Goal: Transaction & Acquisition: Purchase product/service

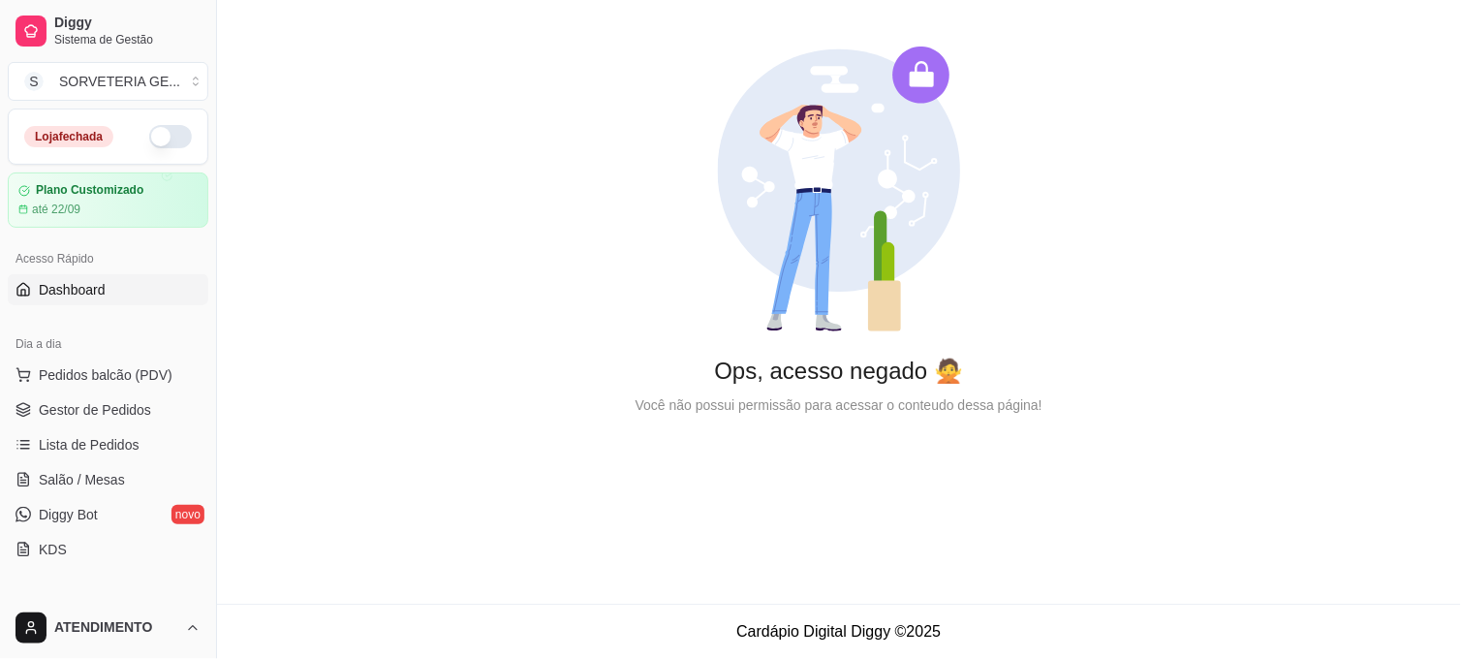
click at [172, 128] on div "Loja fechada" at bounding box center [108, 136] width 168 height 23
click at [166, 137] on button "button" at bounding box center [170, 136] width 43 height 23
click at [118, 438] on span "Lista de Pedidos" at bounding box center [89, 444] width 101 height 19
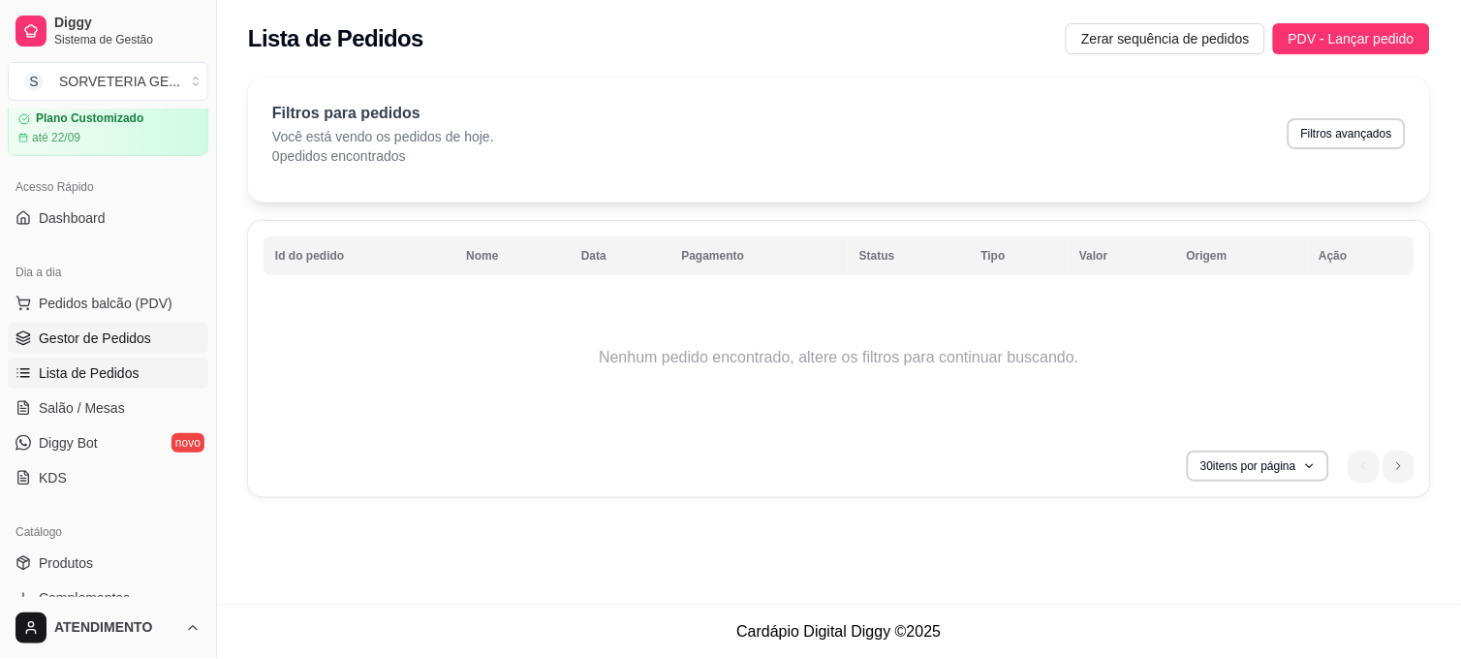
scroll to position [108, 0]
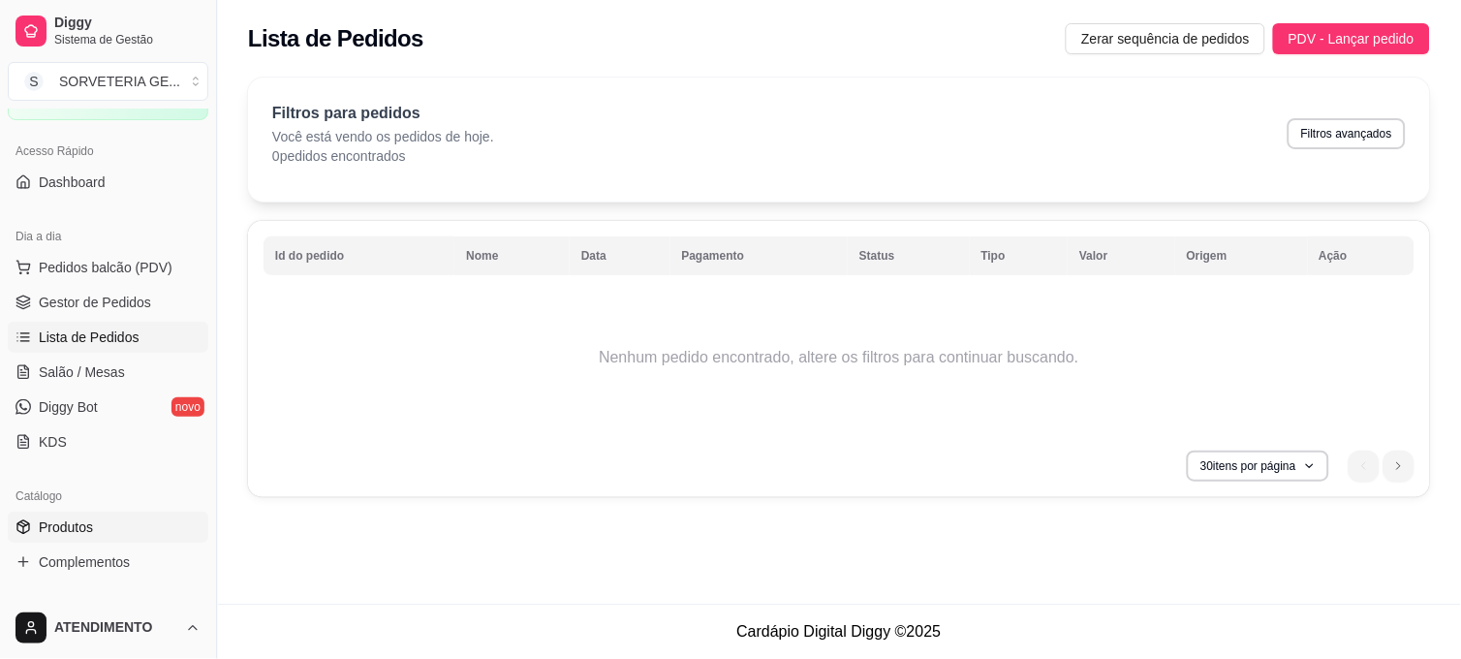
click at [62, 537] on link "Produtos" at bounding box center [108, 527] width 201 height 31
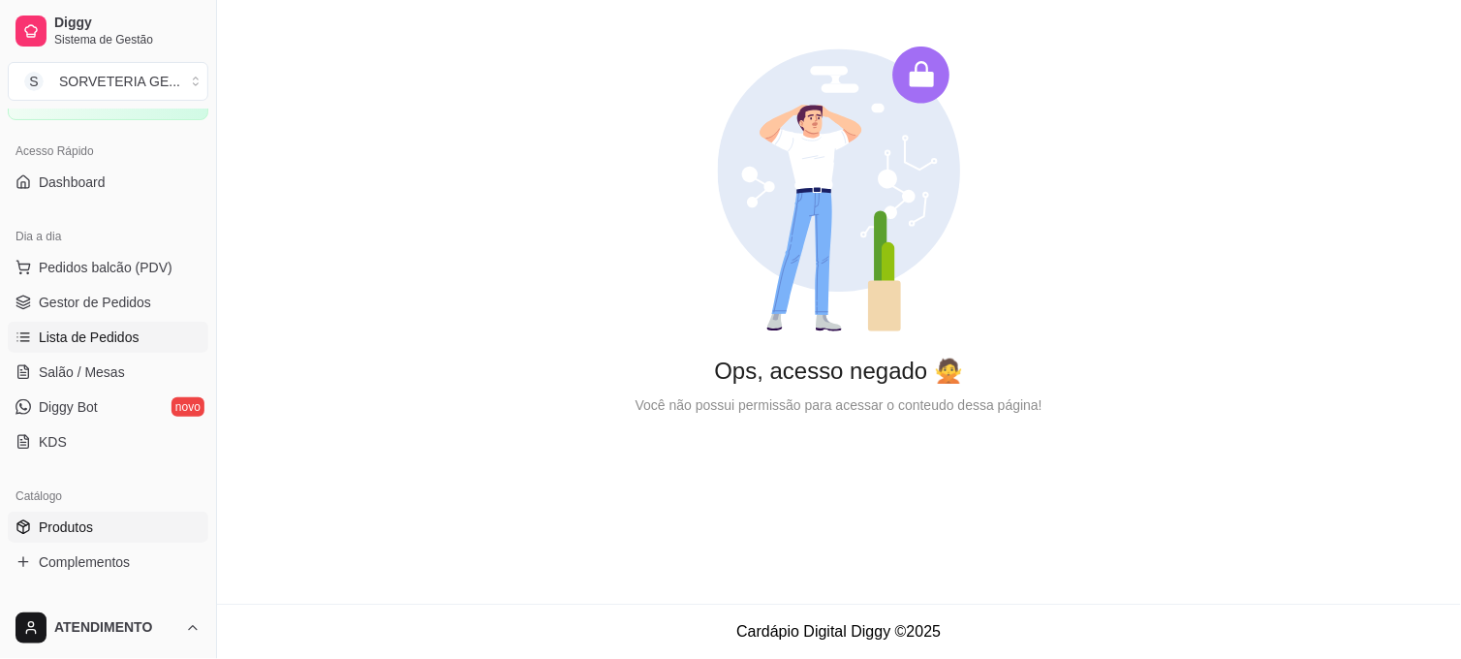
click at [109, 346] on span "Lista de Pedidos" at bounding box center [89, 336] width 101 height 19
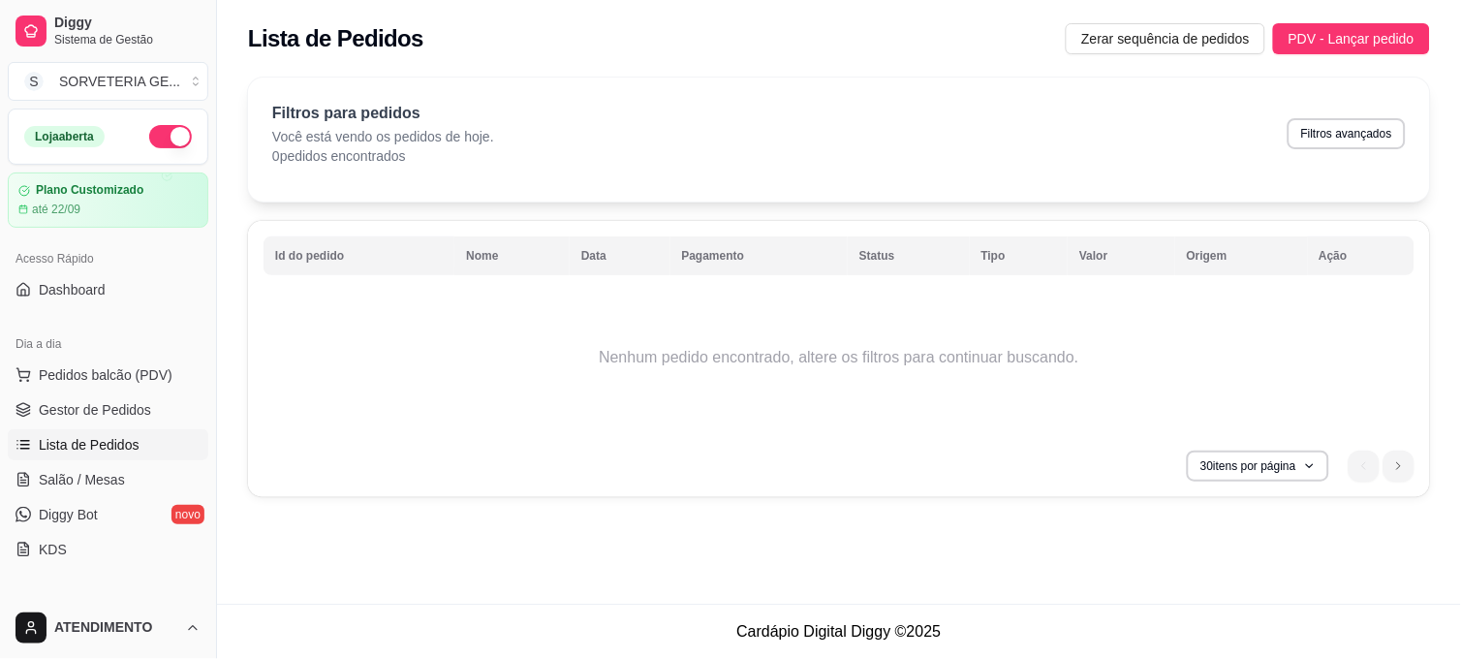
click at [109, 355] on div "Dia a dia Pedidos balcão (PDV) Gestor de Pedidos Lista de Pedidos Salão / Mesas…" at bounding box center [108, 447] width 216 height 252
click at [124, 373] on span "Pedidos balcão (PDV)" at bounding box center [106, 374] width 134 height 19
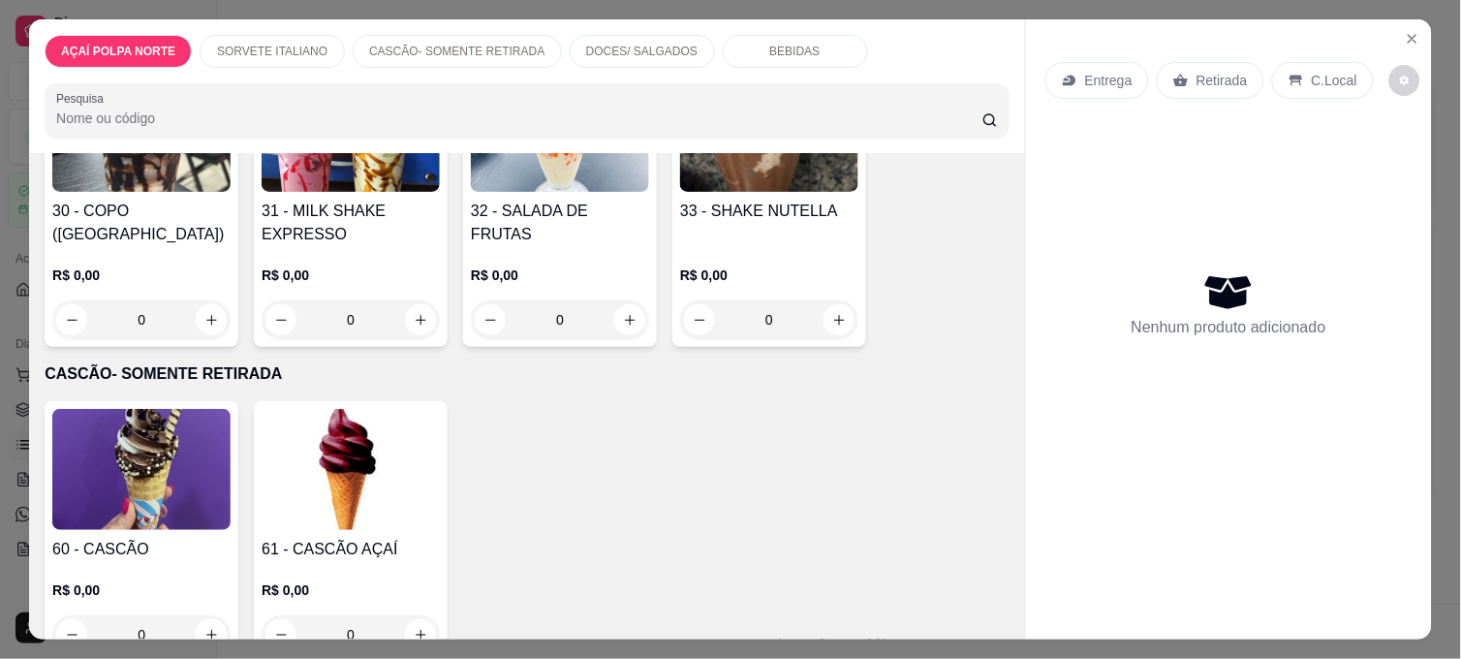
scroll to position [645, 0]
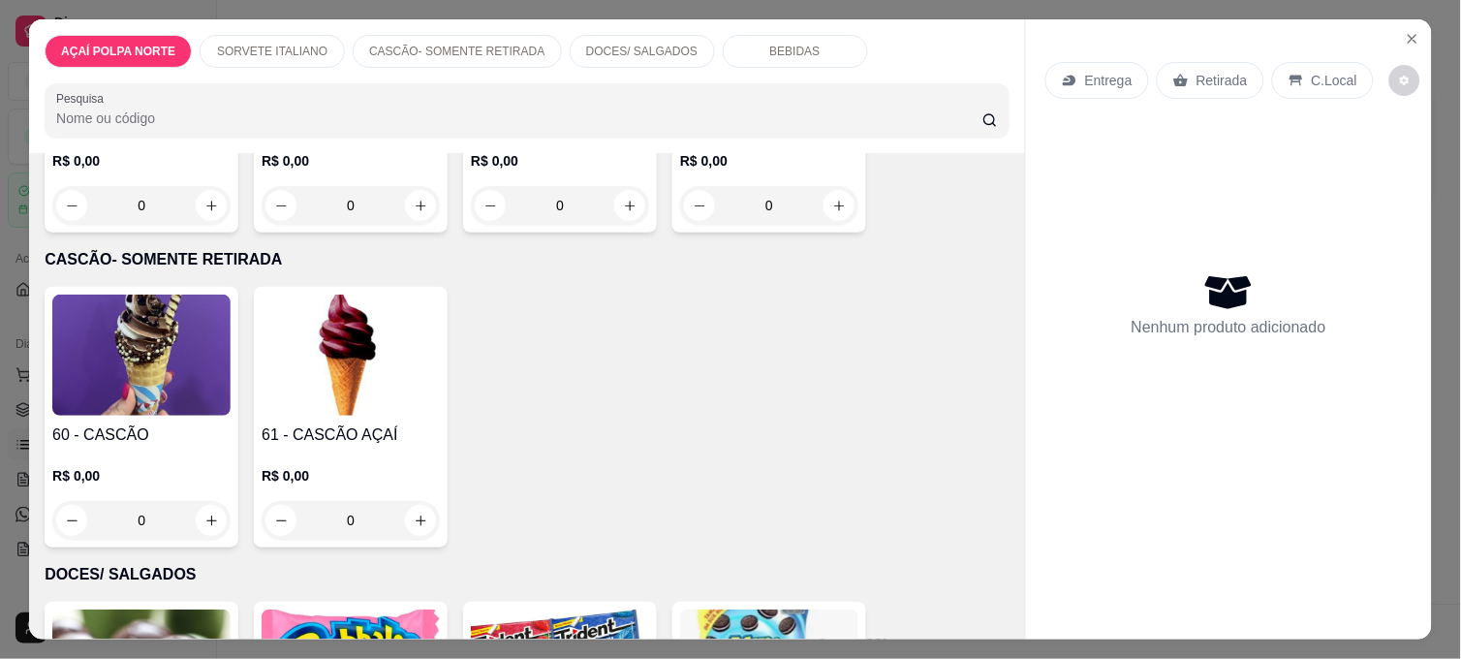
click at [150, 404] on img at bounding box center [141, 355] width 178 height 121
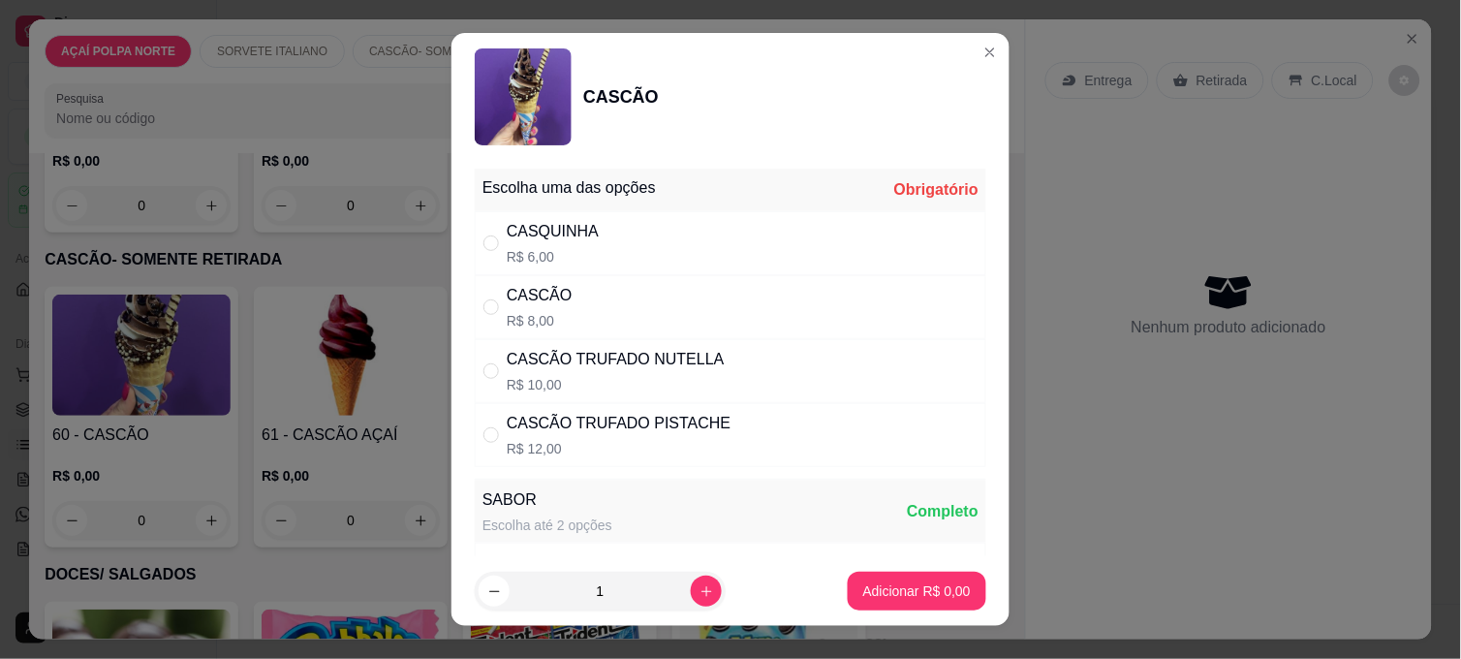
click at [565, 356] on div "CASCÃO TRUFADO NUTELLA" at bounding box center [616, 359] width 218 height 23
radio input "true"
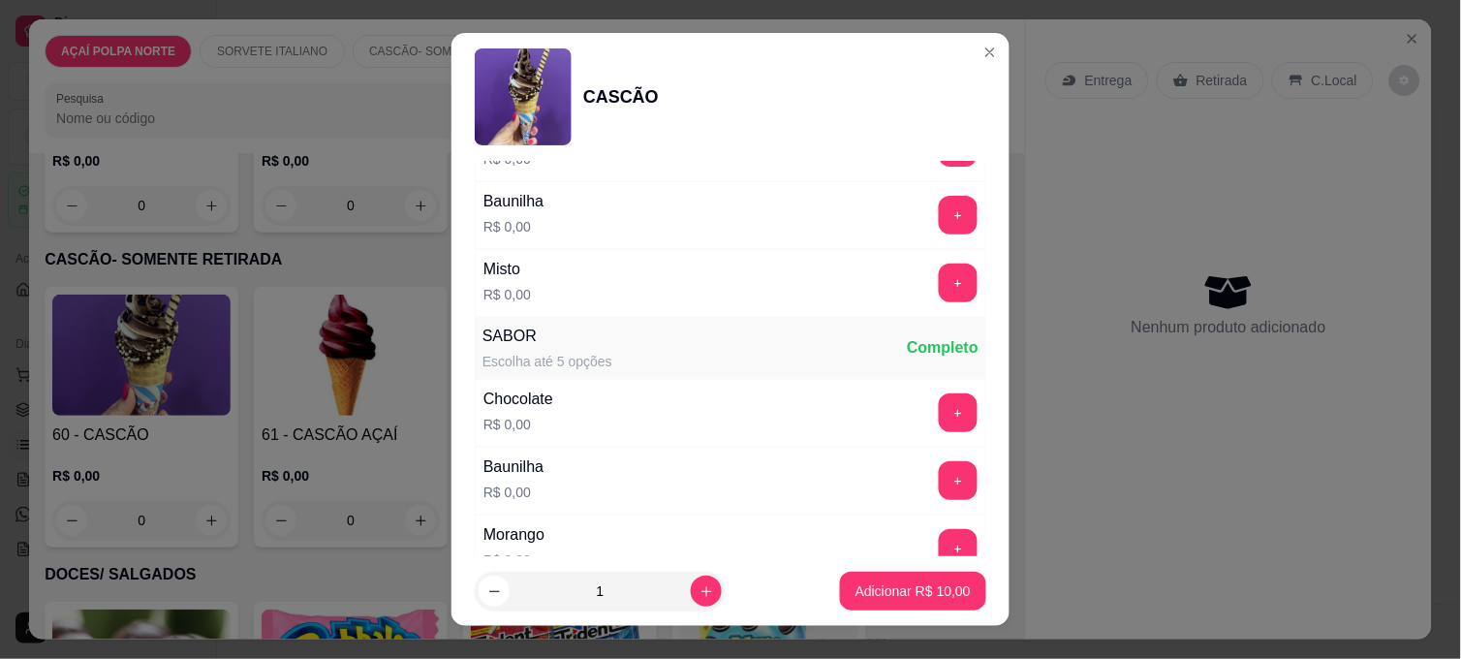
scroll to position [430, 0]
click at [939, 294] on button "+" at bounding box center [958, 282] width 39 height 39
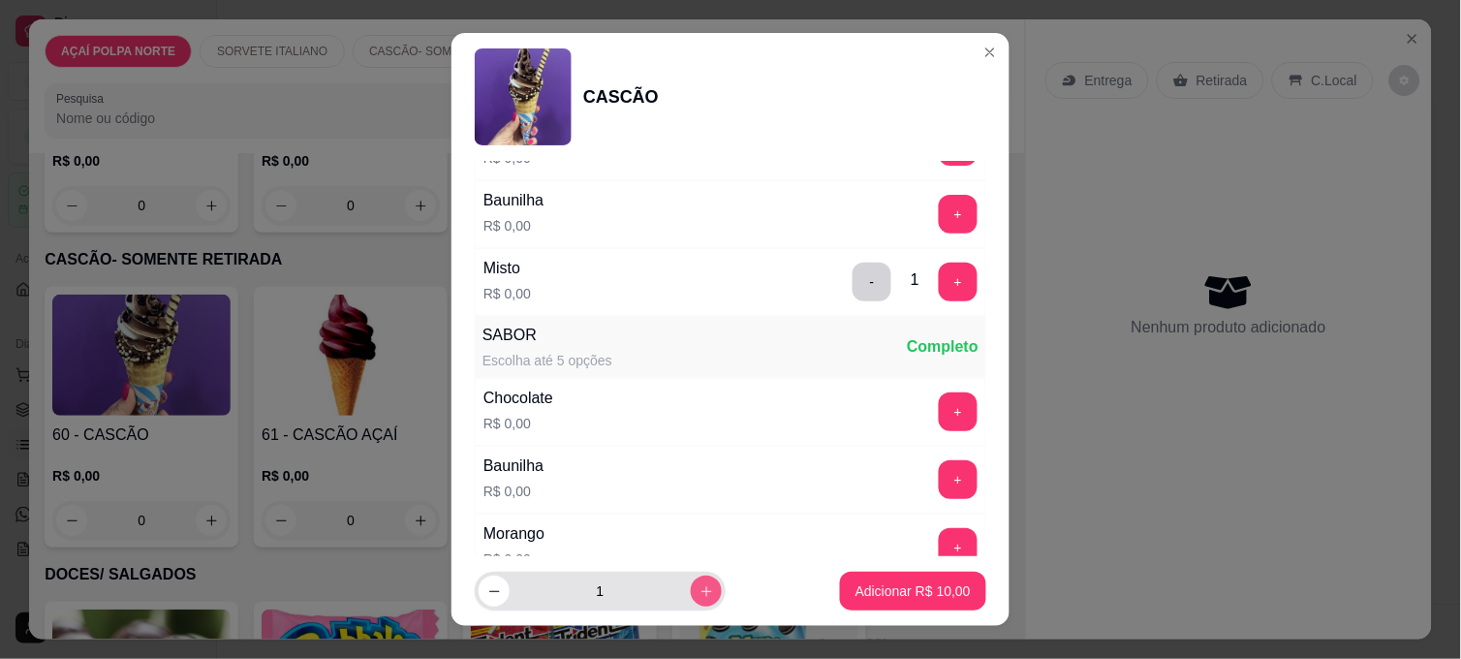
click at [699, 589] on button "increase-product-quantity" at bounding box center [706, 590] width 31 height 31
type input "2"
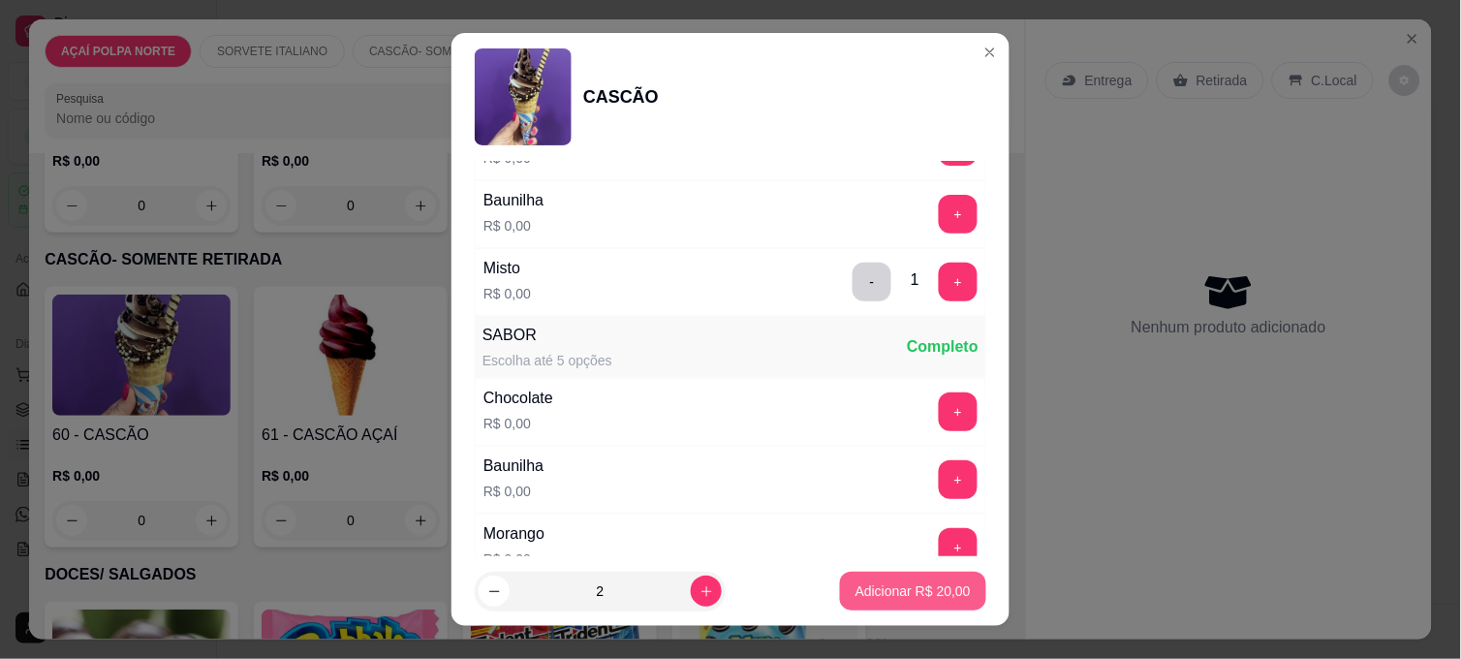
click at [855, 591] on p "Adicionar R$ 20,00" at bounding box center [912, 590] width 115 height 19
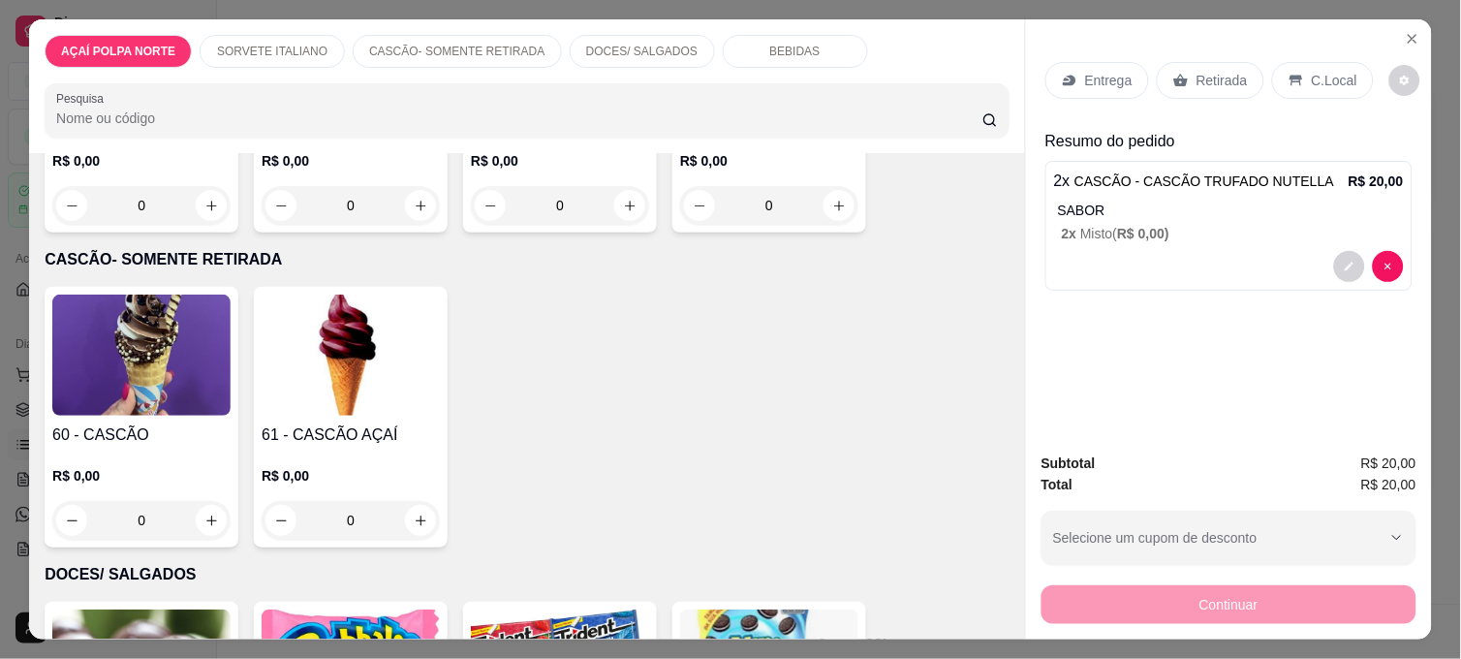
click at [1227, 71] on p "Retirada" at bounding box center [1221, 80] width 51 height 19
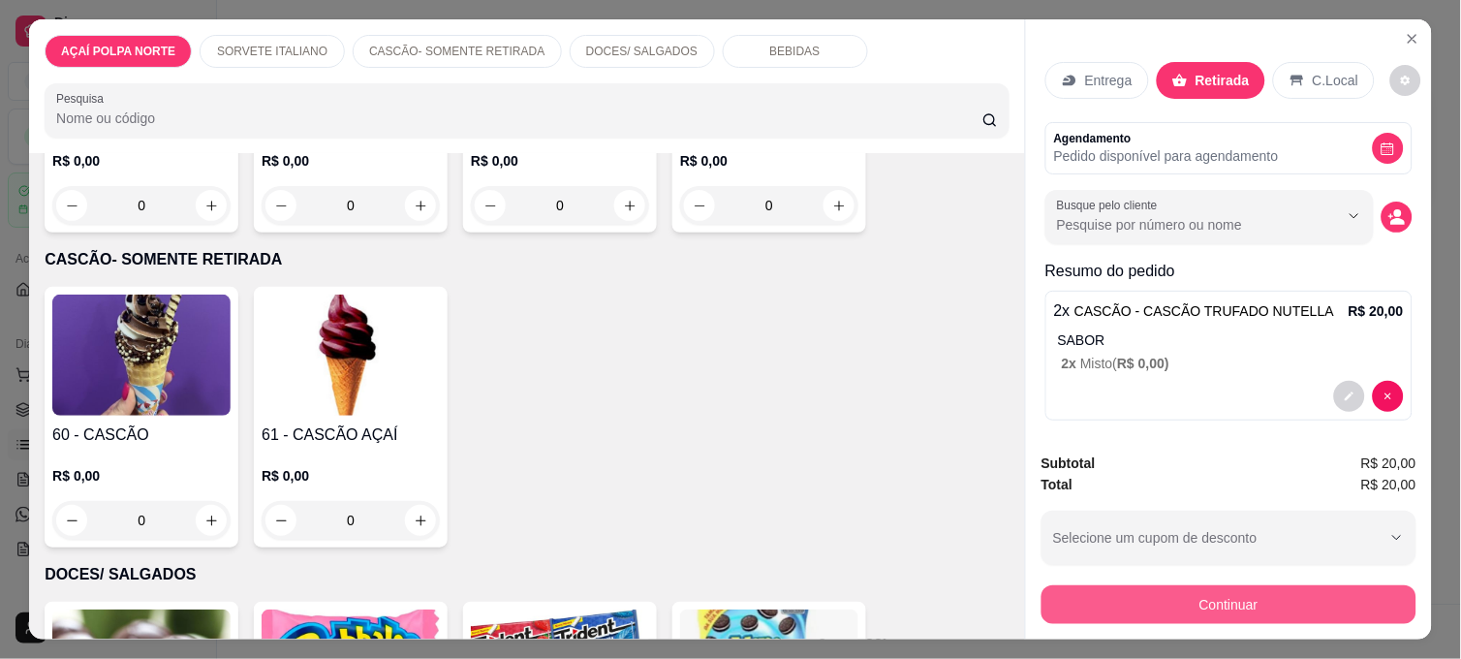
click at [1289, 589] on button "Continuar" at bounding box center [1228, 604] width 375 height 39
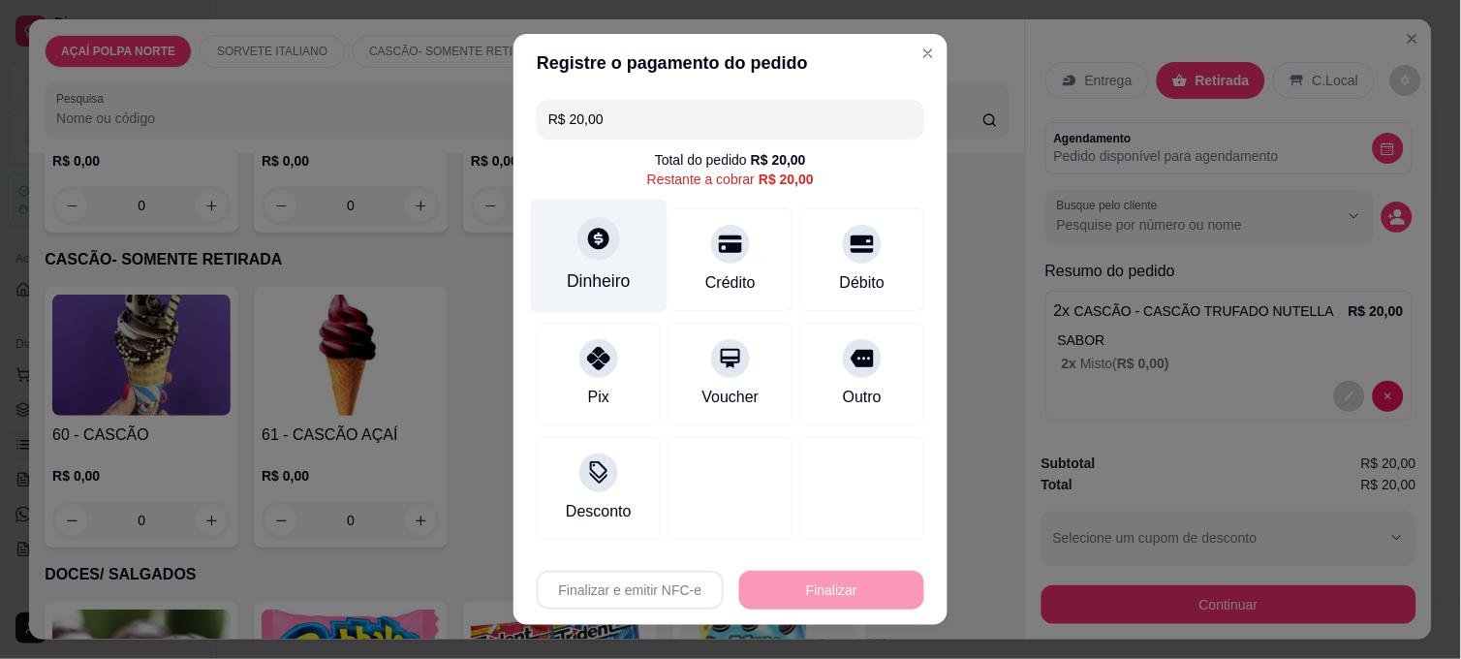
click at [559, 239] on div "Dinheiro" at bounding box center [599, 256] width 137 height 113
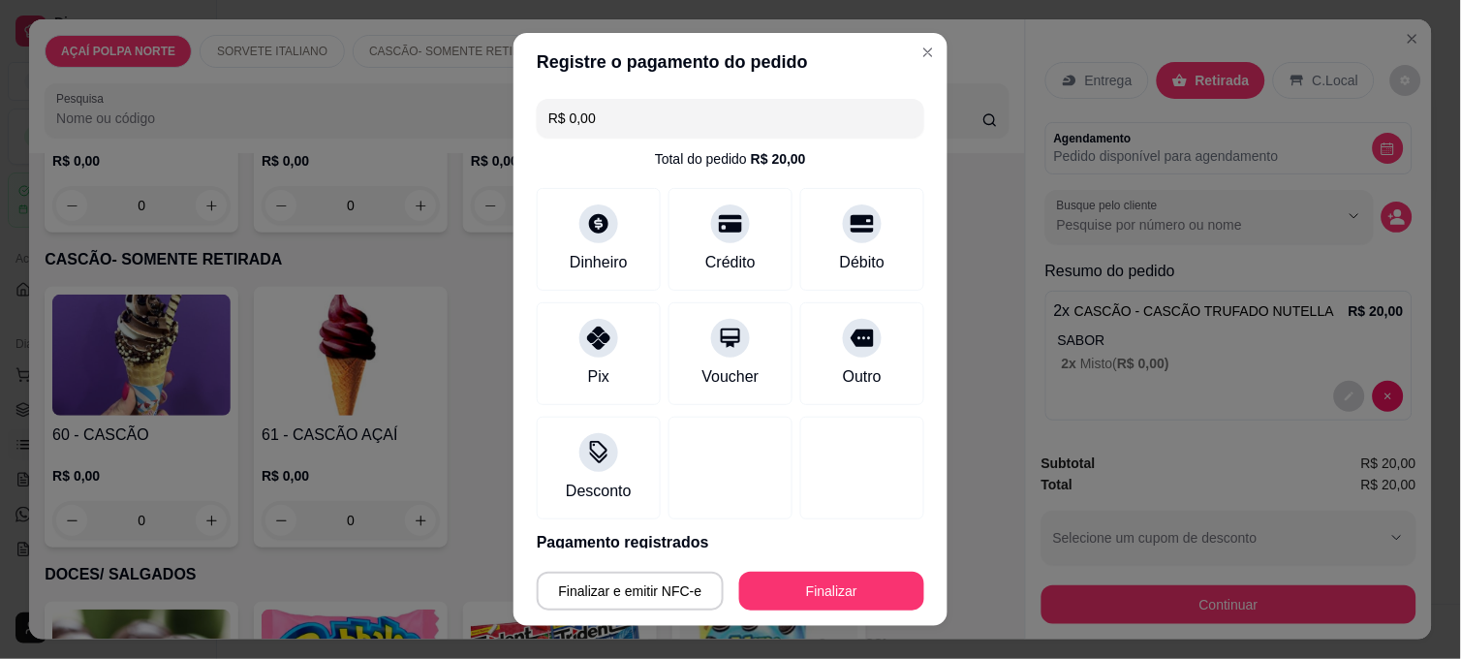
click at [831, 572] on button "Finalizar" at bounding box center [831, 591] width 185 height 39
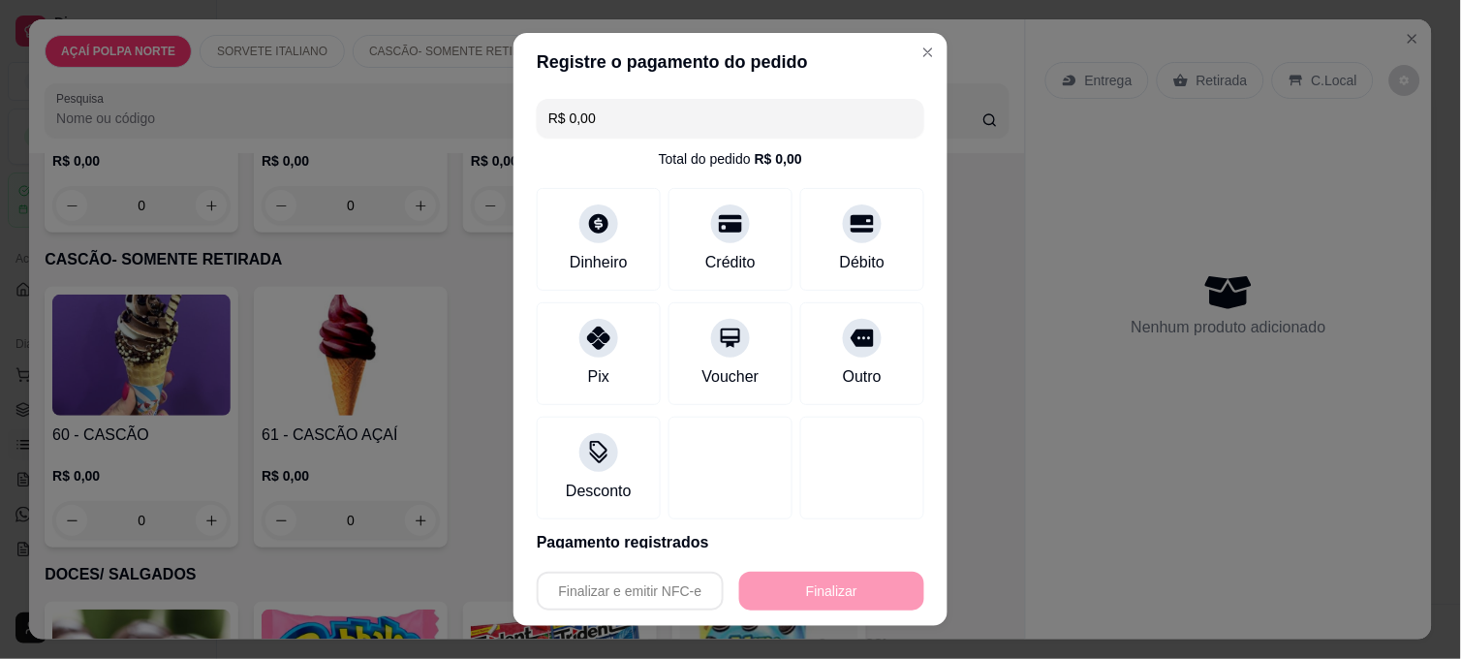
type input "-R$ 20,00"
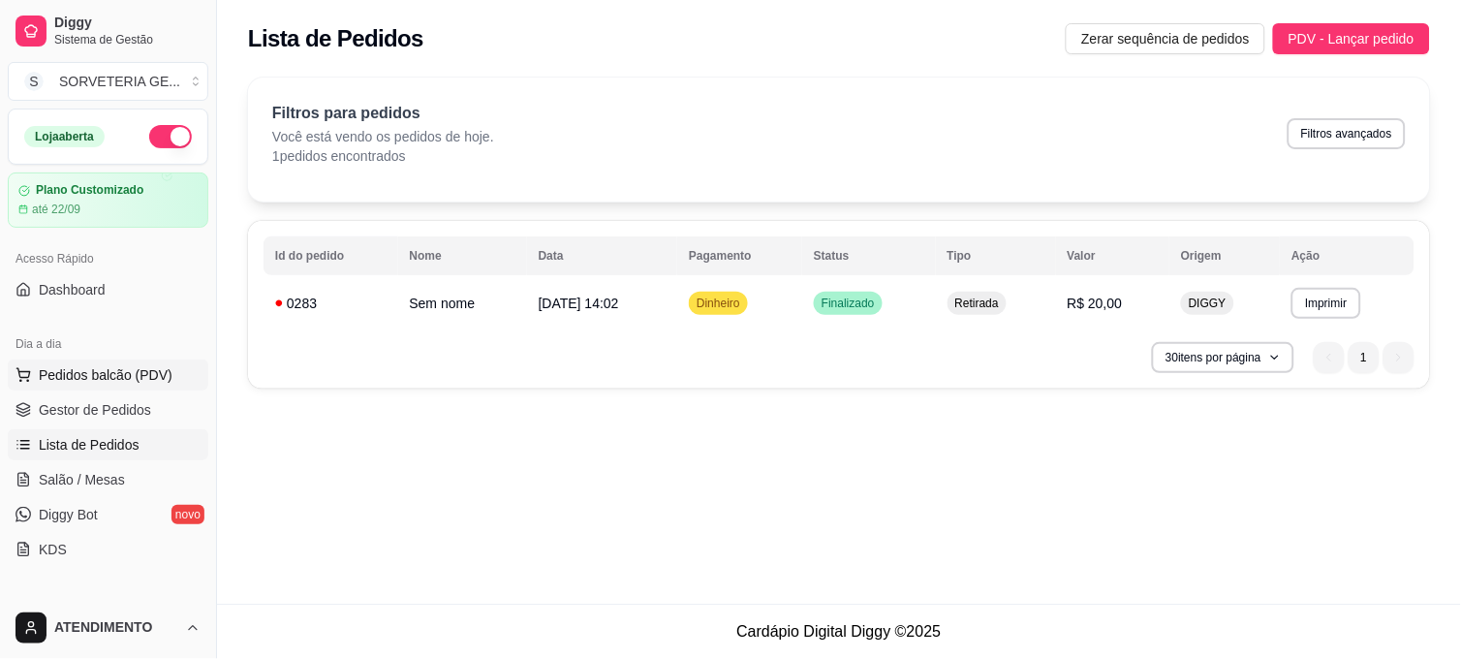
click at [98, 386] on button "Pedidos balcão (PDV)" at bounding box center [108, 374] width 201 height 31
click at [82, 39] on span "Sistema de Gestão" at bounding box center [127, 40] width 146 height 16
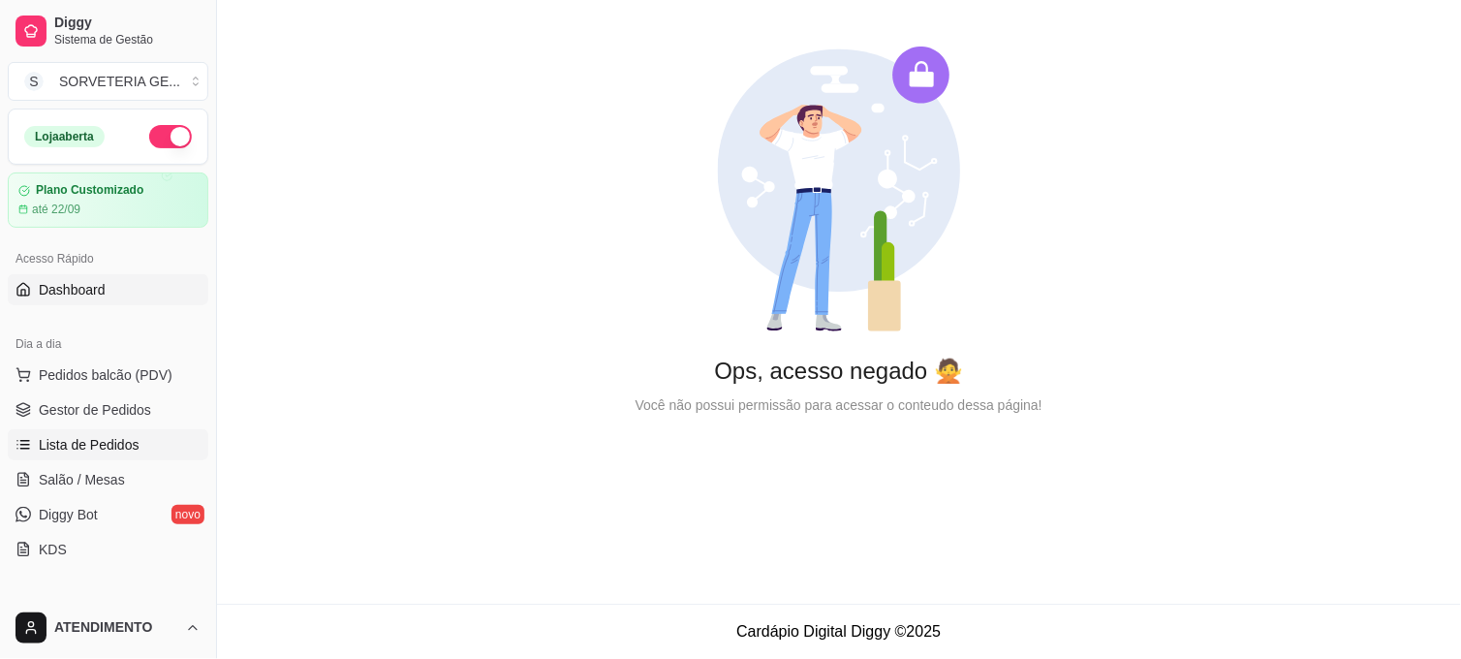
click at [121, 439] on span "Lista de Pedidos" at bounding box center [89, 444] width 101 height 19
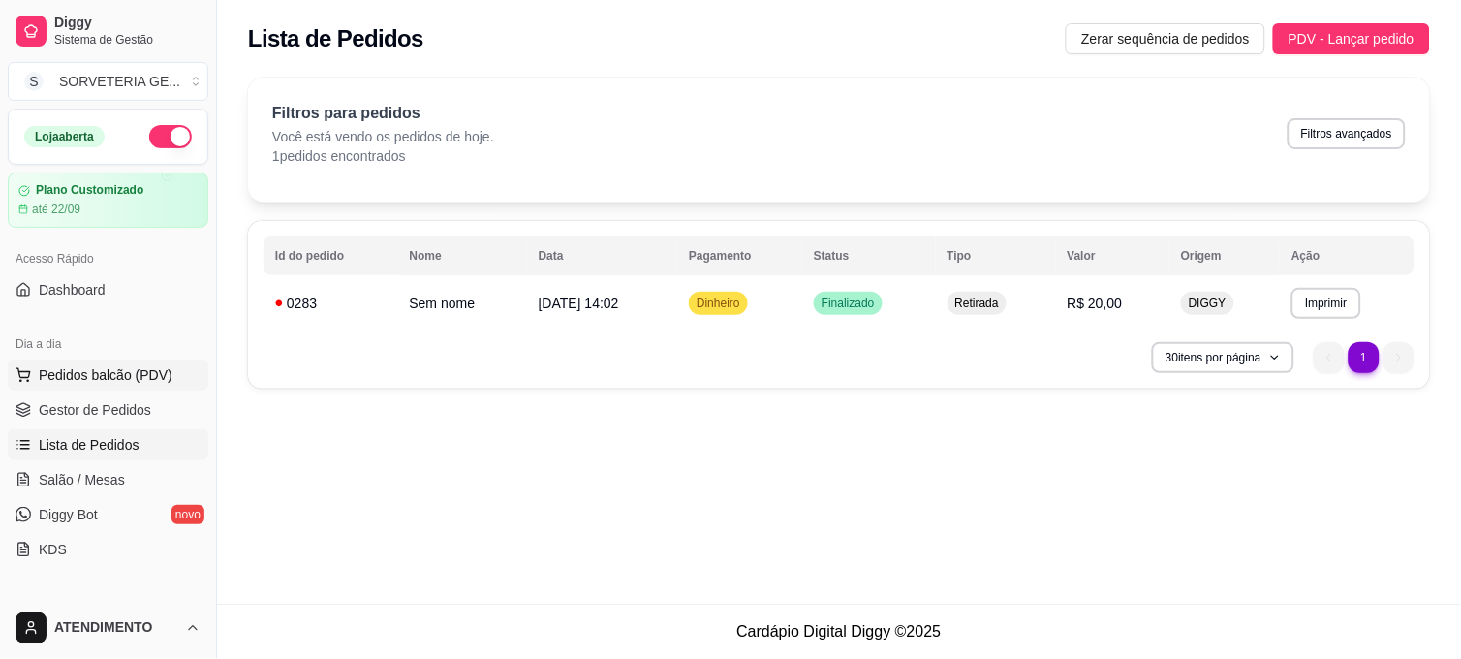
click at [108, 361] on button "Pedidos balcão (PDV)" at bounding box center [108, 374] width 201 height 31
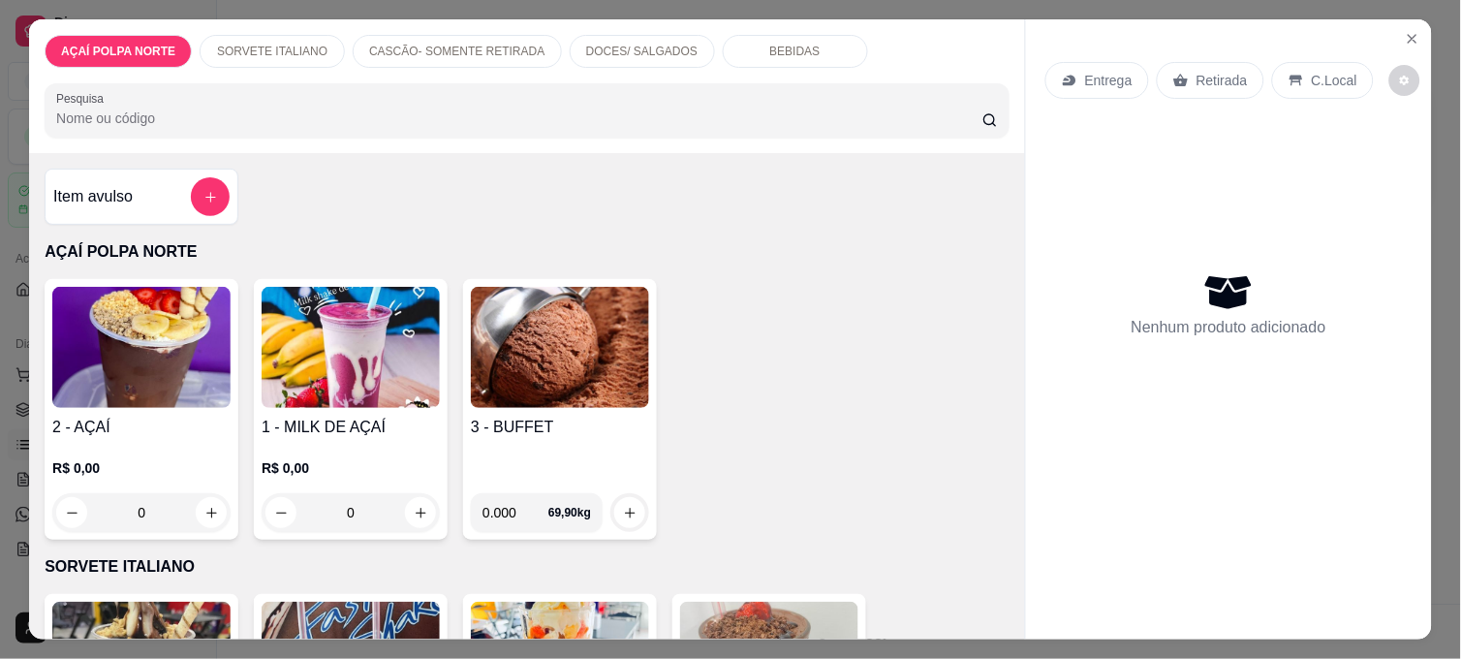
click at [102, 325] on img at bounding box center [141, 347] width 178 height 121
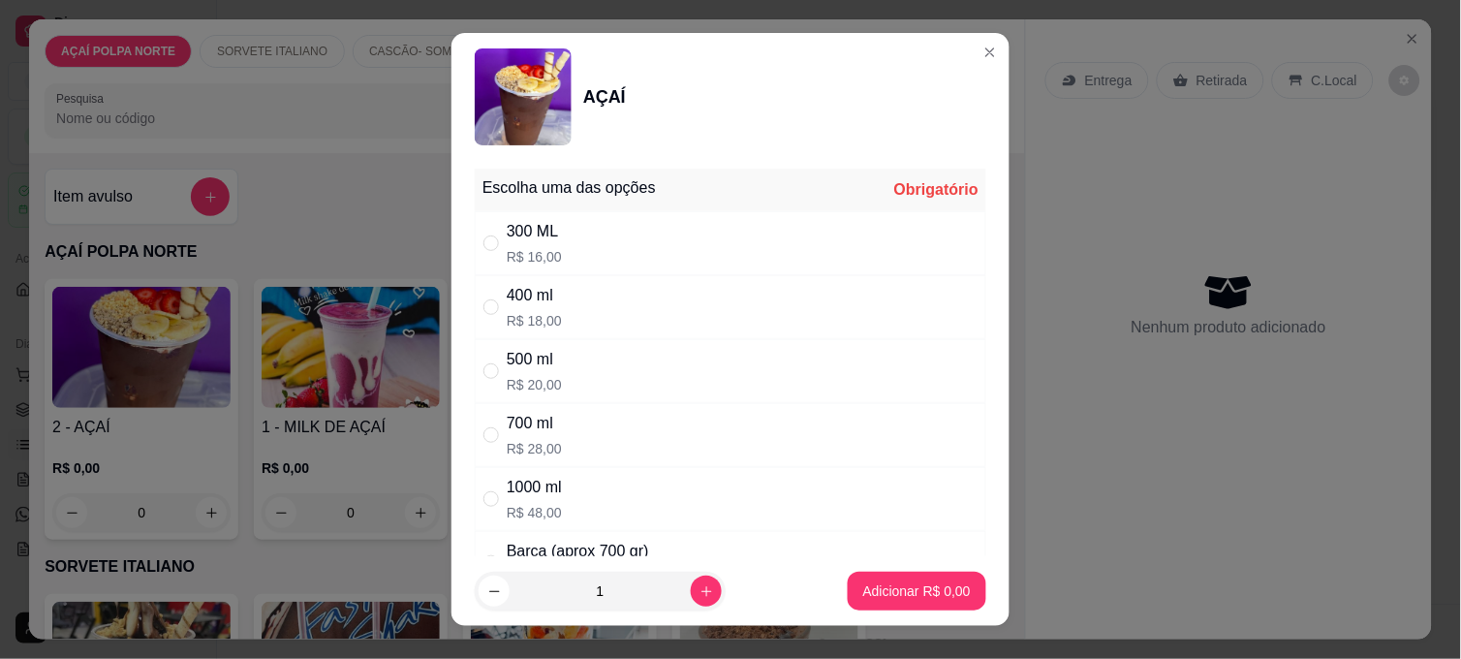
click at [601, 362] on div "500 ml R$ 20,00" at bounding box center [731, 371] width 512 height 64
radio input "true"
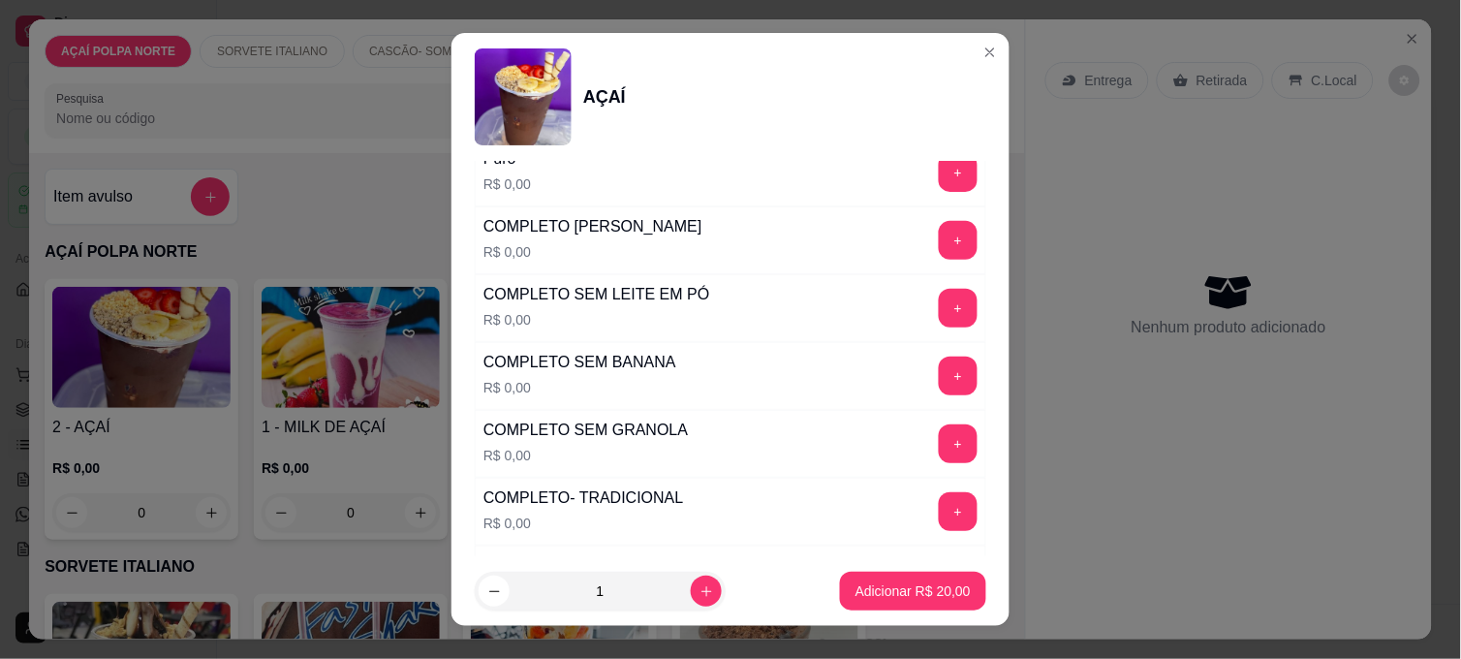
scroll to position [645, 0]
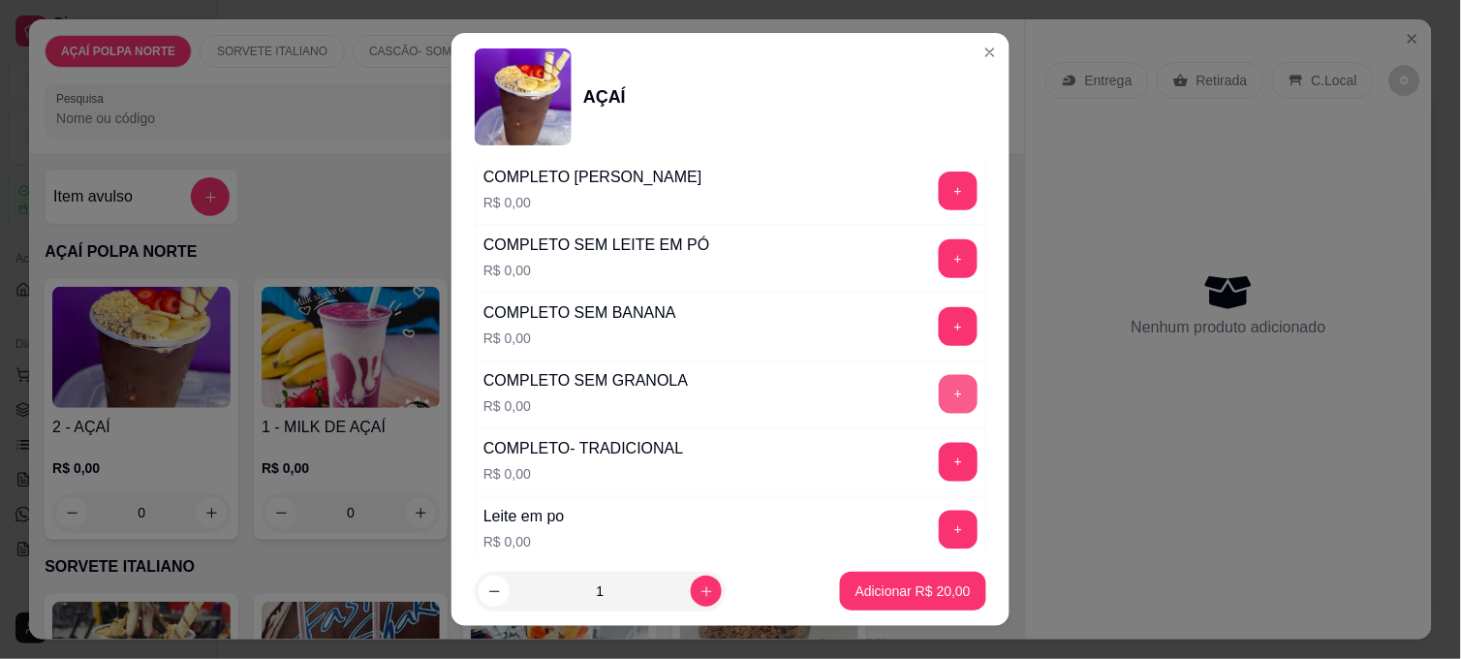
click at [939, 378] on button "+" at bounding box center [958, 394] width 39 height 39
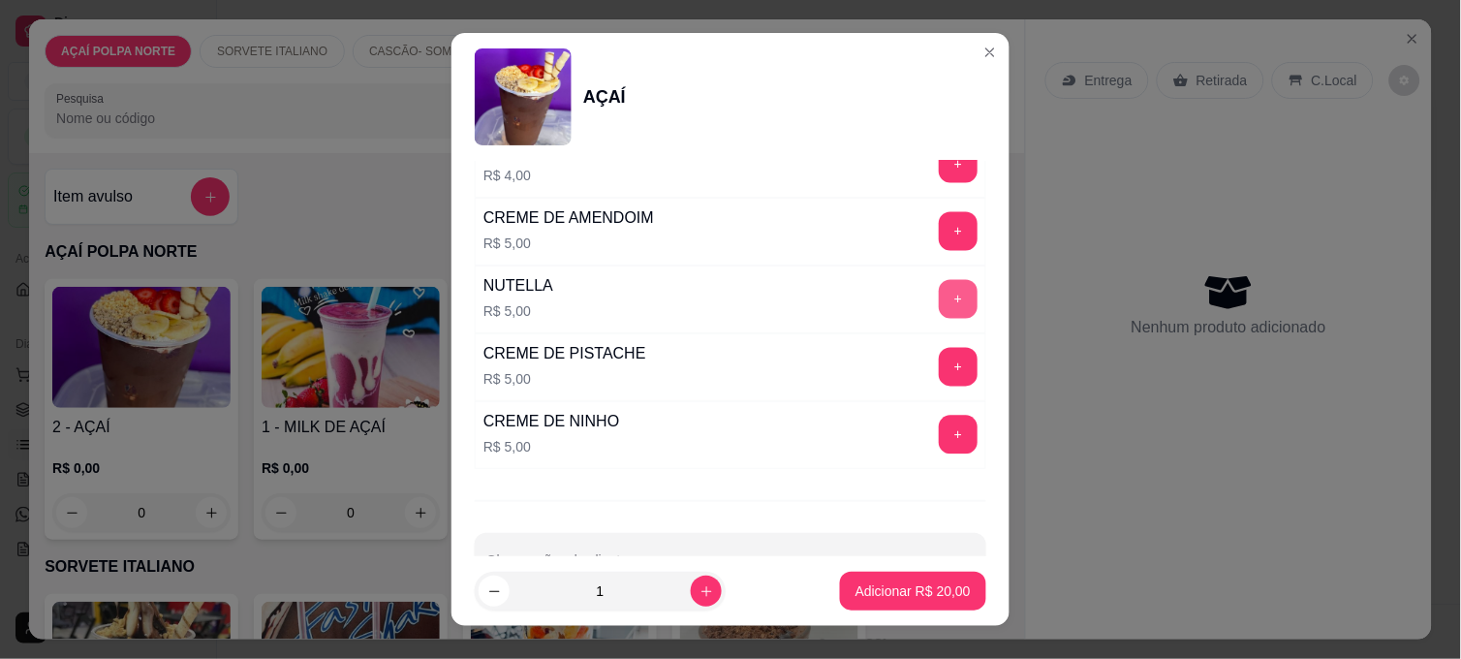
scroll to position [2500, 0]
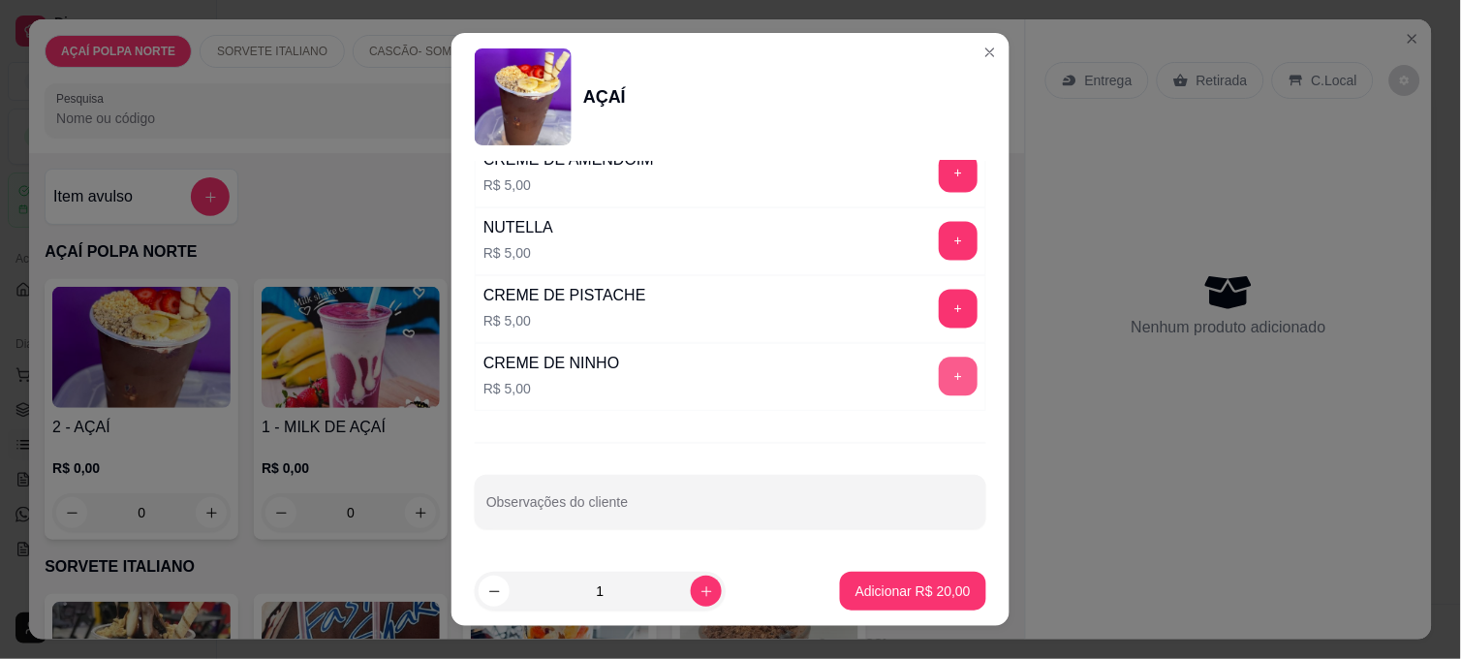
click at [939, 380] on button "+" at bounding box center [958, 376] width 39 height 39
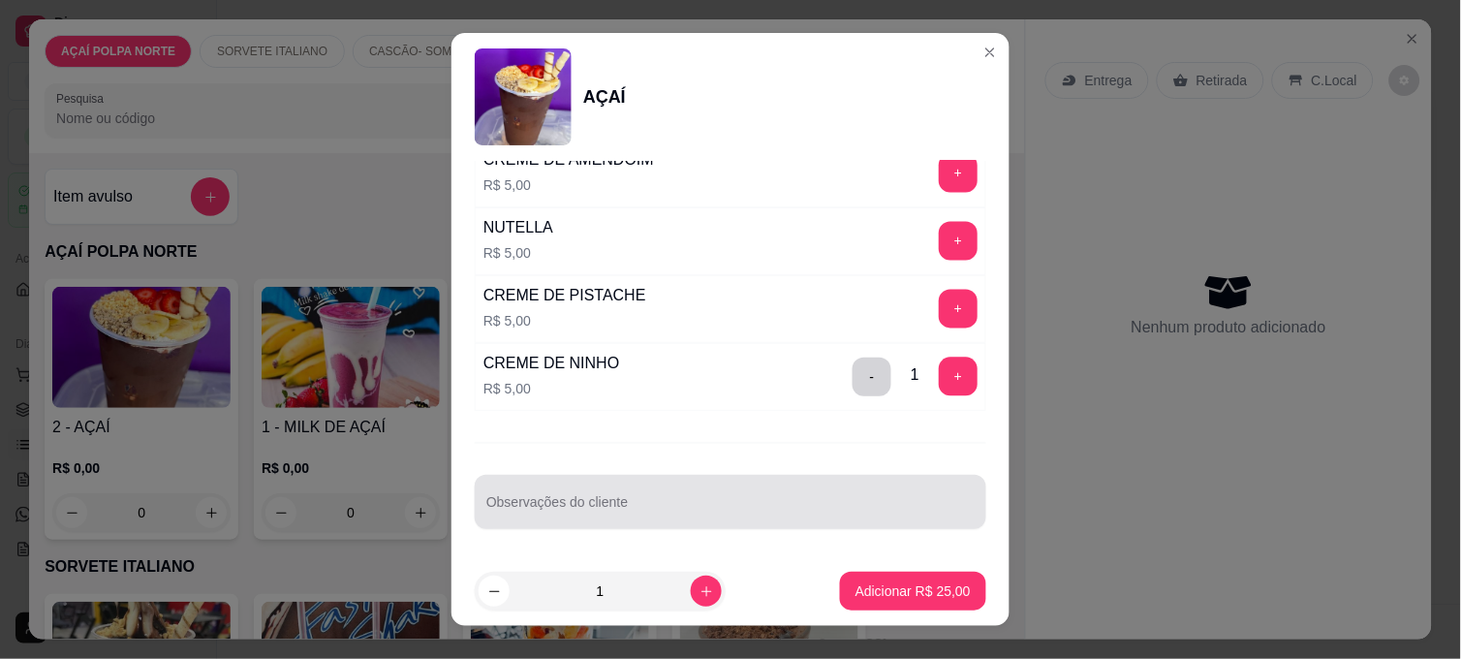
click at [790, 491] on div at bounding box center [730, 501] width 488 height 39
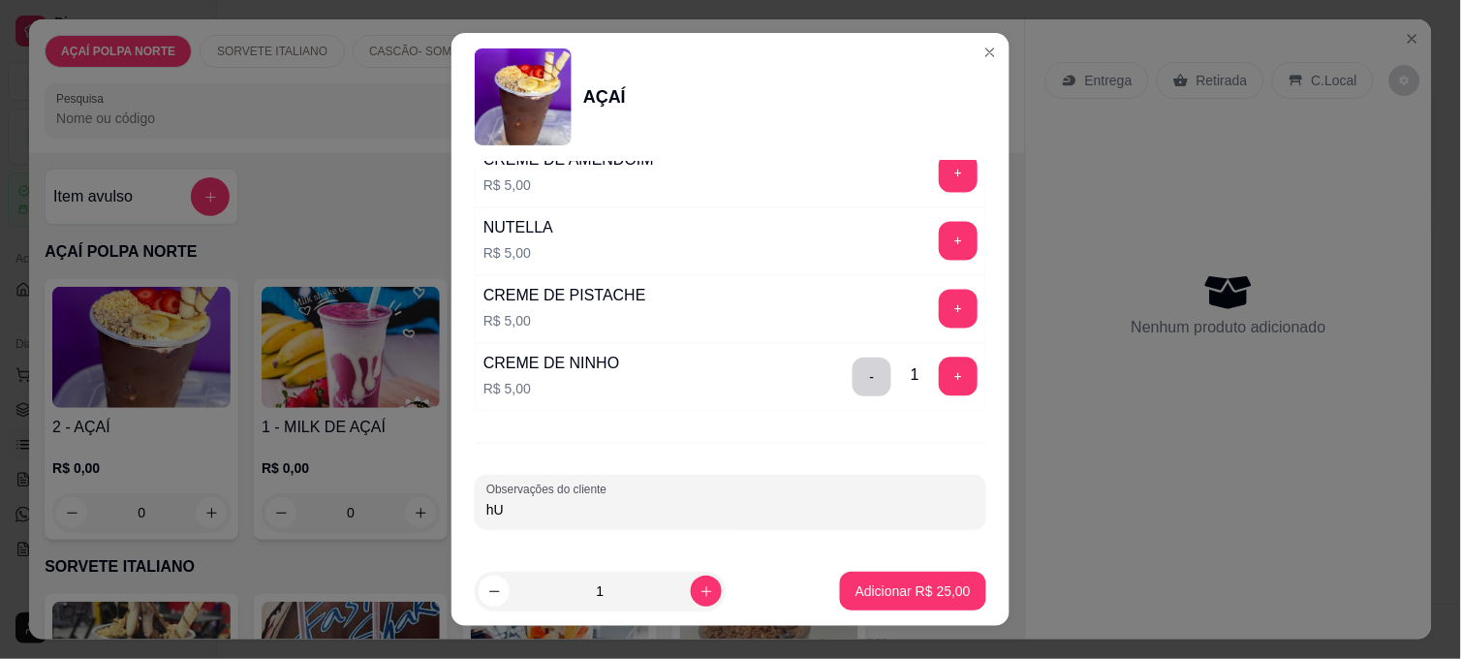
type input "h"
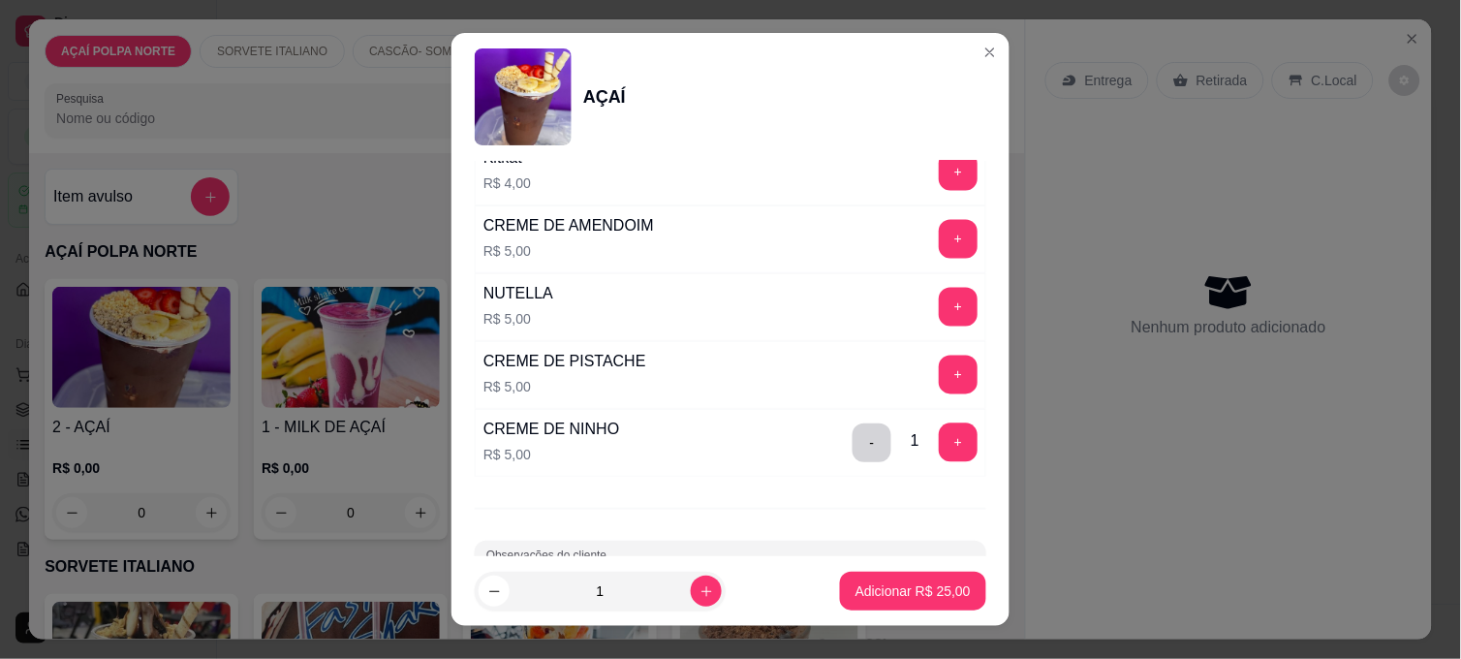
scroll to position [2393, 0]
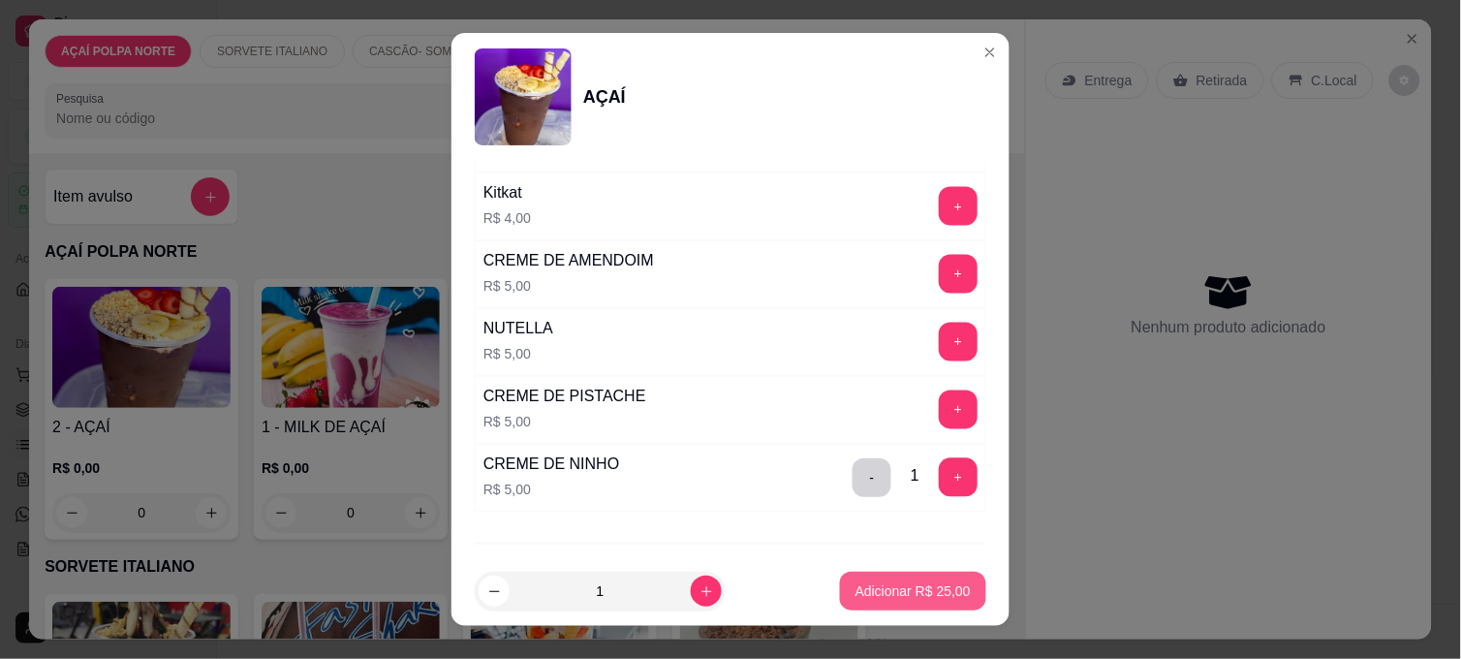
type input "[PERSON_NAME]"
click at [930, 593] on p "Adicionar R$ 25,00" at bounding box center [912, 590] width 115 height 19
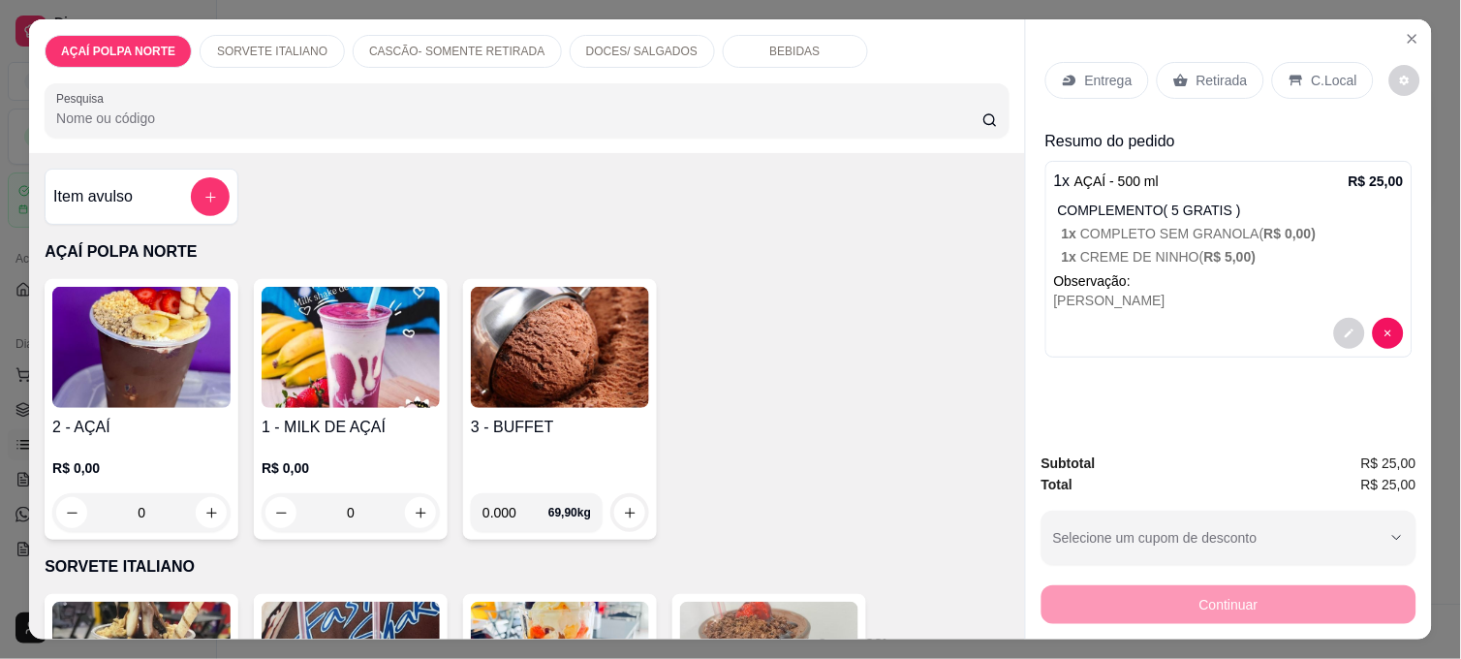
click at [160, 392] on img at bounding box center [141, 347] width 178 height 121
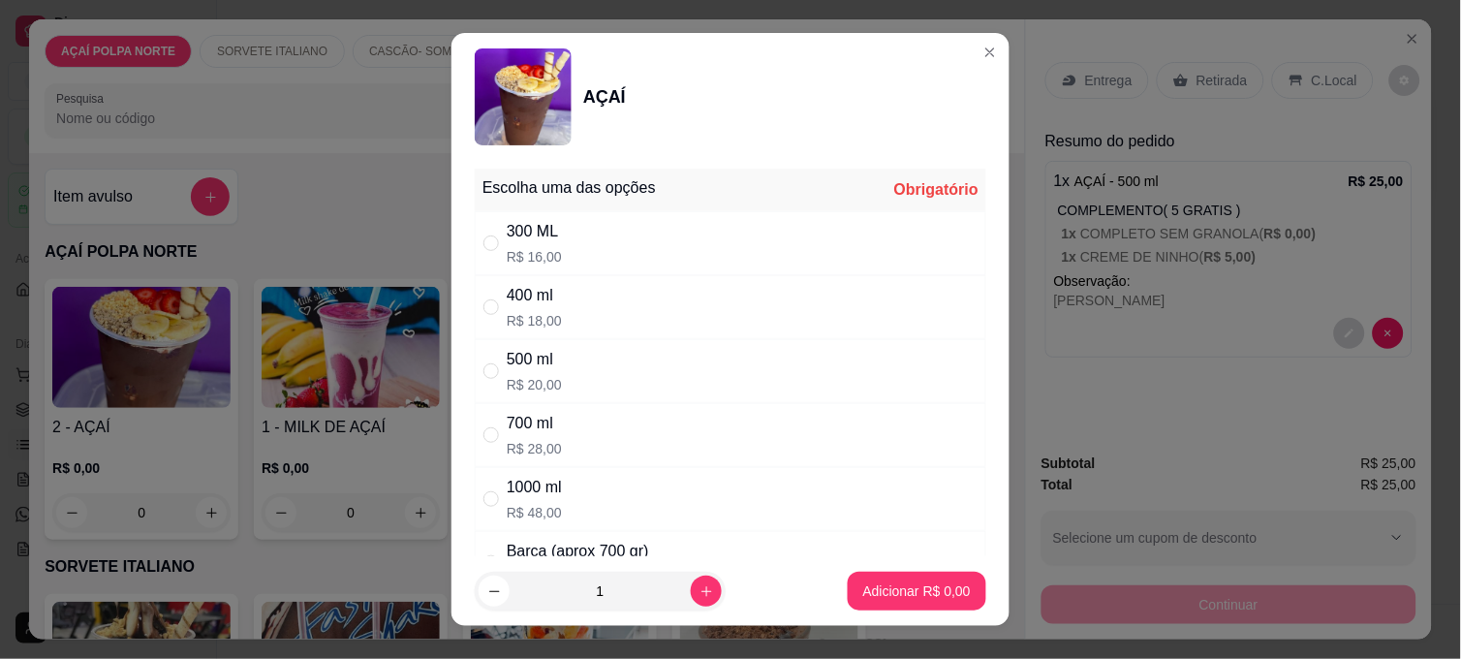
drag, startPoint x: 623, startPoint y: 357, endPoint x: 637, endPoint y: 353, distance: 14.1
click at [623, 356] on div "500 ml R$ 20,00" at bounding box center [731, 371] width 512 height 64
radio input "true"
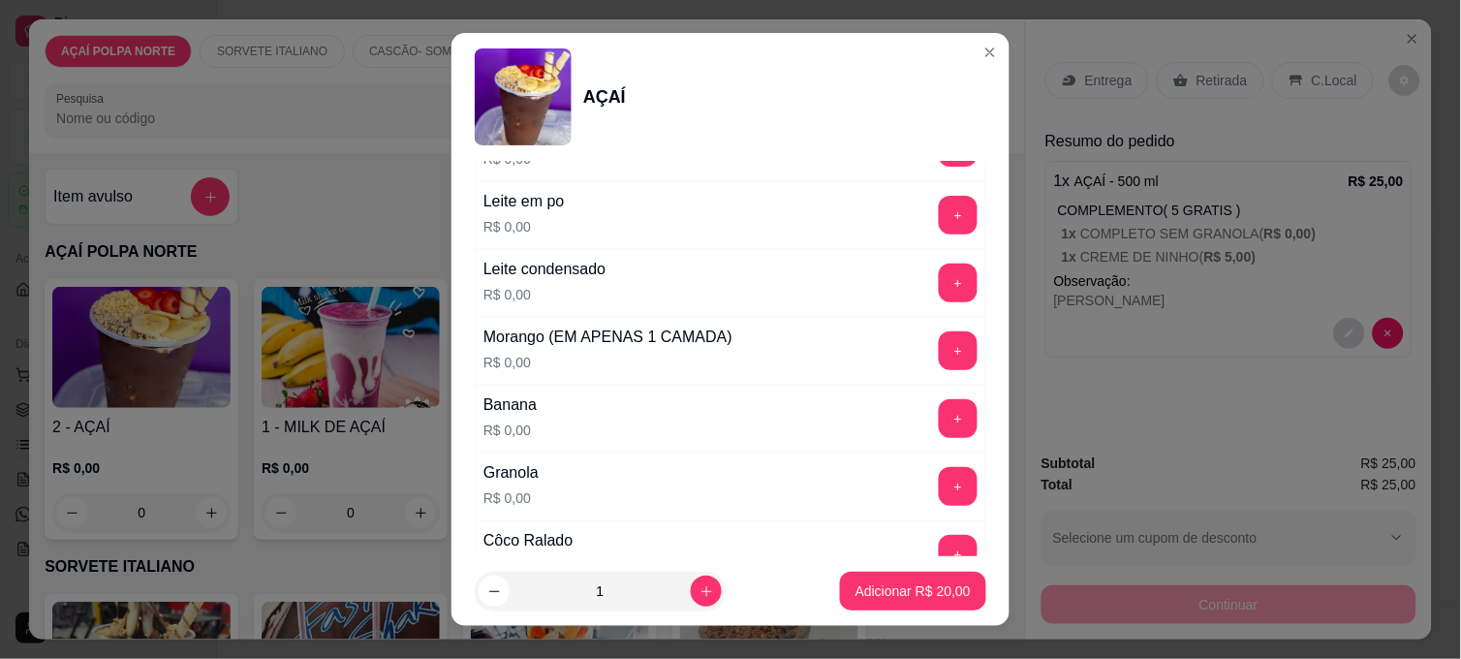
scroll to position [969, 0]
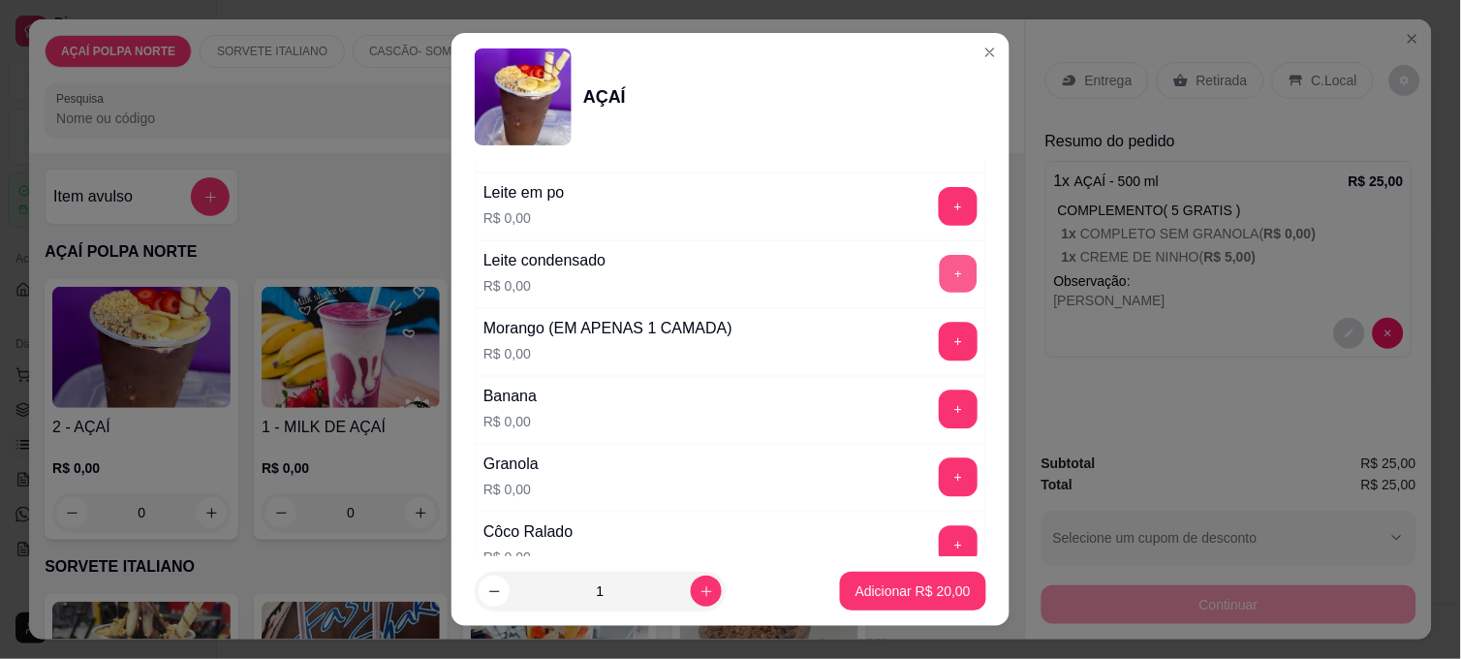
click at [940, 268] on button "+" at bounding box center [959, 275] width 38 height 38
click at [939, 337] on button "+" at bounding box center [958, 342] width 39 height 39
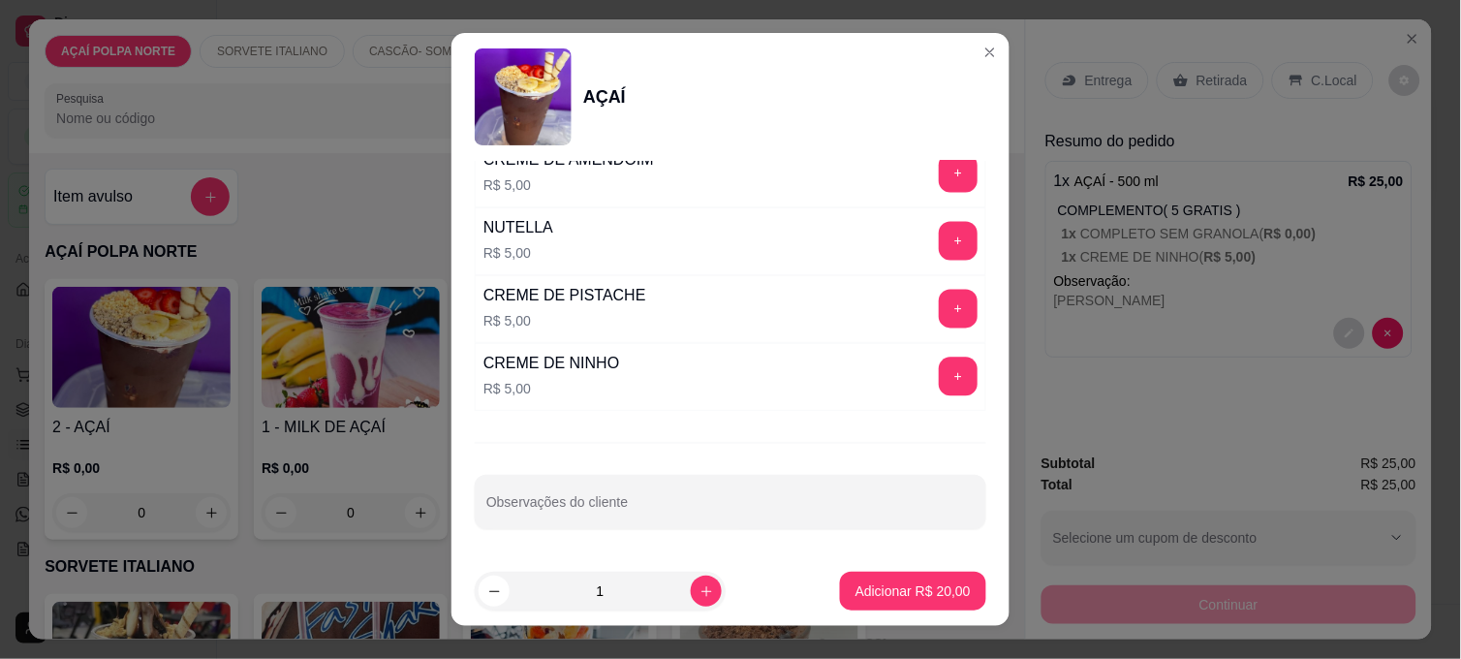
scroll to position [2500, 0]
click at [940, 359] on button "+" at bounding box center [959, 377] width 38 height 38
click at [960, 584] on button "Adicionar R$ 25,00" at bounding box center [913, 591] width 146 height 39
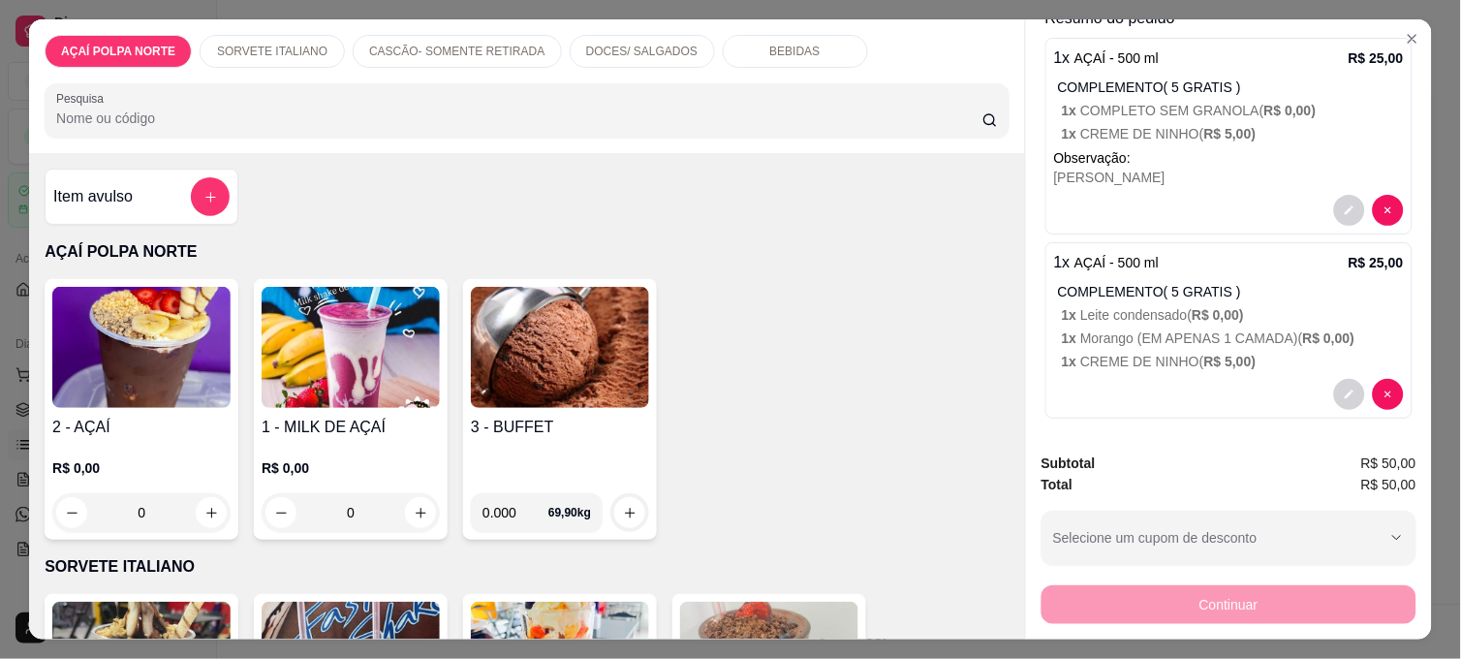
scroll to position [133, 0]
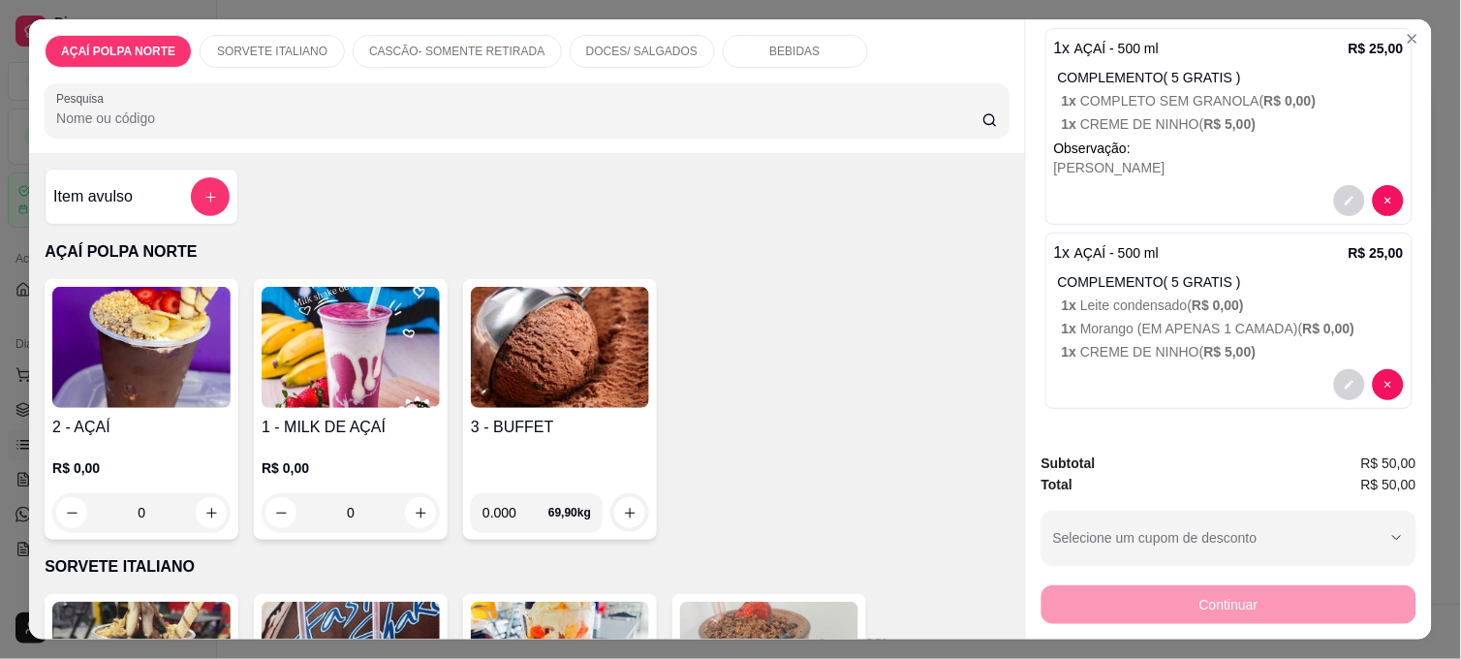
click at [1344, 379] on icon "decrease-product-quantity" at bounding box center [1350, 385] width 12 height 12
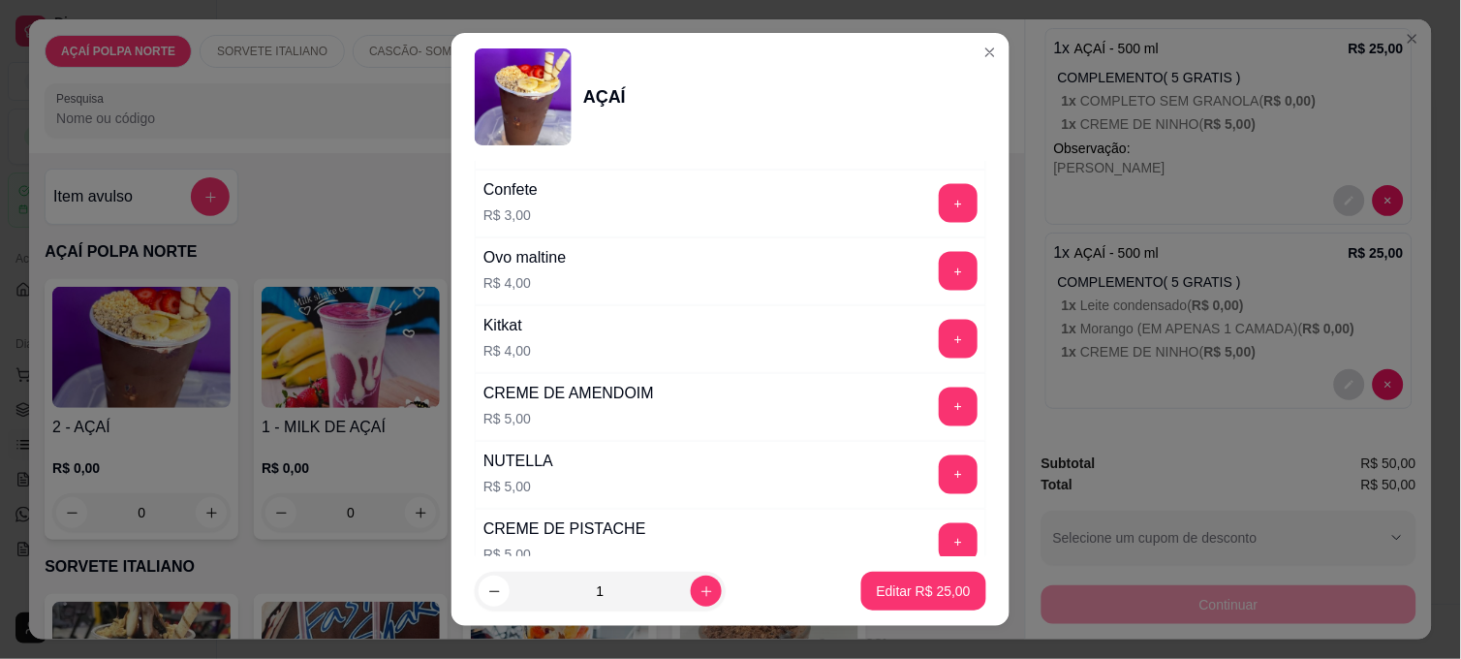
scroll to position [2500, 0]
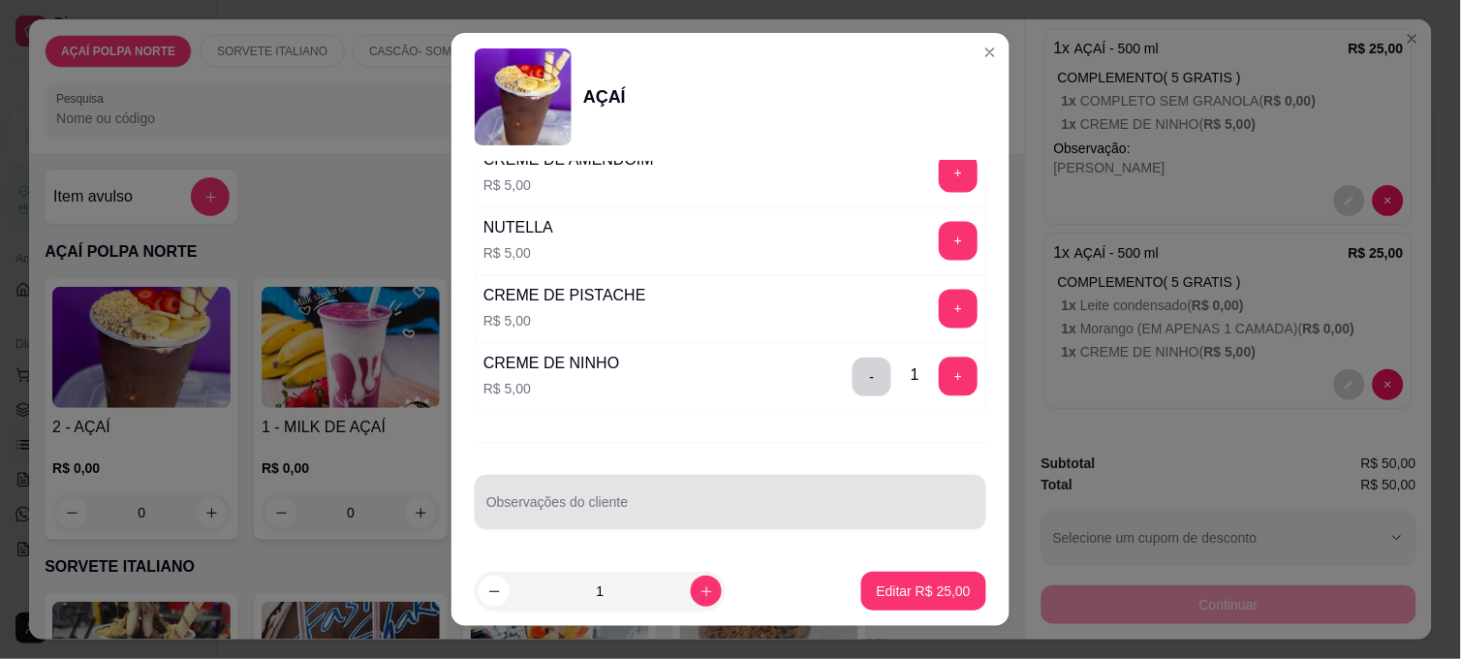
click at [641, 481] on div "Observações do cliente" at bounding box center [731, 502] width 512 height 54
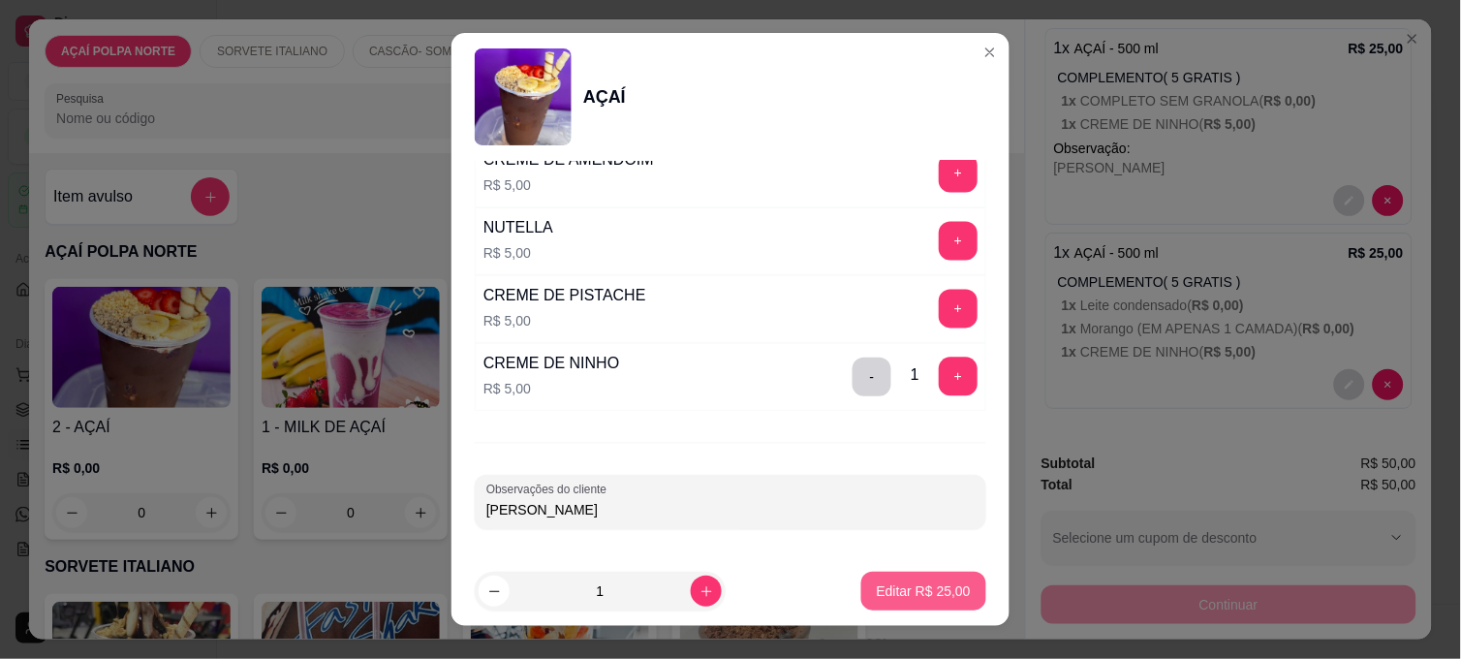
type input "[PERSON_NAME]"
click at [895, 602] on button "Editar R$ 25,00" at bounding box center [923, 591] width 125 height 39
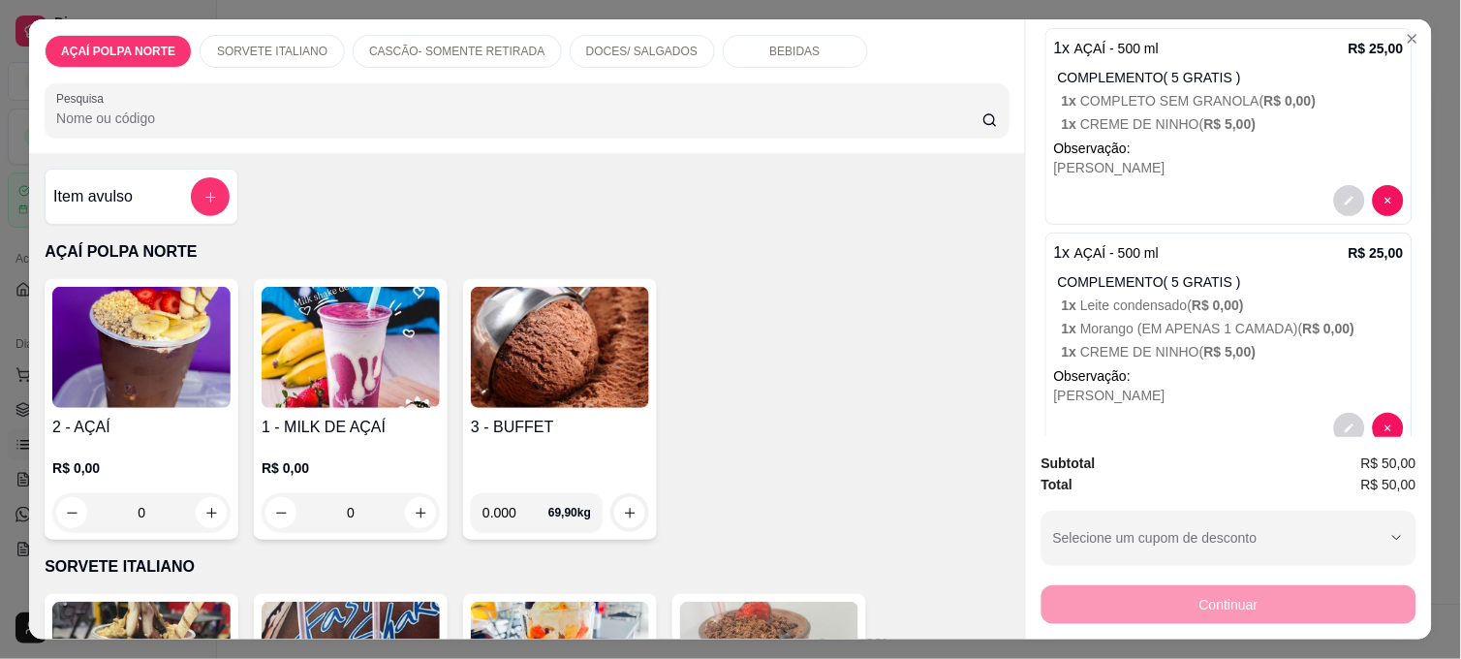
scroll to position [176, 0]
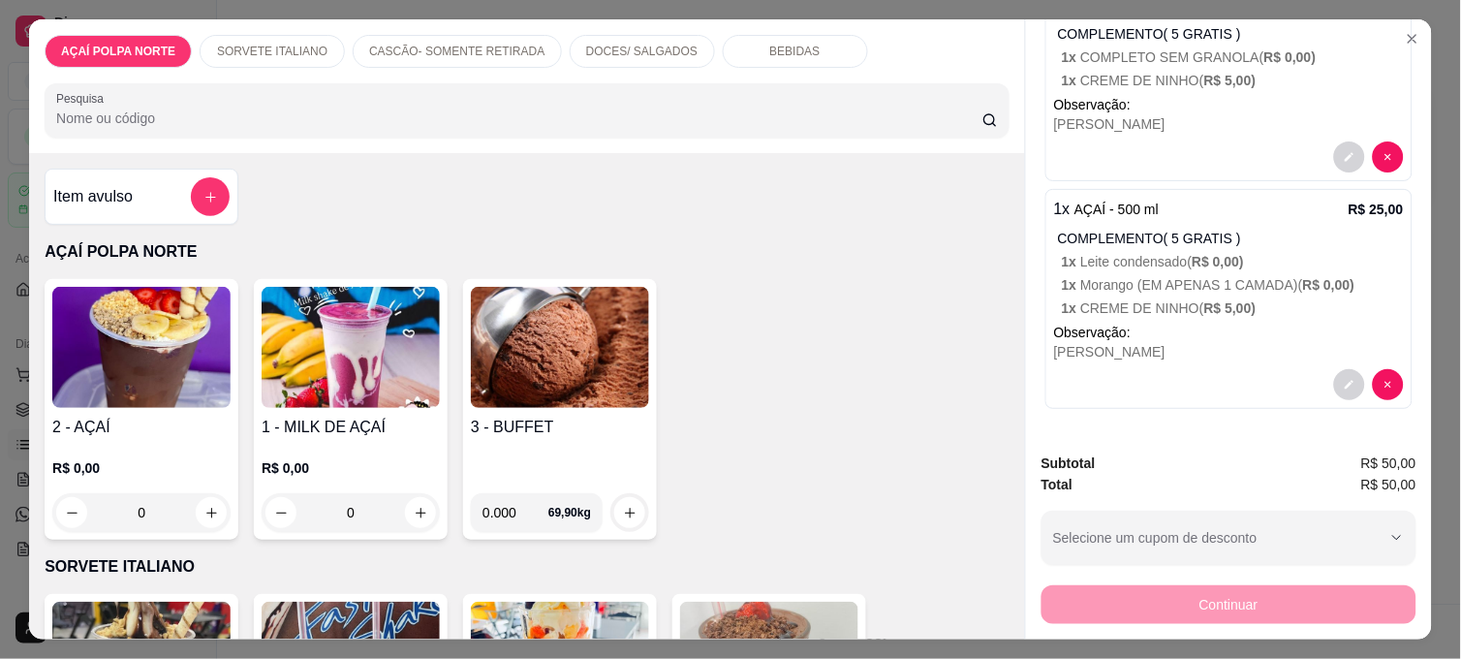
click at [184, 416] on h4 "2 - AÇAÍ" at bounding box center [141, 427] width 178 height 23
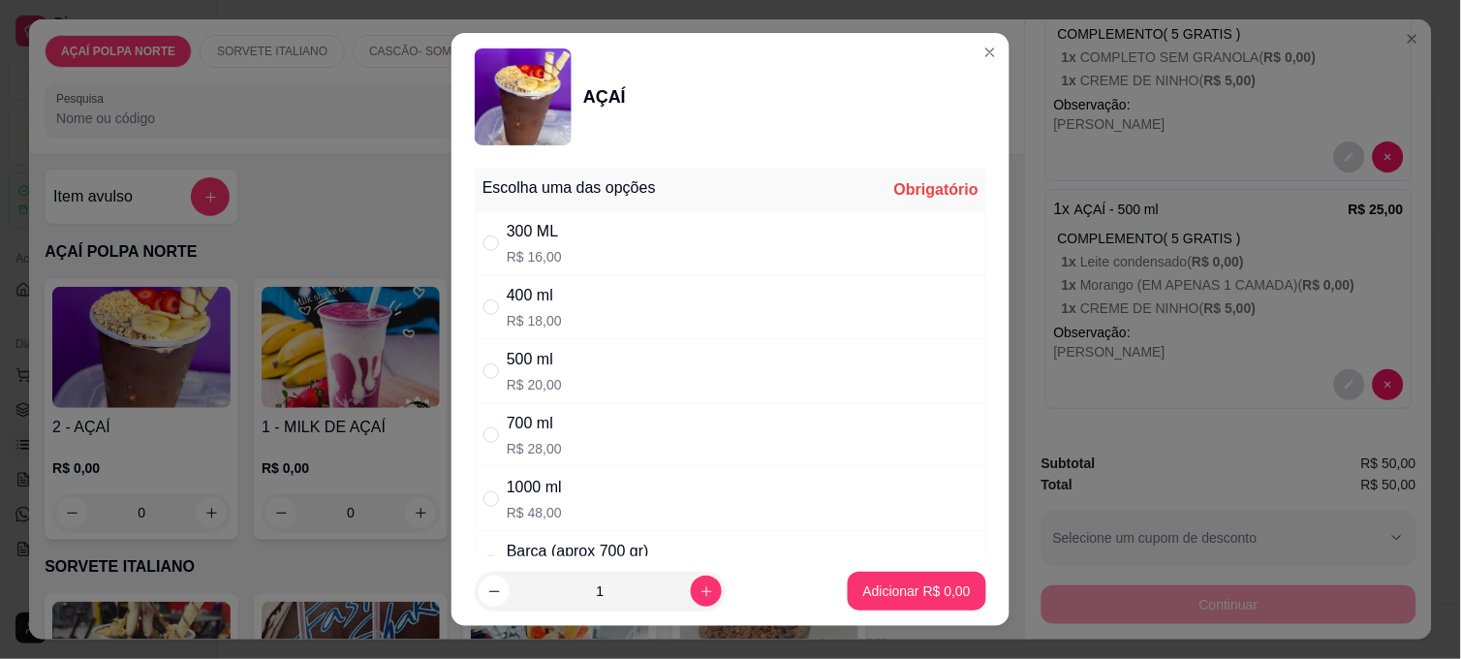
click at [574, 365] on div "500 ml R$ 20,00" at bounding box center [731, 371] width 512 height 64
radio input "true"
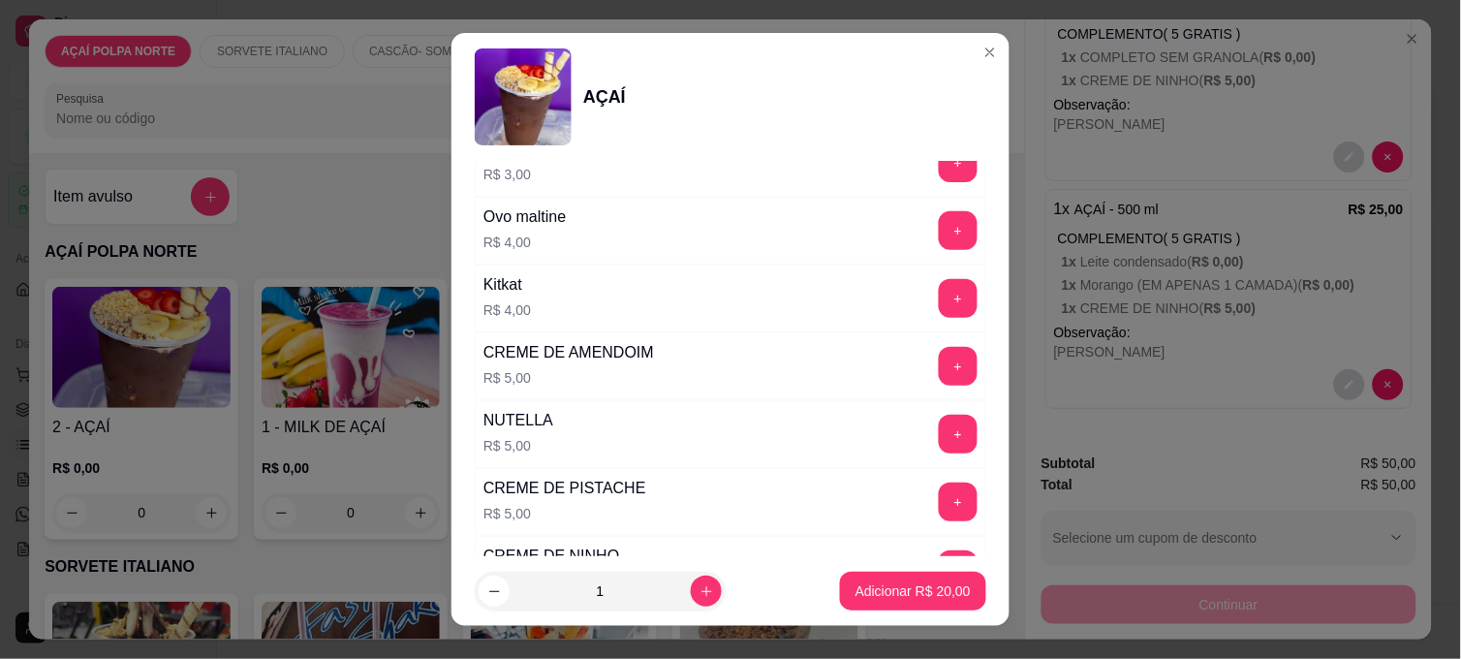
scroll to position [2500, 0]
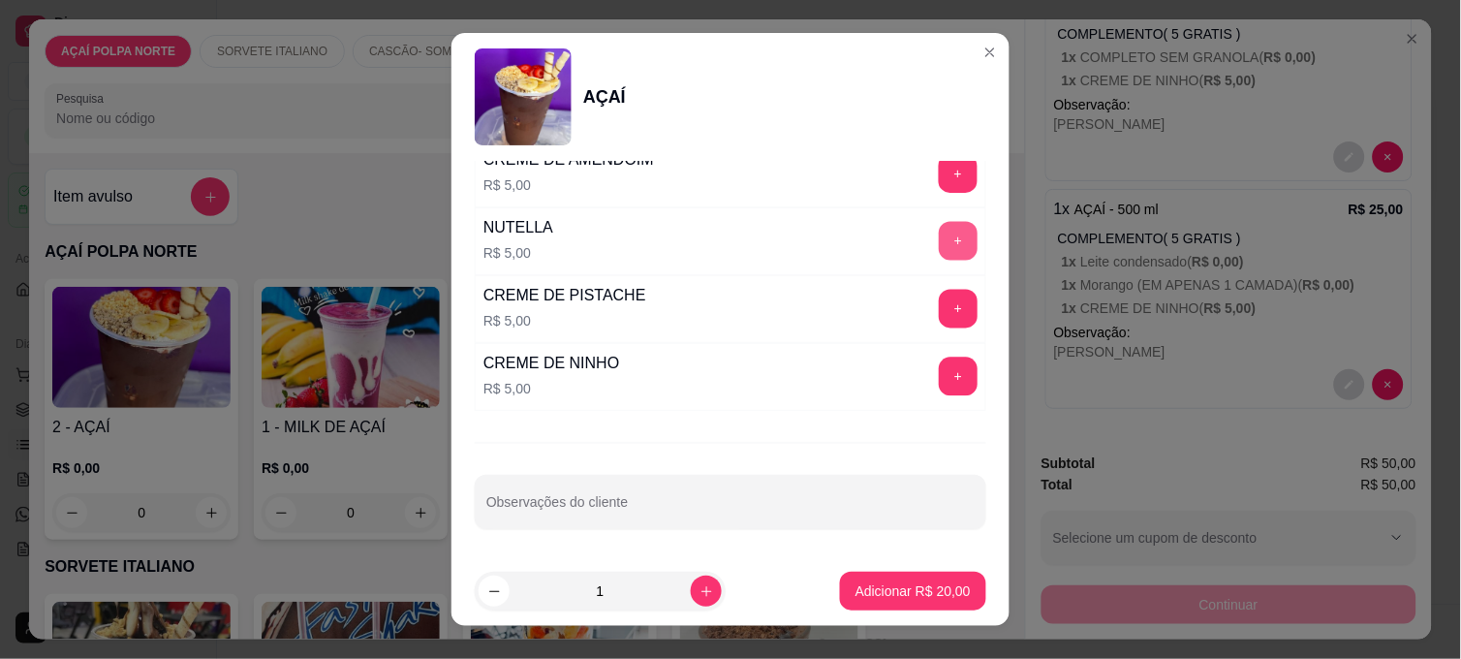
click at [939, 229] on button "+" at bounding box center [958, 241] width 39 height 39
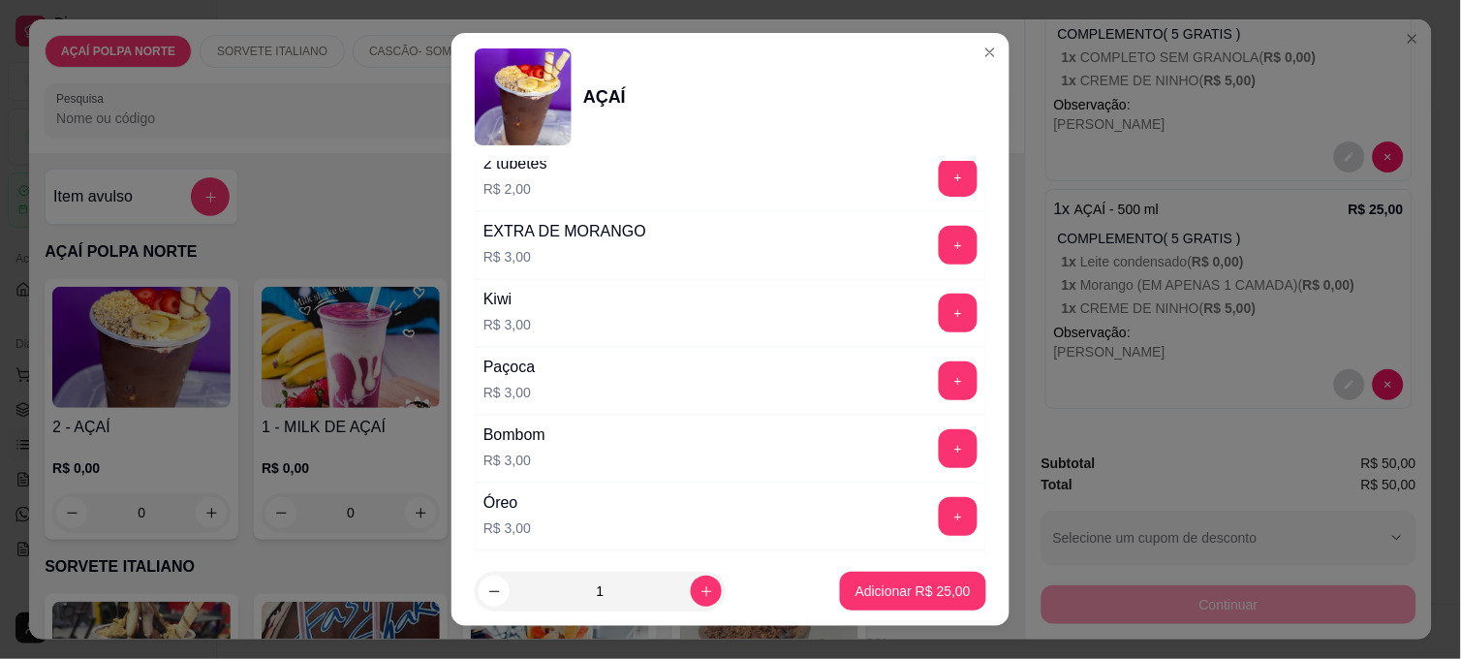
scroll to position [1854, 0]
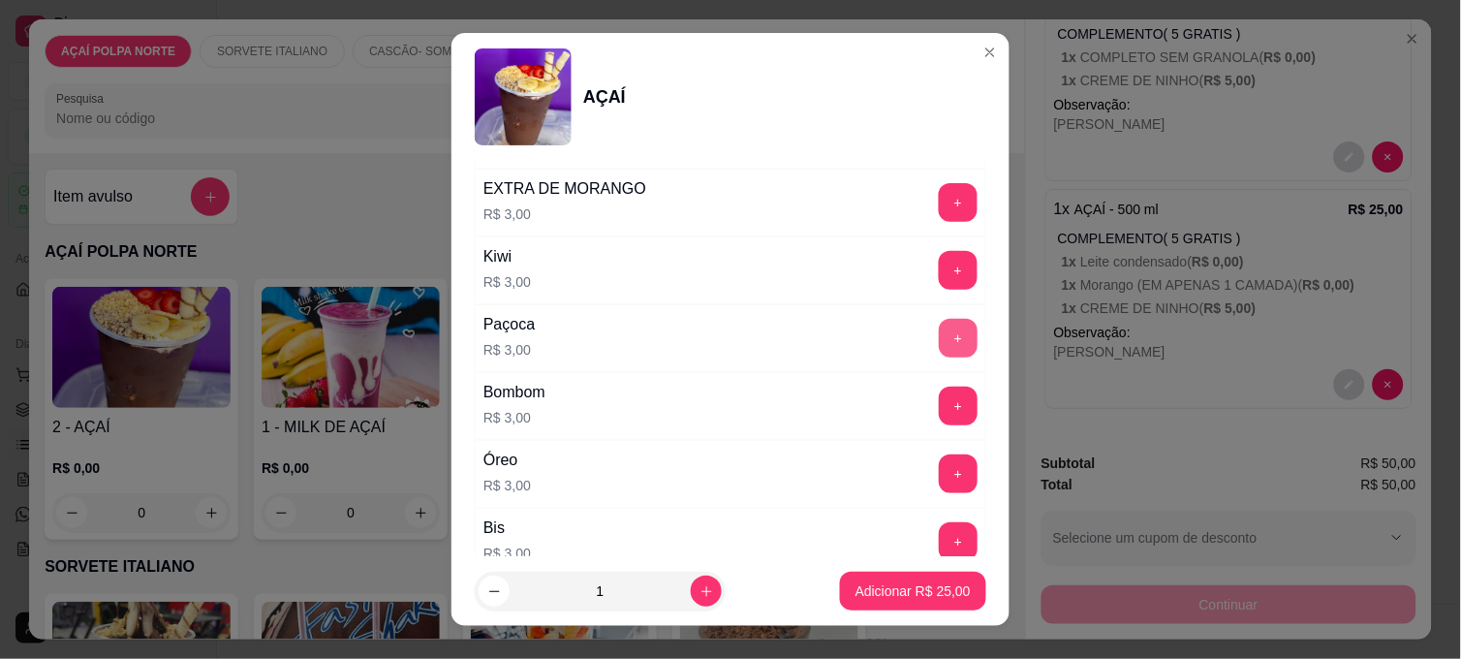
click at [939, 350] on button "+" at bounding box center [958, 338] width 39 height 39
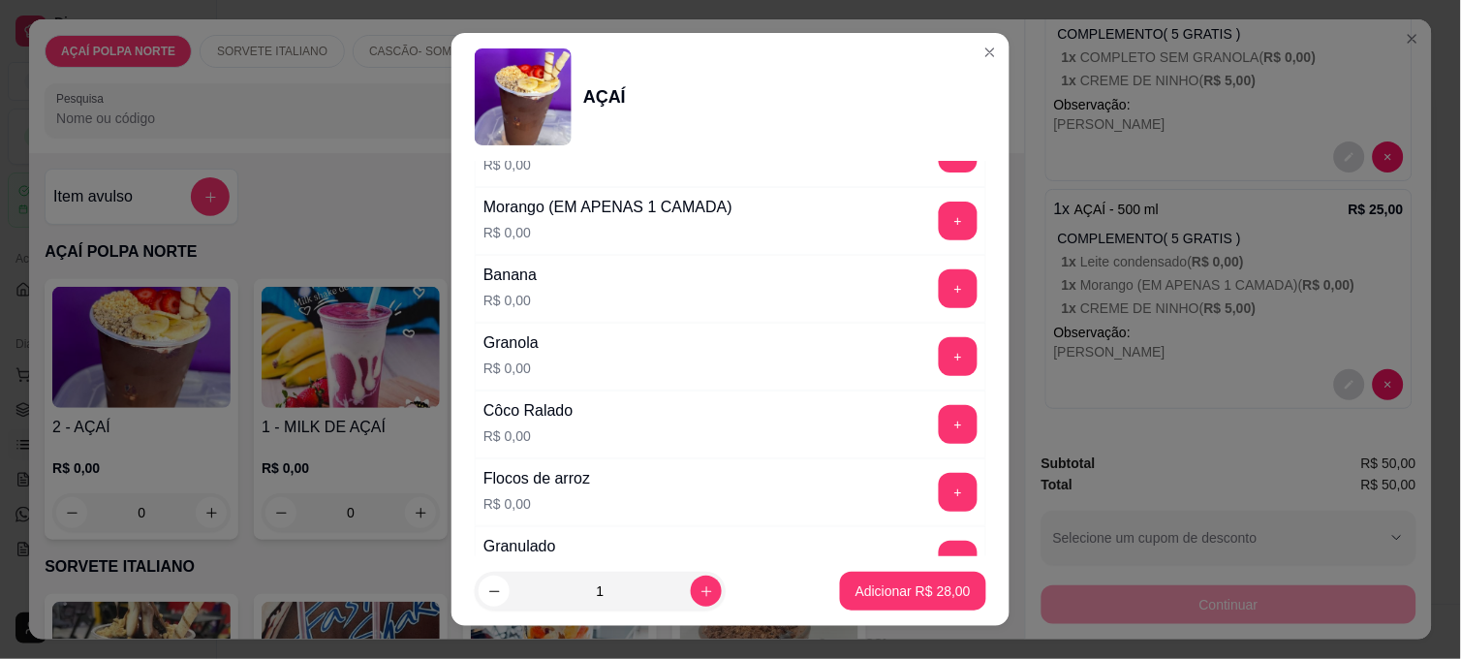
scroll to position [993, 0]
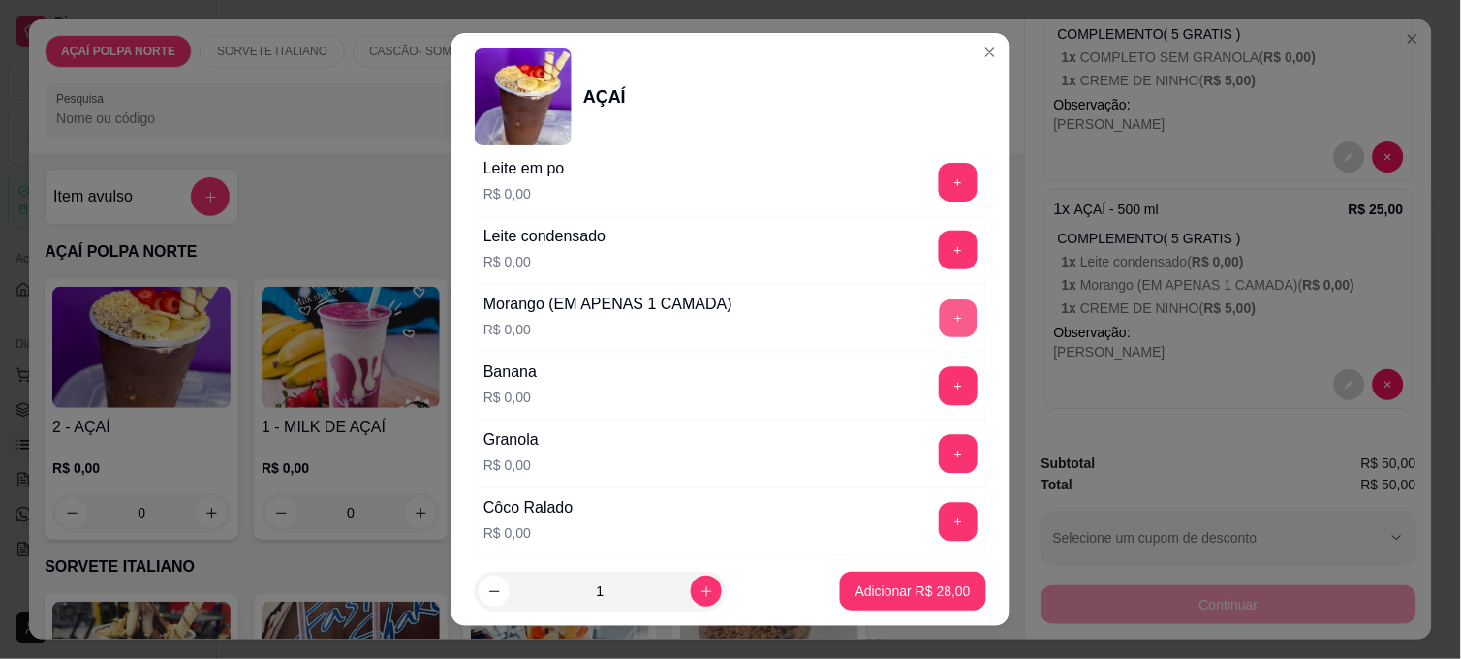
click at [940, 321] on button "+" at bounding box center [959, 318] width 38 height 38
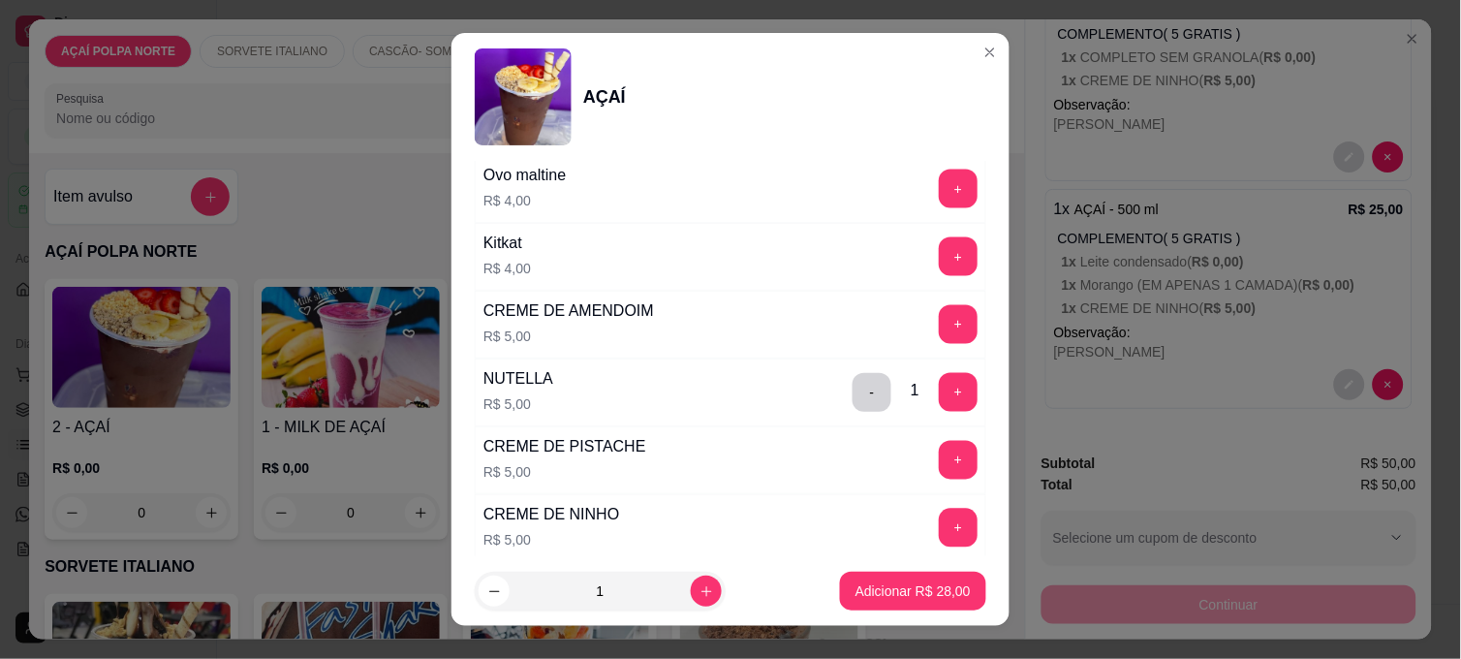
scroll to position [2500, 0]
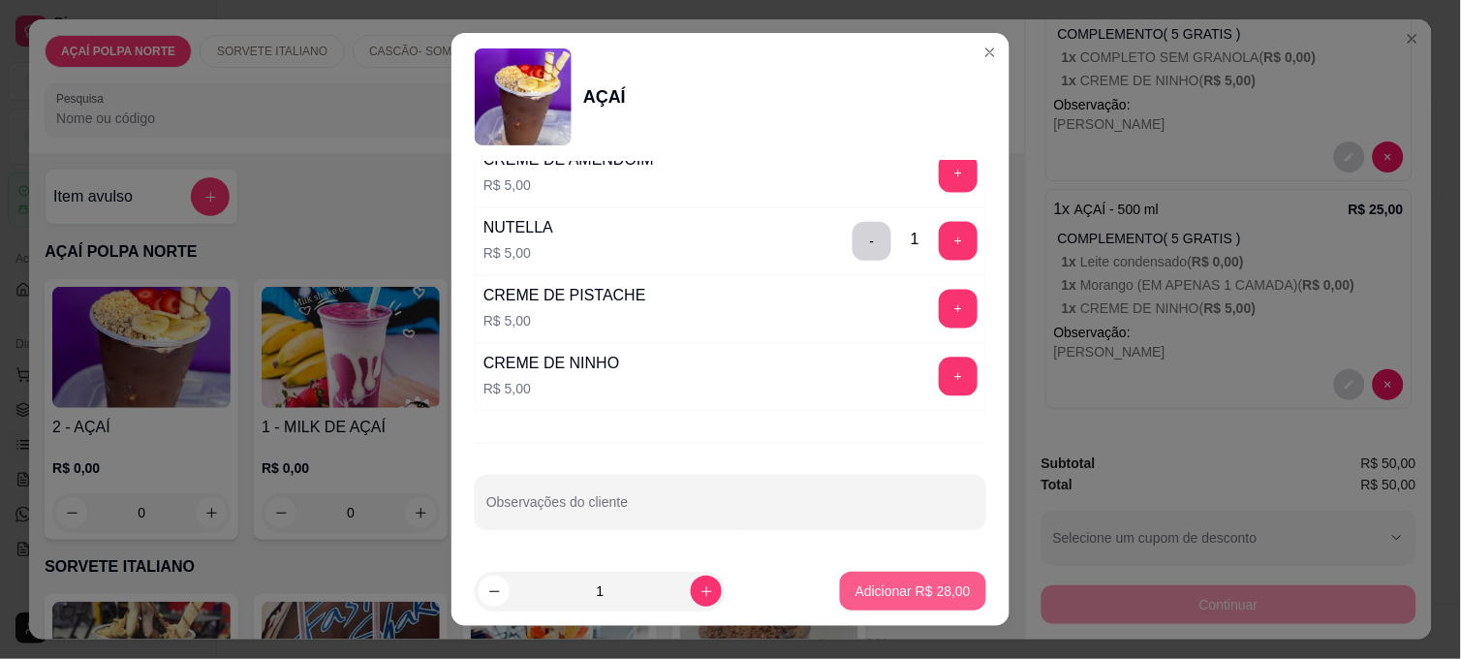
click at [872, 585] on p "Adicionar R$ 28,00" at bounding box center [912, 590] width 115 height 19
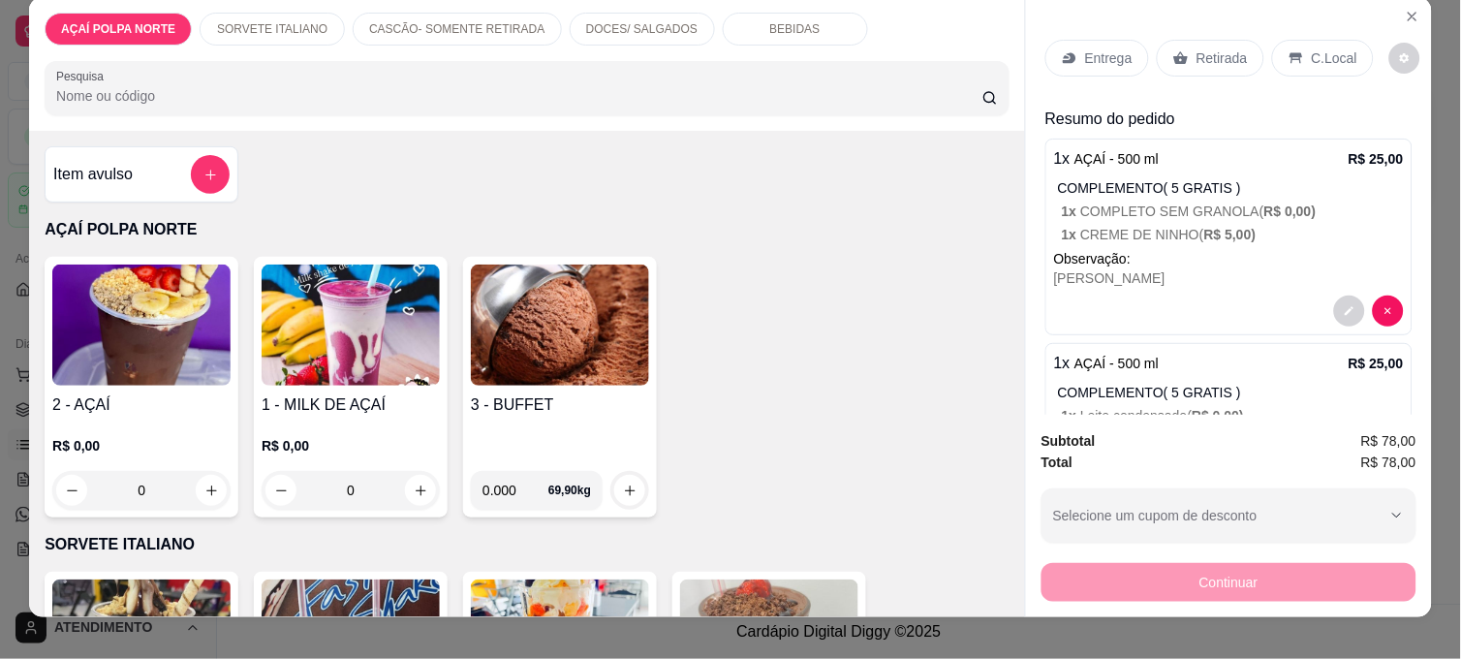
scroll to position [0, 0]
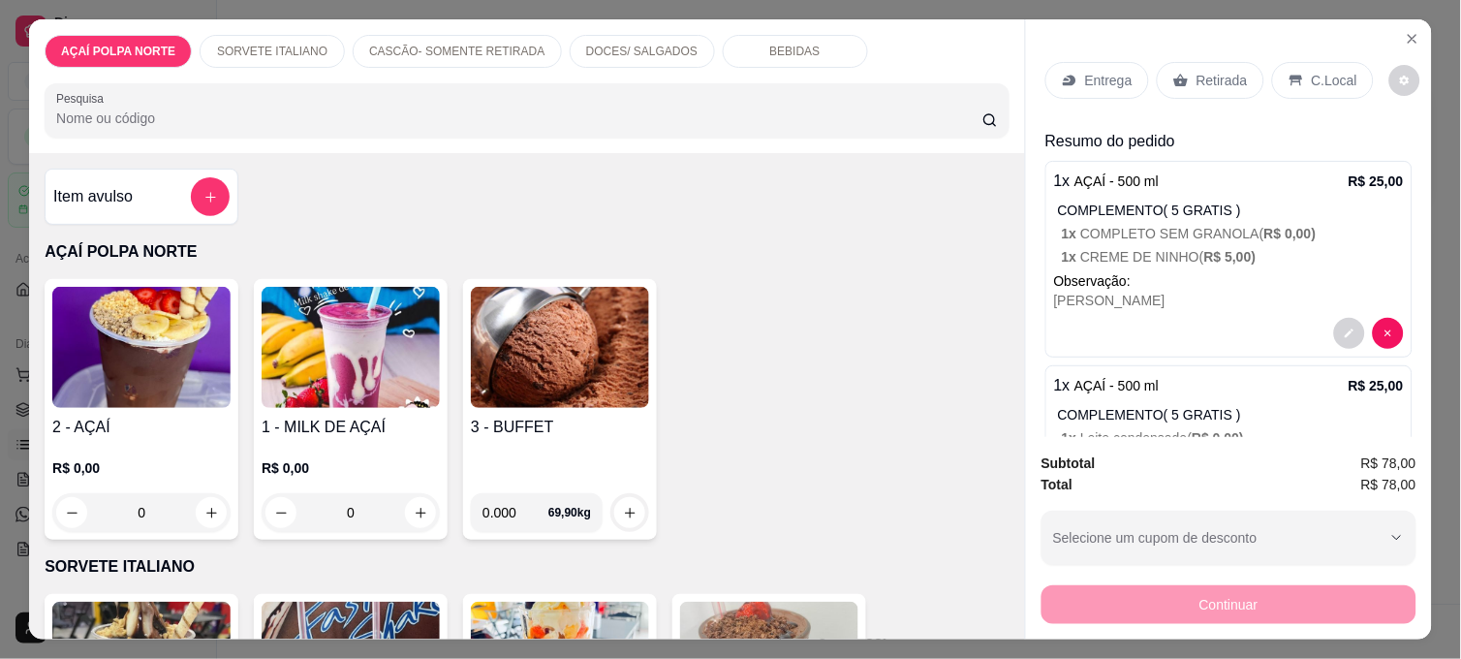
click at [1312, 72] on p "C.Local" at bounding box center [1335, 80] width 46 height 19
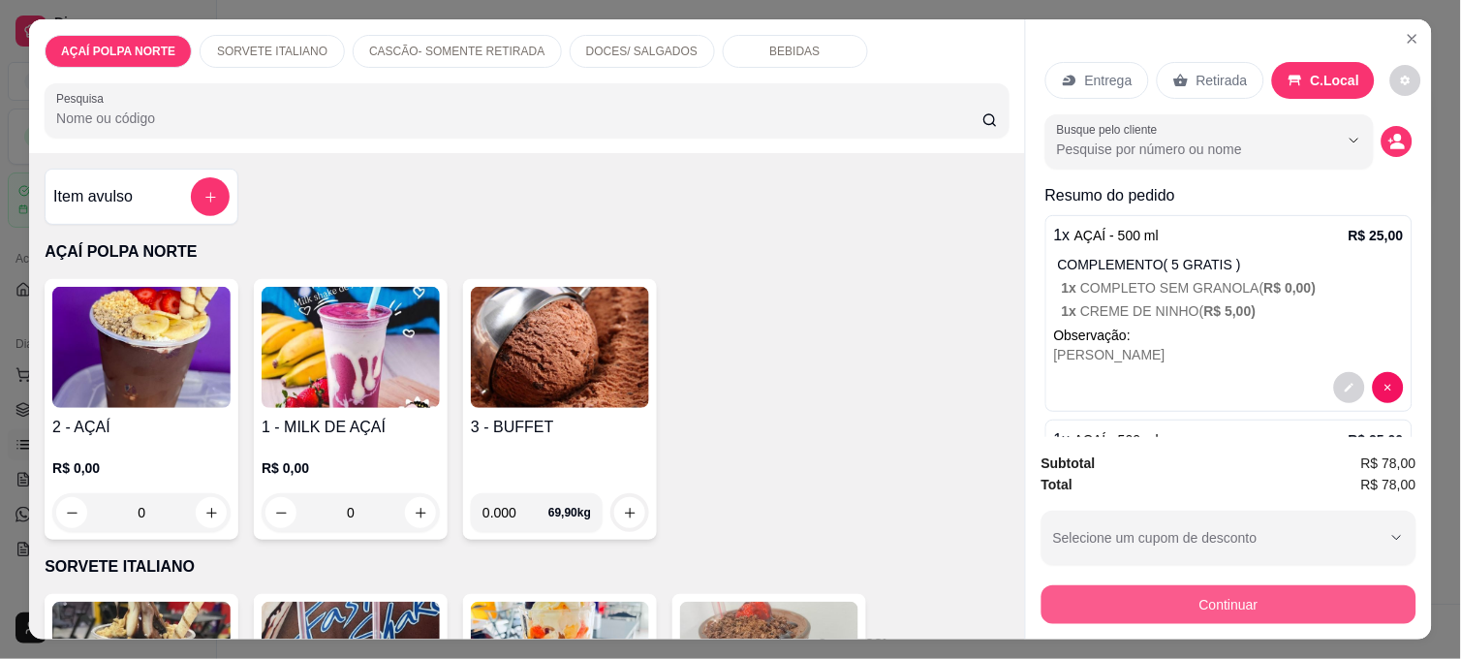
click at [1270, 588] on button "Continuar" at bounding box center [1228, 604] width 375 height 39
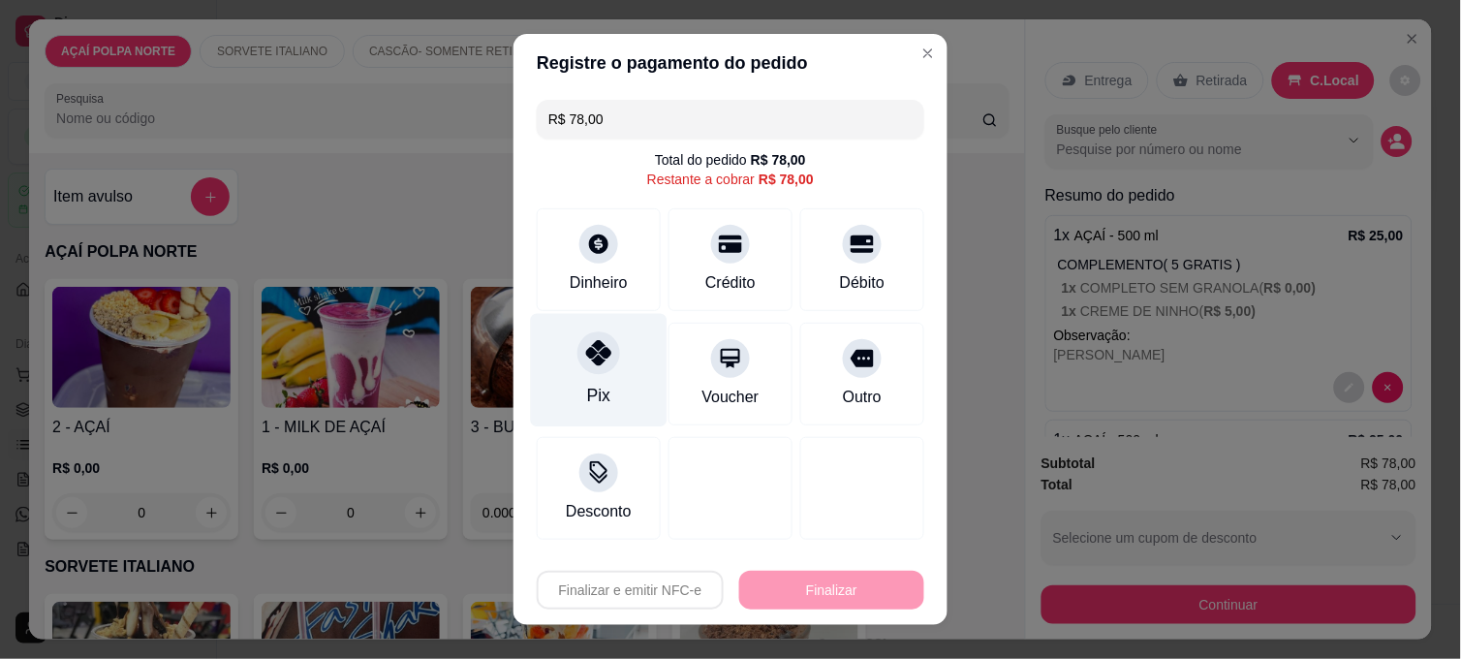
click at [603, 395] on div "Pix" at bounding box center [599, 370] width 137 height 113
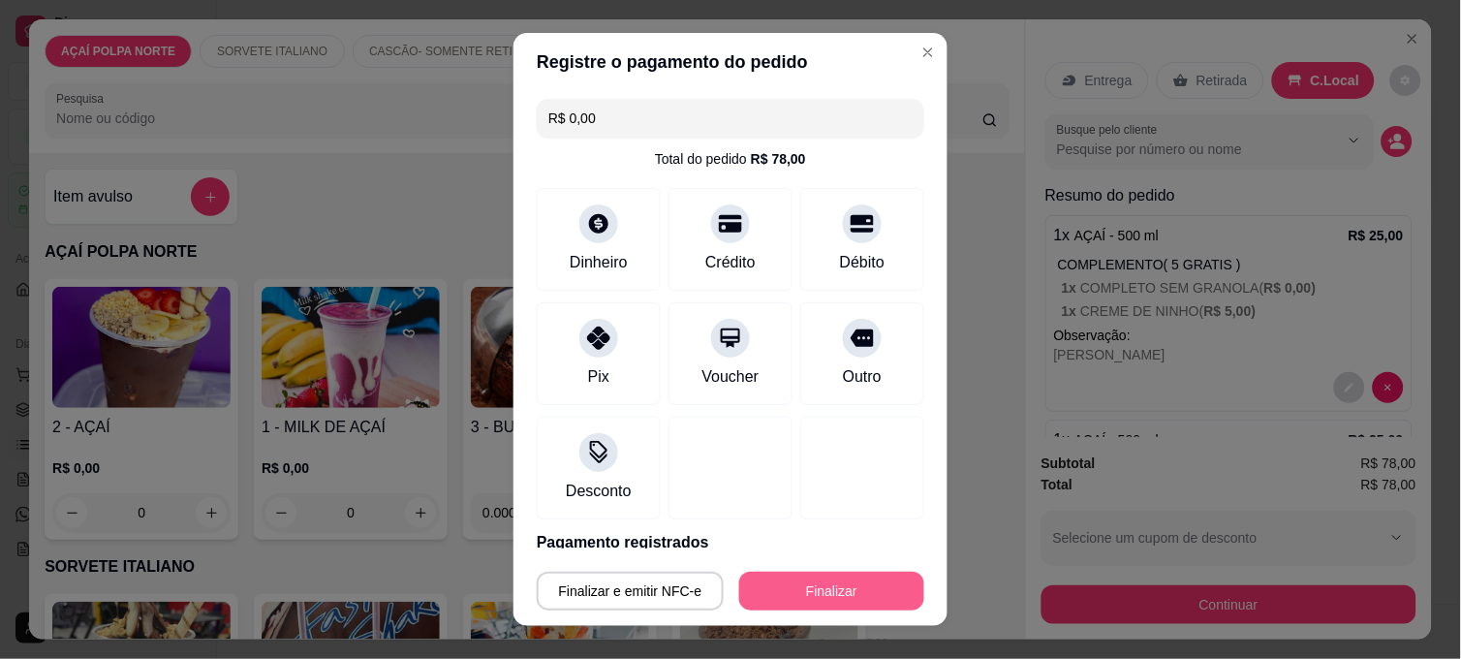
click at [800, 592] on button "Finalizar" at bounding box center [831, 591] width 185 height 39
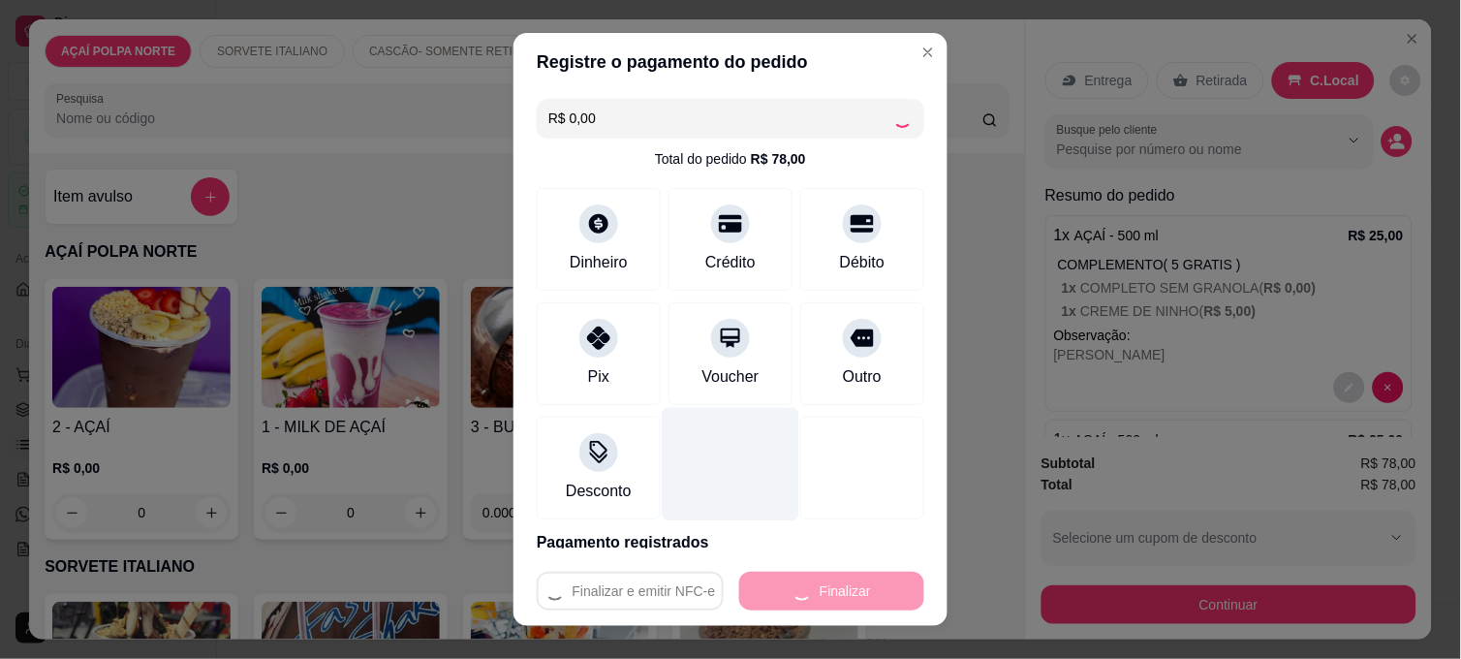
type input "-R$ 78,00"
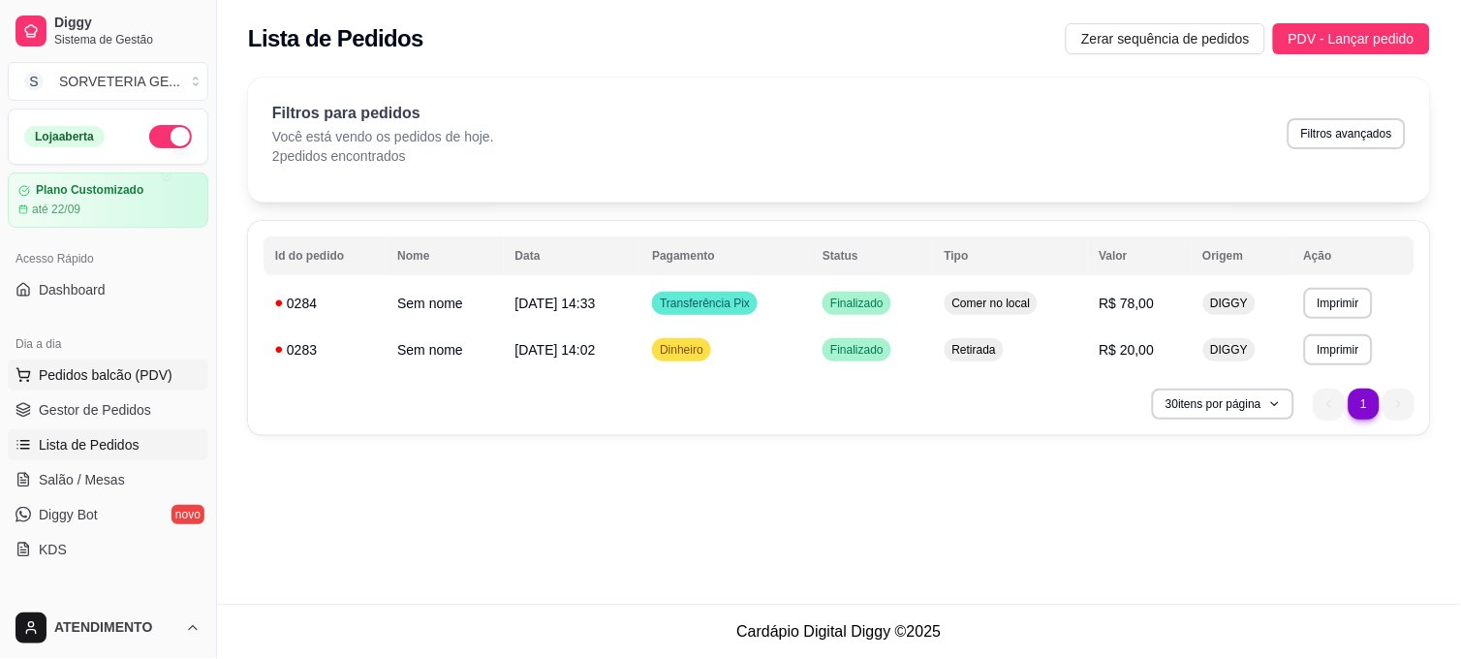
click at [141, 368] on span "Pedidos balcão (PDV)" at bounding box center [106, 374] width 134 height 19
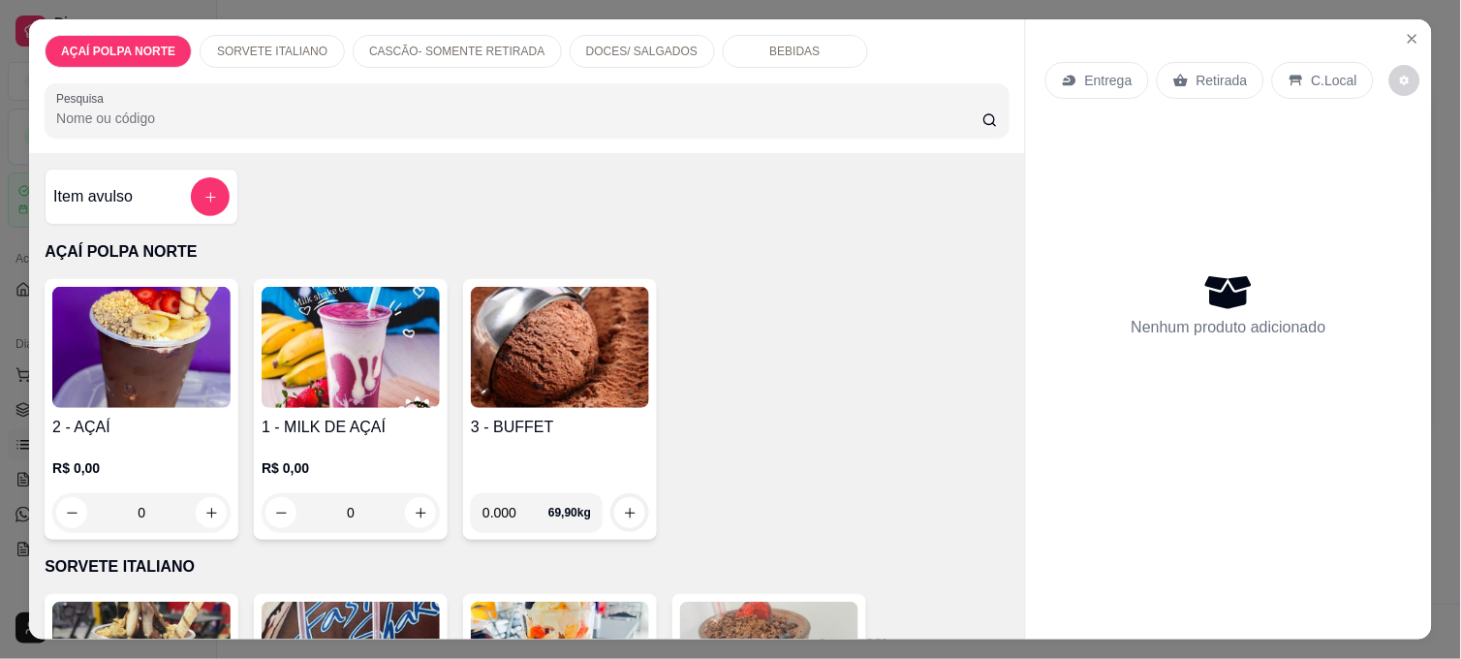
click at [581, 378] on img at bounding box center [560, 347] width 178 height 121
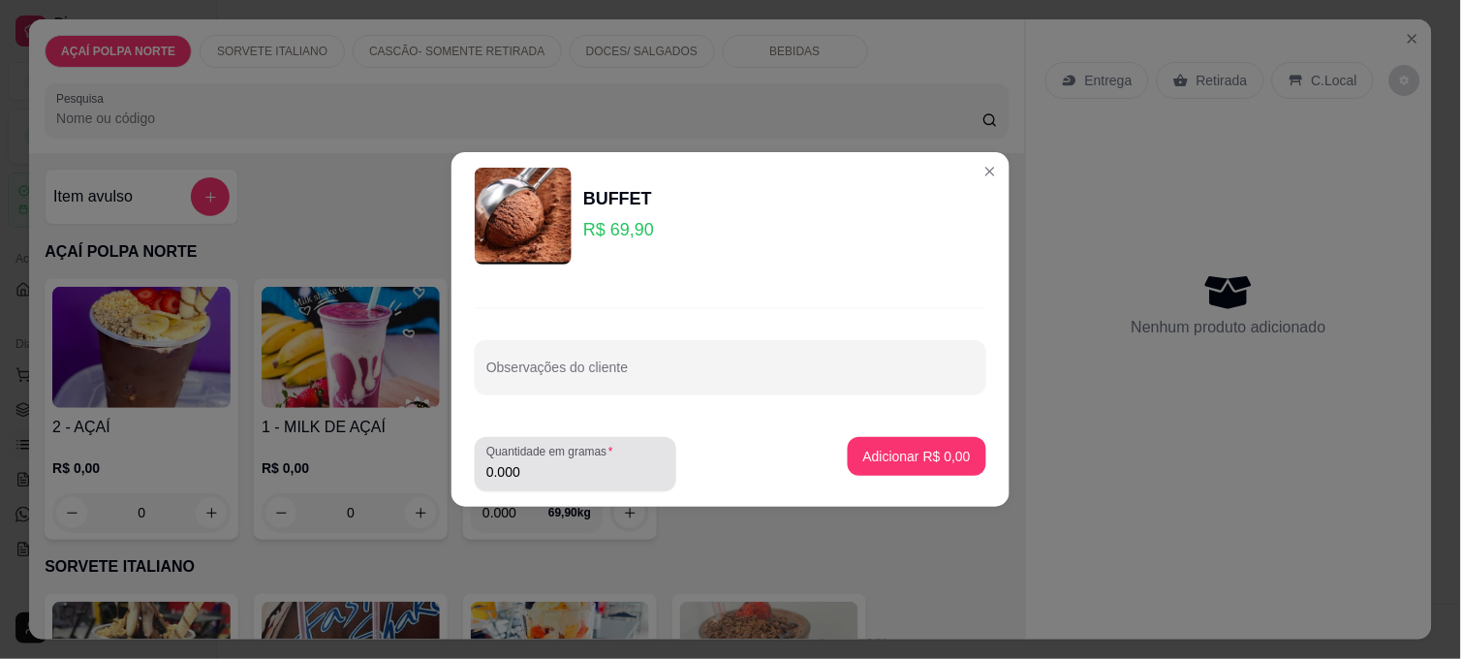
click at [634, 477] on input "0.000" at bounding box center [575, 471] width 178 height 19
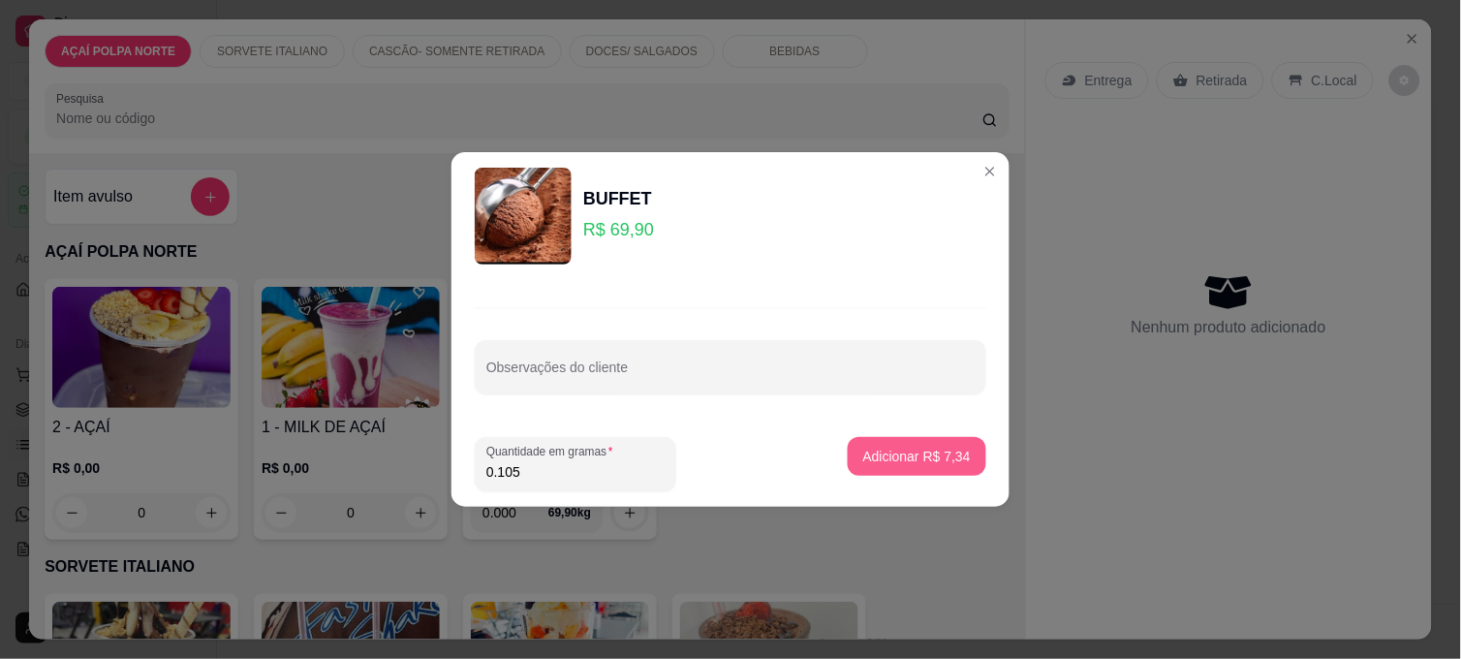
type input "0.105"
click at [938, 446] on button "Adicionar R$ 7,34" at bounding box center [917, 456] width 139 height 39
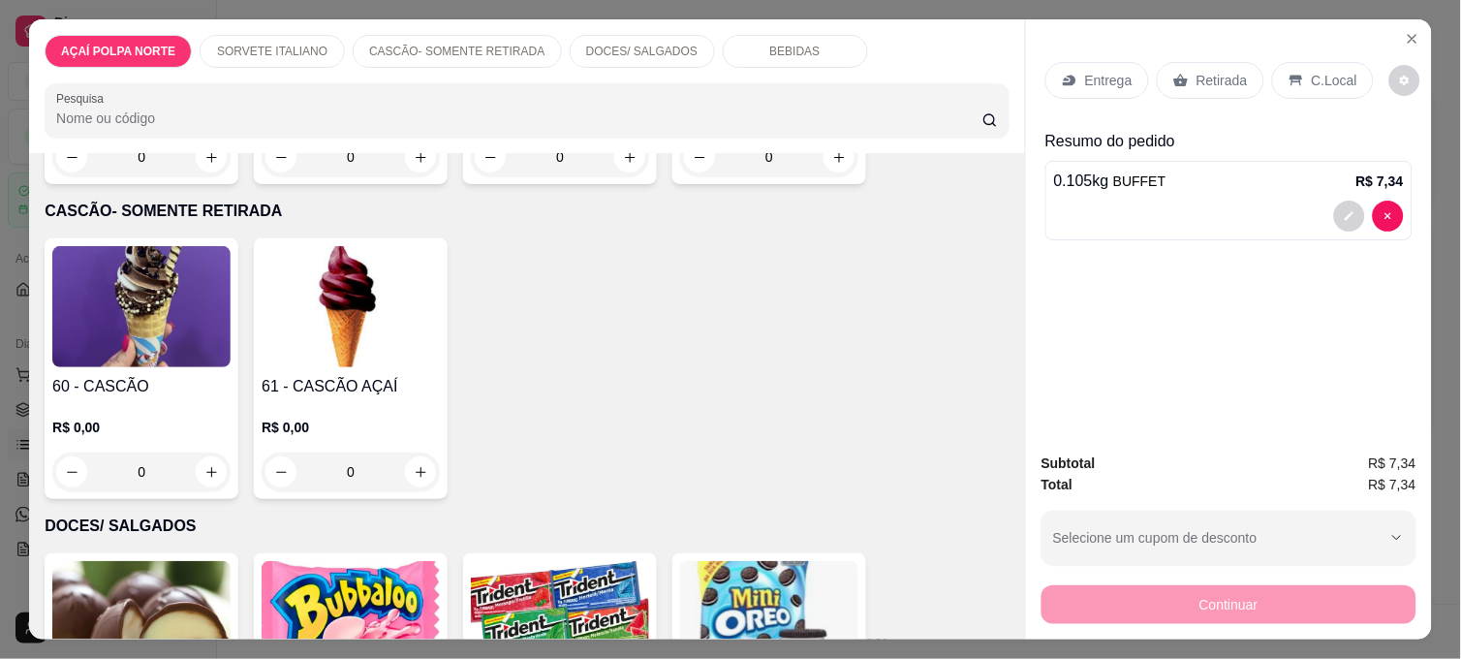
scroll to position [753, 0]
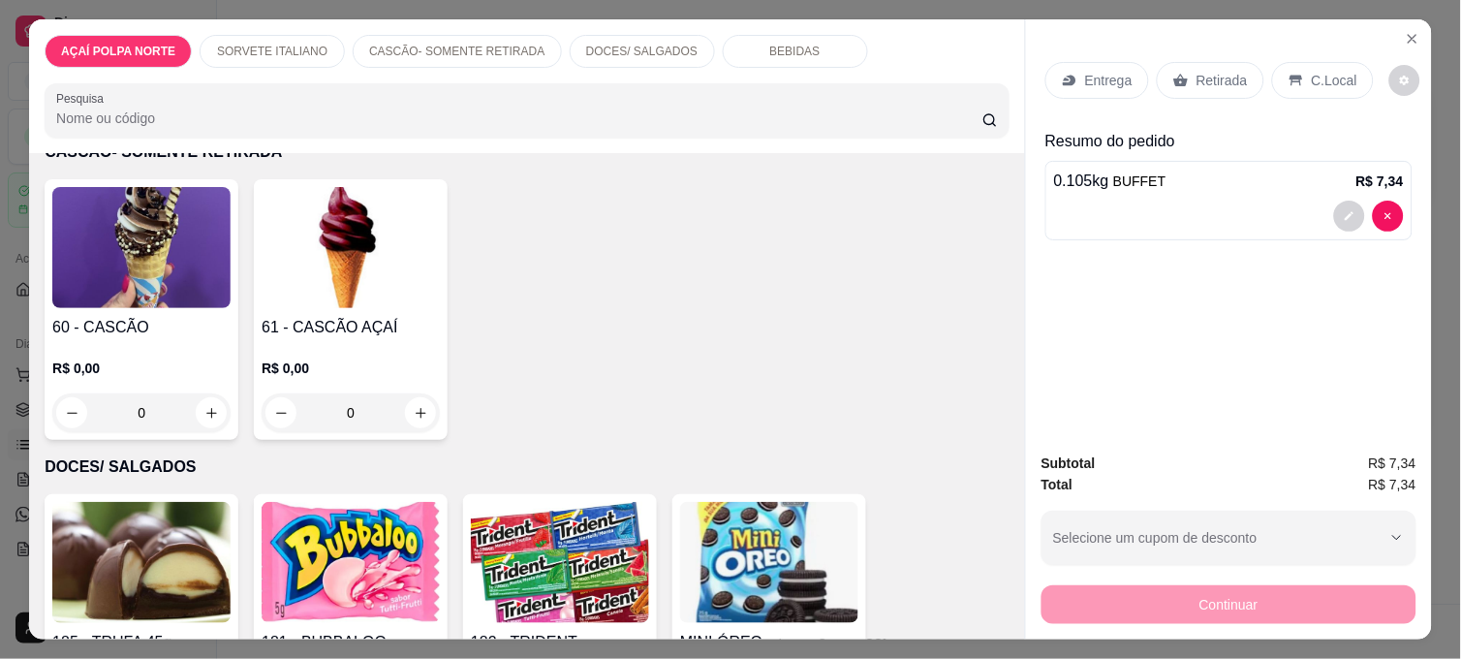
click at [150, 266] on img at bounding box center [141, 247] width 178 height 121
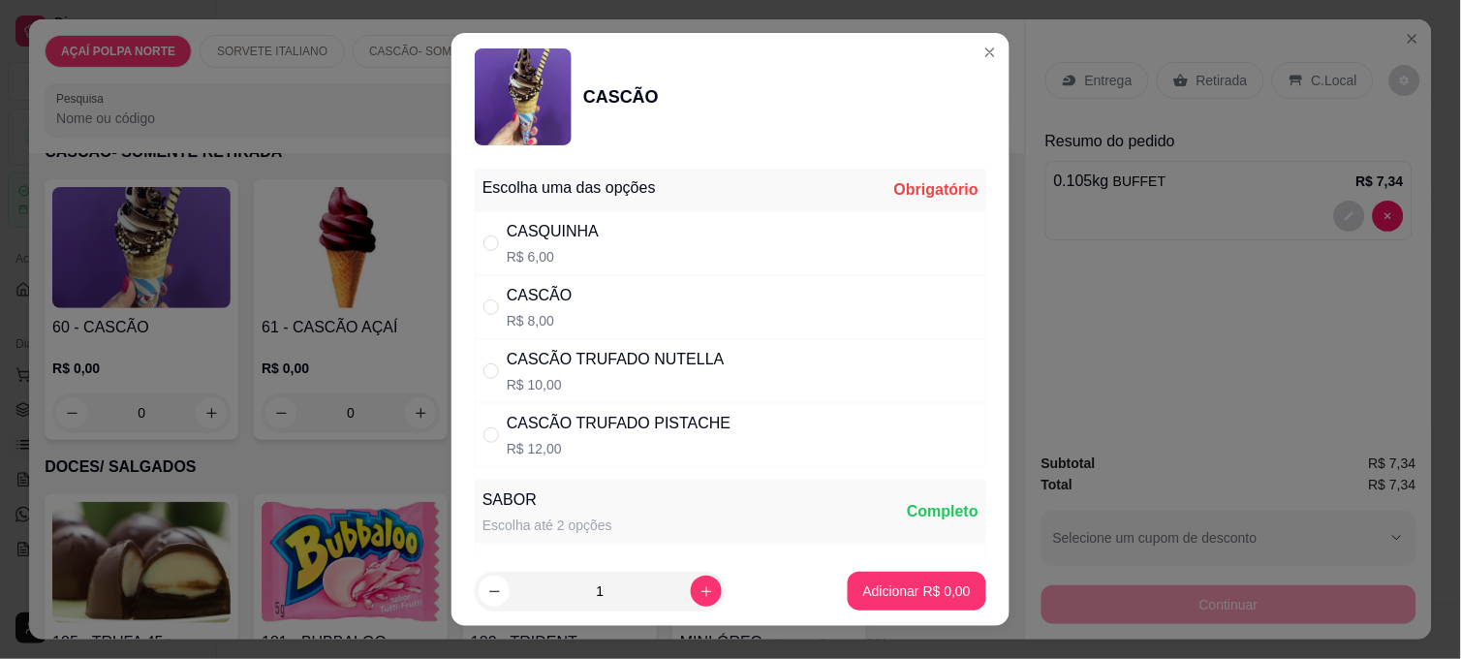
click at [583, 304] on div "CASCÃO R$ 8,00" at bounding box center [731, 307] width 512 height 64
radio input "true"
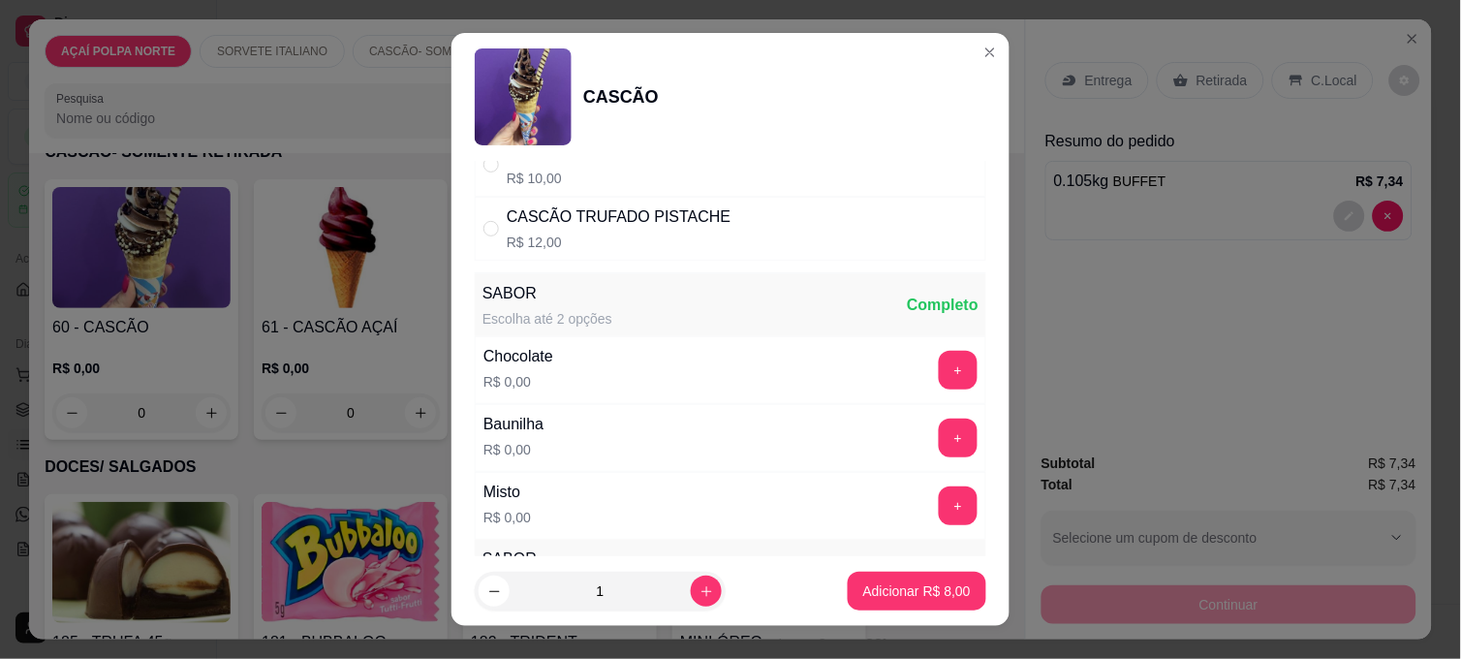
scroll to position [215, 0]
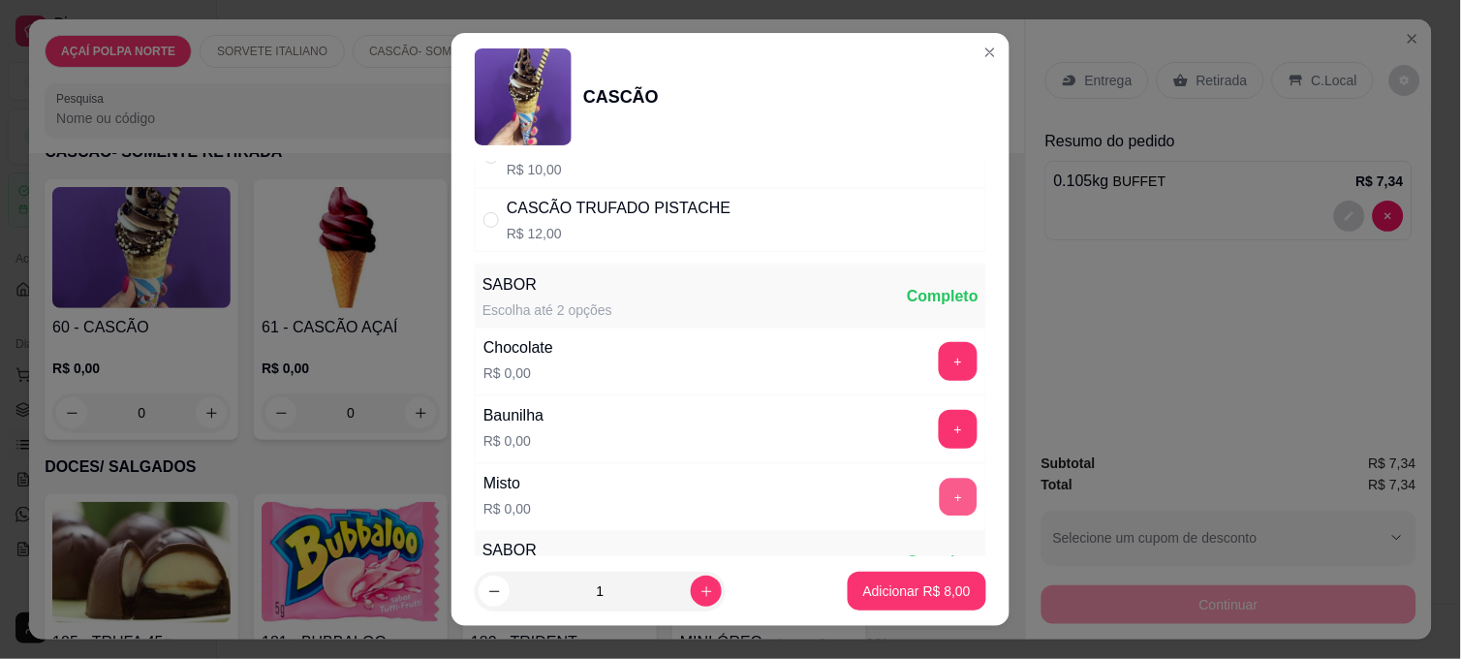
click at [940, 501] on button "+" at bounding box center [959, 498] width 38 height 38
click at [937, 587] on p "Adicionar R$ 8,00" at bounding box center [917, 590] width 108 height 19
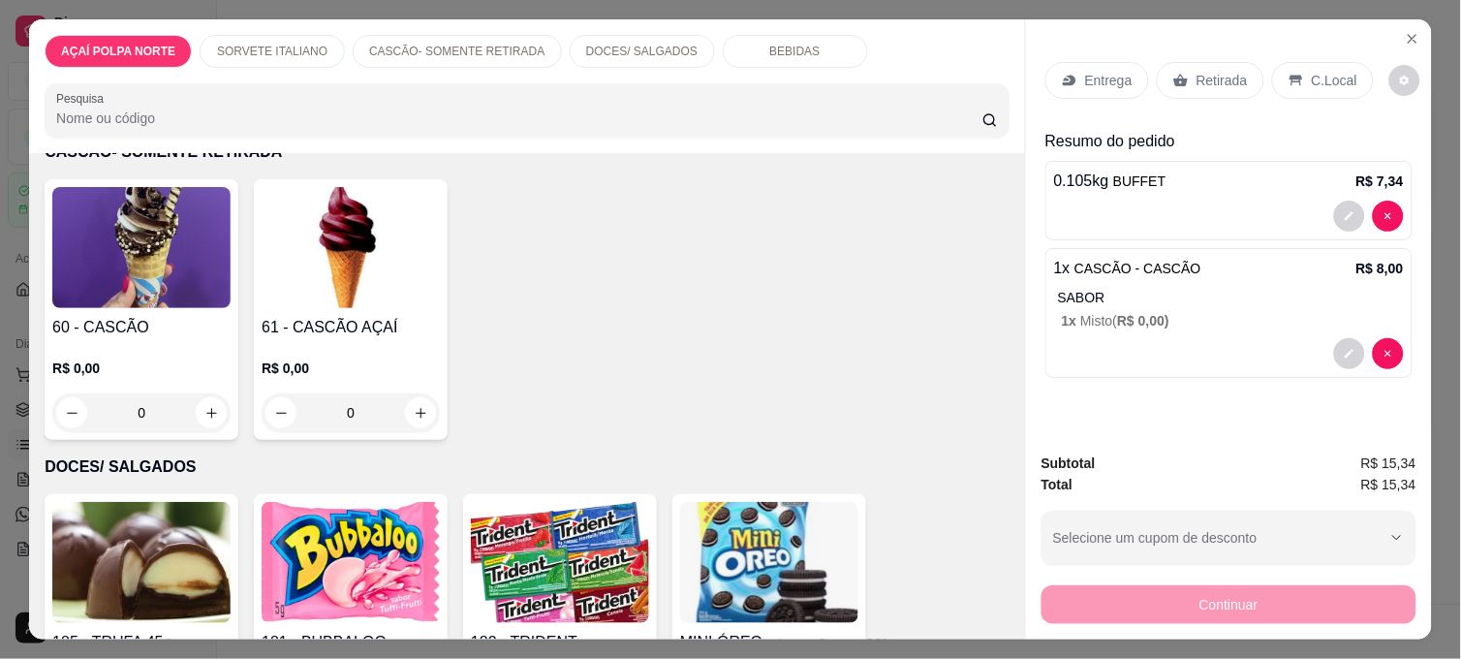
click at [1319, 74] on p "C.Local" at bounding box center [1335, 80] width 46 height 19
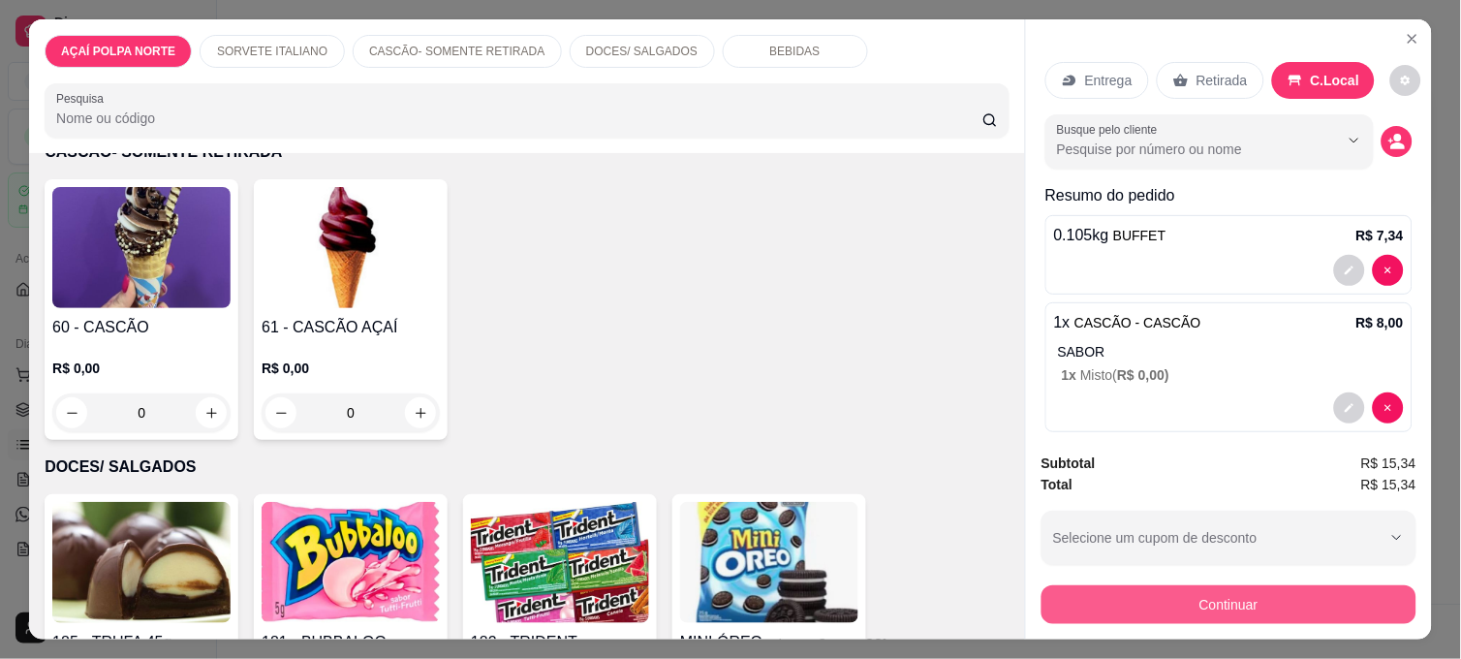
click at [1175, 594] on button "Continuar" at bounding box center [1228, 604] width 375 height 39
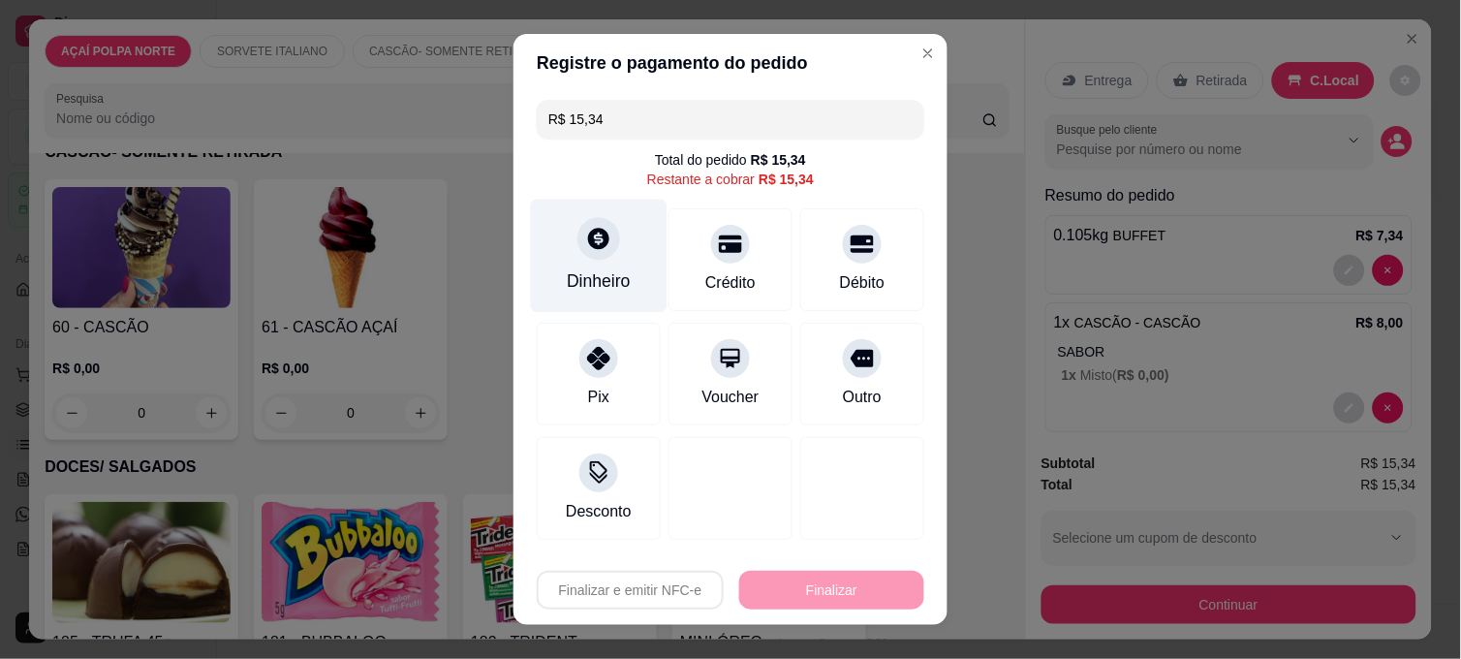
click at [601, 258] on div "Dinheiro" at bounding box center [599, 256] width 137 height 113
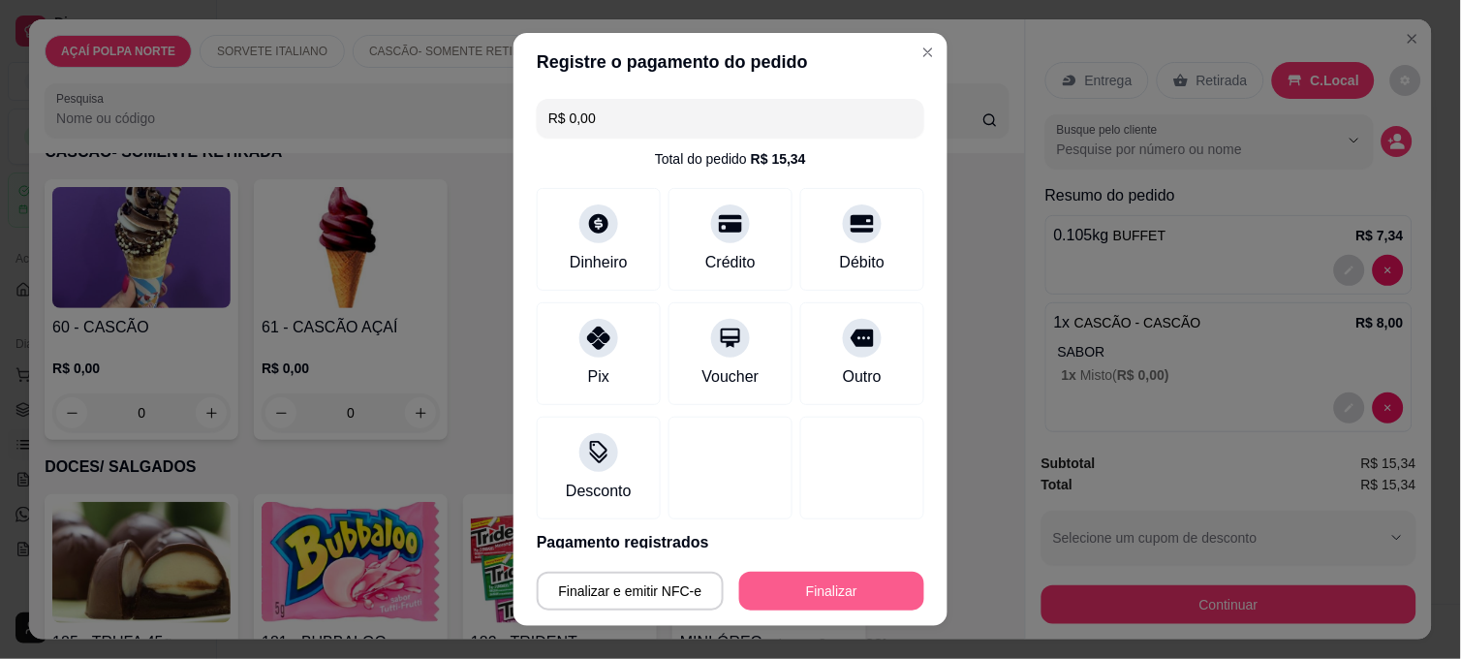
click at [853, 575] on button "Finalizar" at bounding box center [831, 591] width 185 height 39
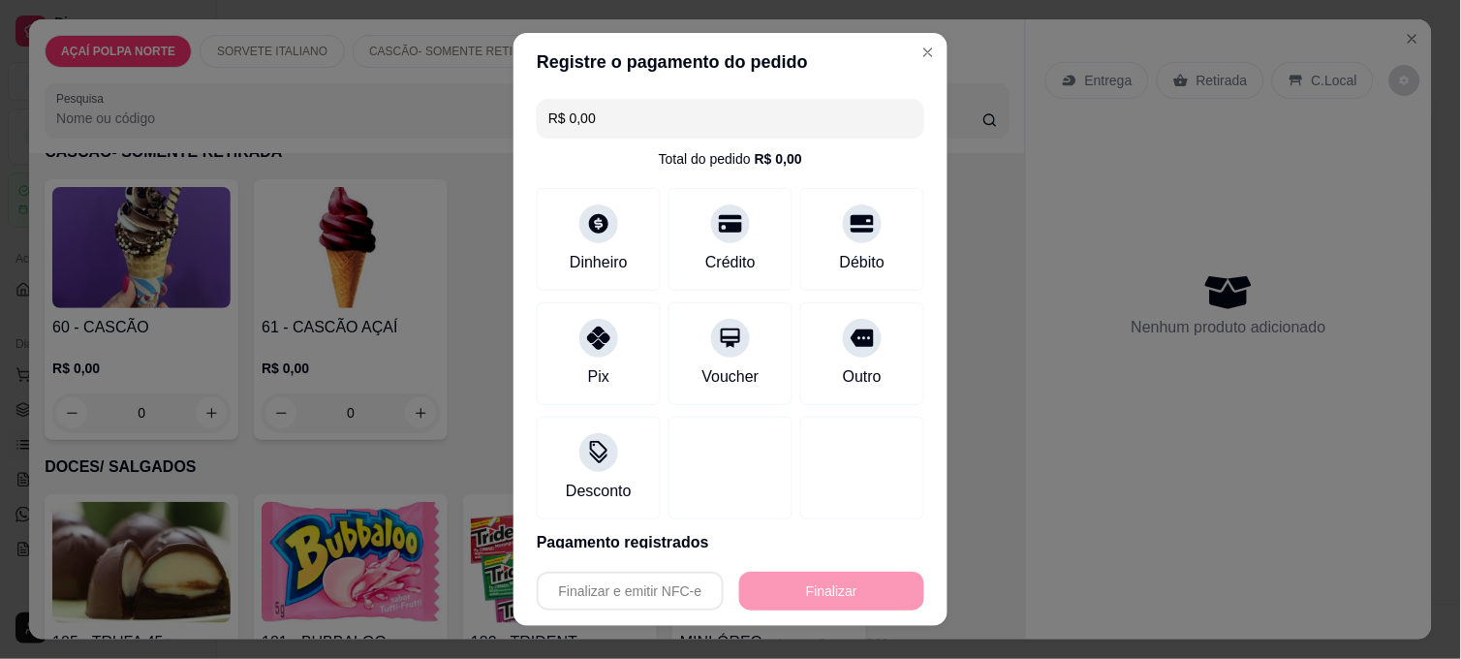
type input "-R$ 15,34"
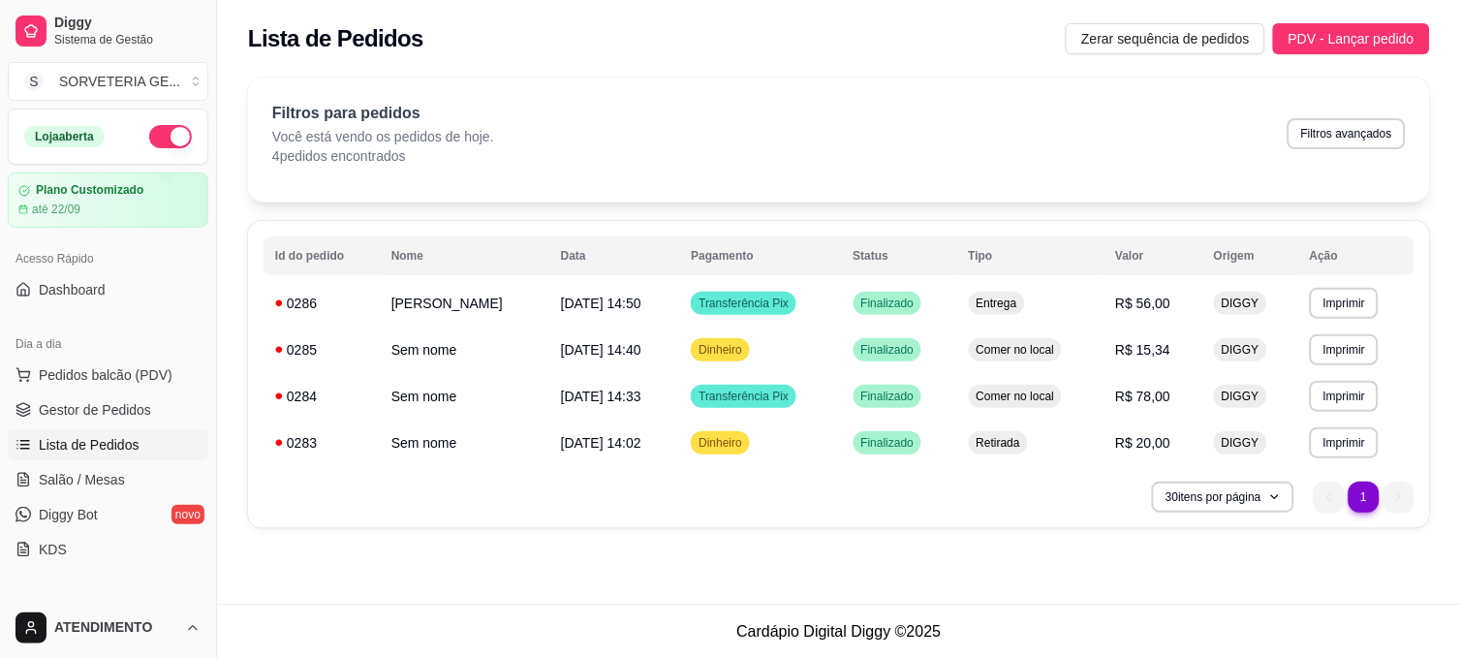
drag, startPoint x: 916, startPoint y: 523, endPoint x: 843, endPoint y: 569, distance: 85.7
click at [844, 569] on div "**********" at bounding box center [839, 302] width 1244 height 604
click at [82, 374] on span "Pedidos balcão (PDV)" at bounding box center [106, 374] width 134 height 19
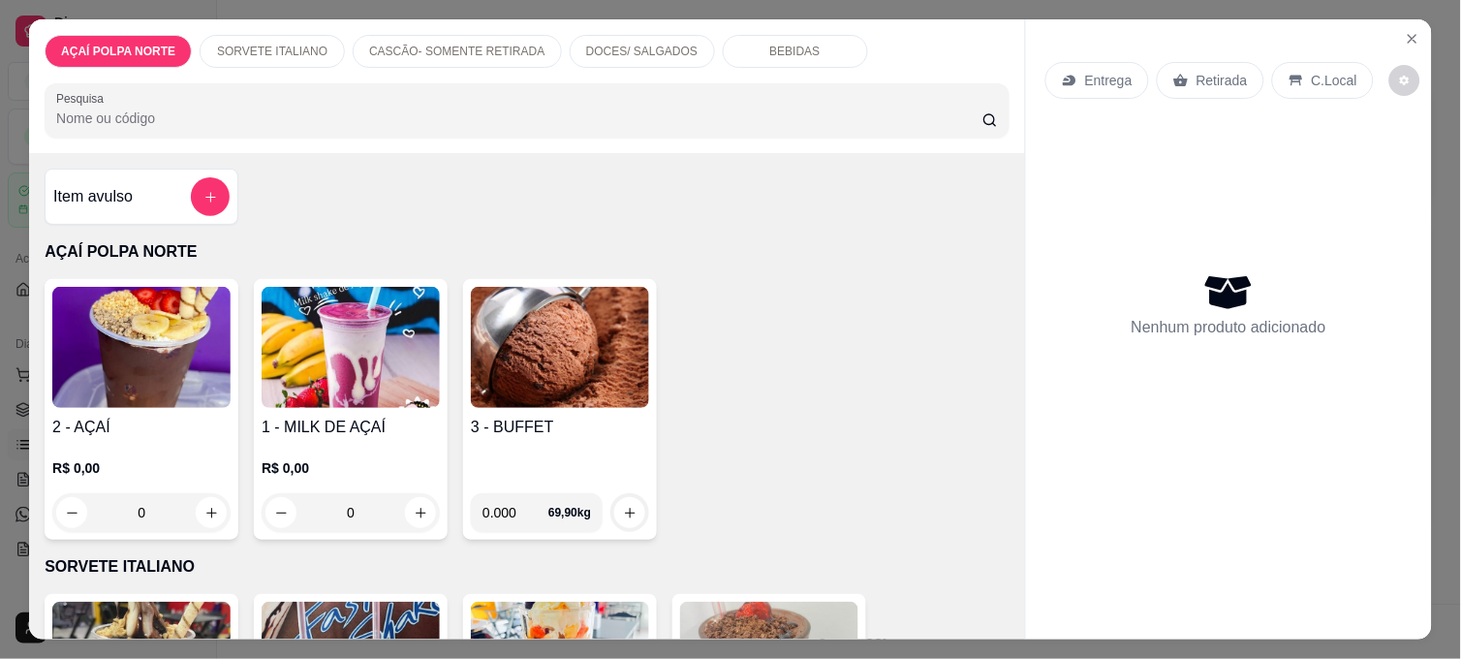
click at [124, 178] on div "Item avulso" at bounding box center [141, 196] width 176 height 39
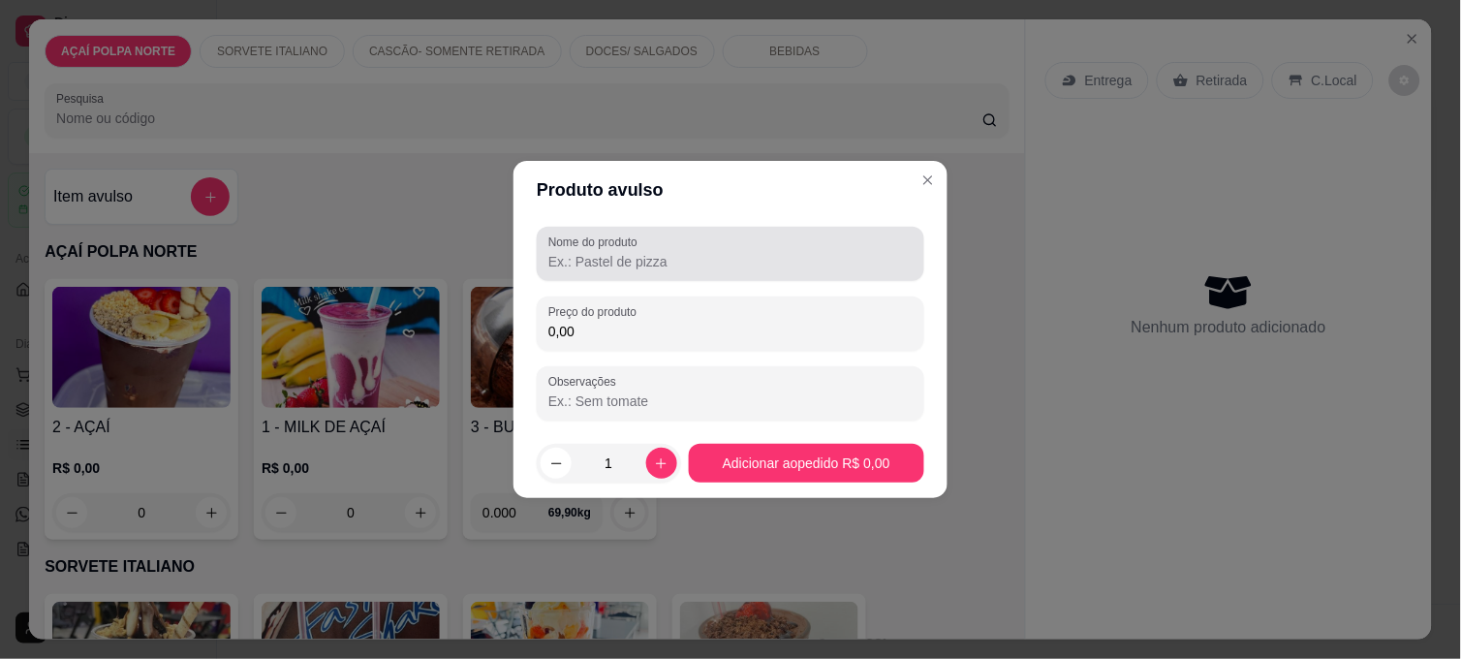
drag, startPoint x: 703, startPoint y: 286, endPoint x: 694, endPoint y: 285, distance: 9.7
click at [699, 286] on div "Nome do produto Preço do produto 0,00 Observações" at bounding box center [731, 324] width 388 height 194
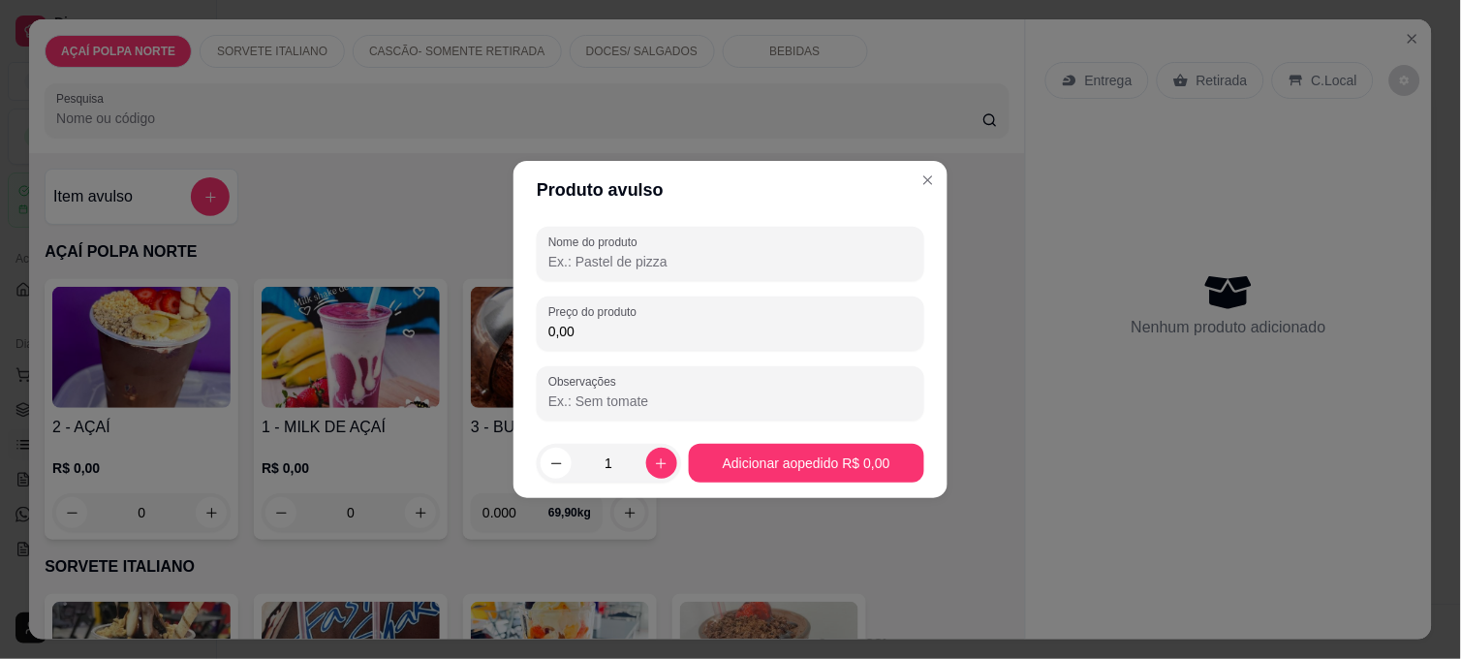
click at [671, 260] on input "Nome do produto" at bounding box center [730, 261] width 364 height 19
type input "picole"
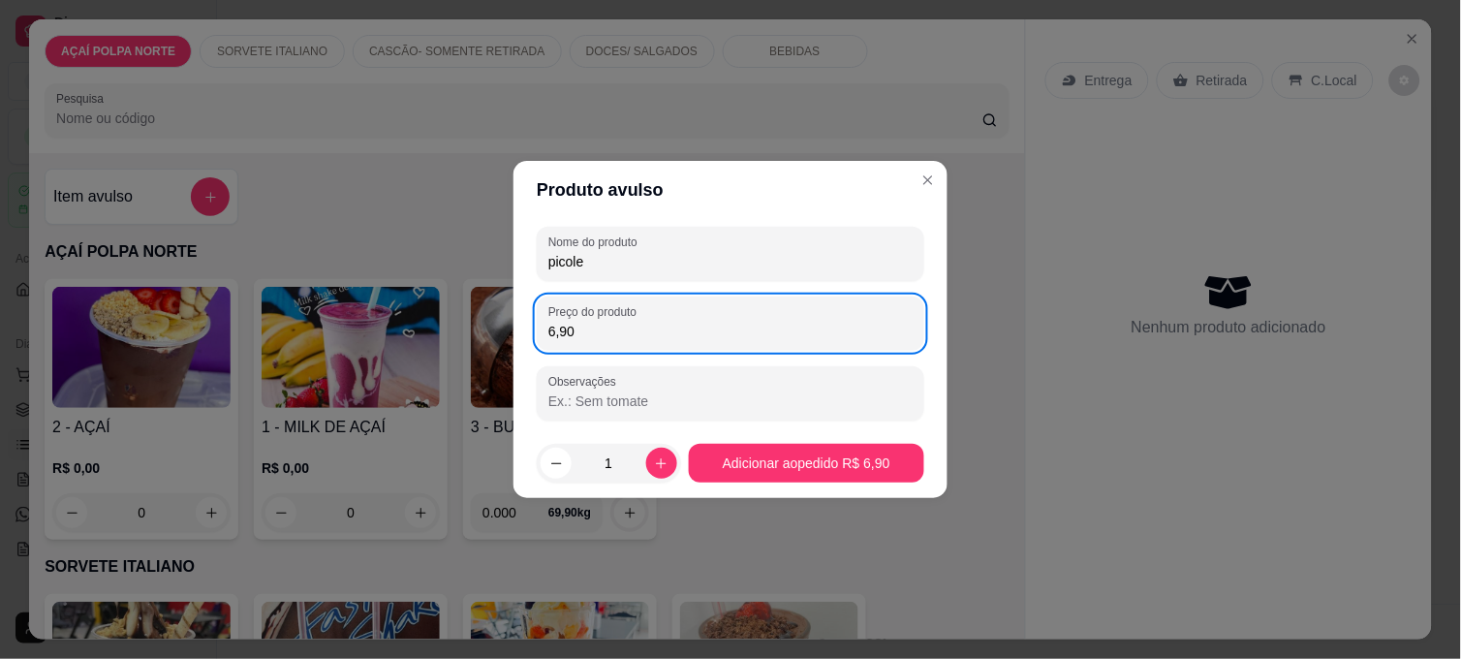
type input "6,90"
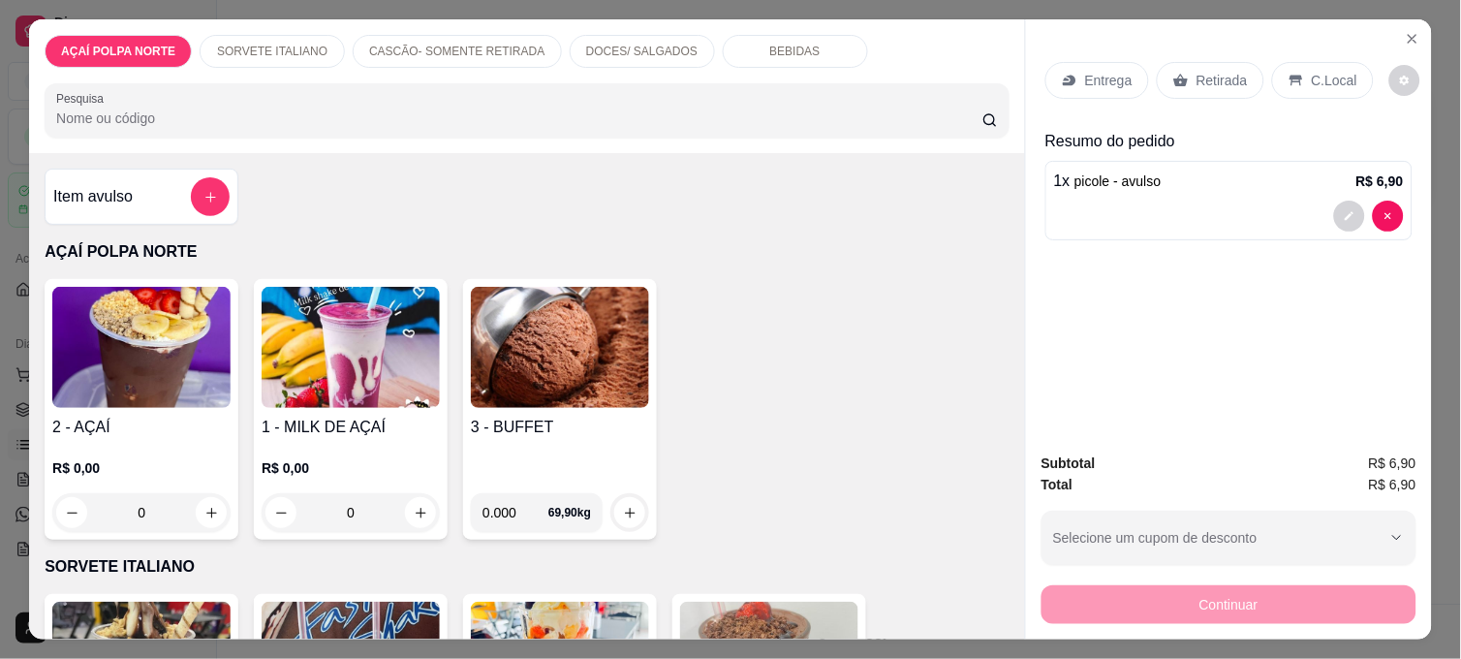
click at [1316, 73] on p "C.Local" at bounding box center [1335, 80] width 46 height 19
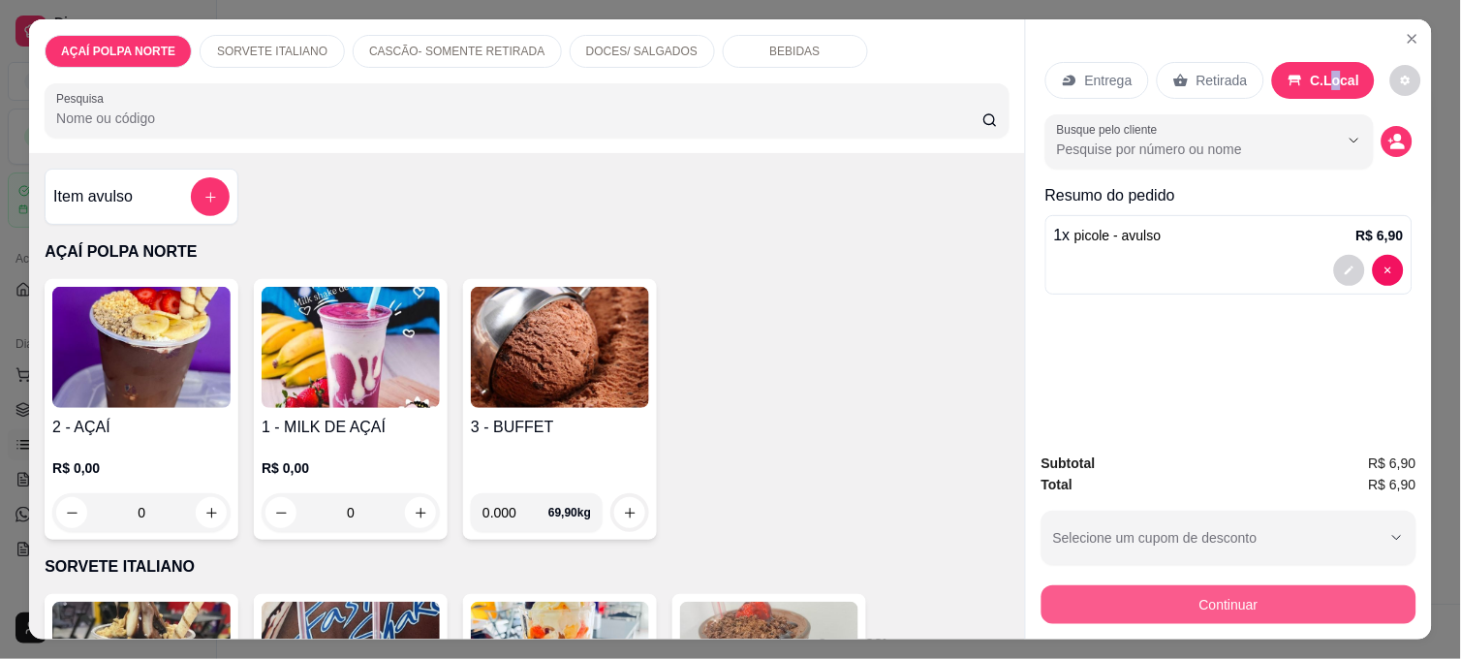
click at [1141, 586] on button "Continuar" at bounding box center [1228, 604] width 375 height 39
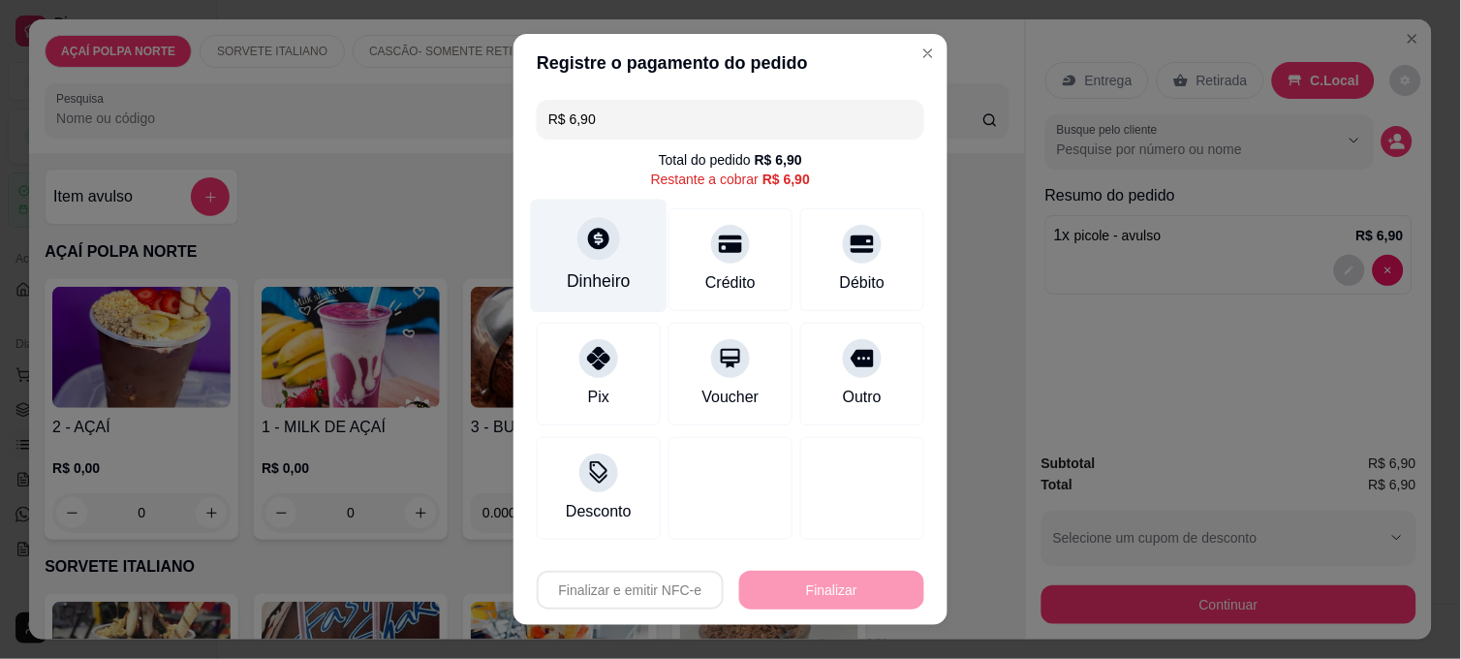
click at [588, 265] on div "Dinheiro" at bounding box center [599, 256] width 137 height 113
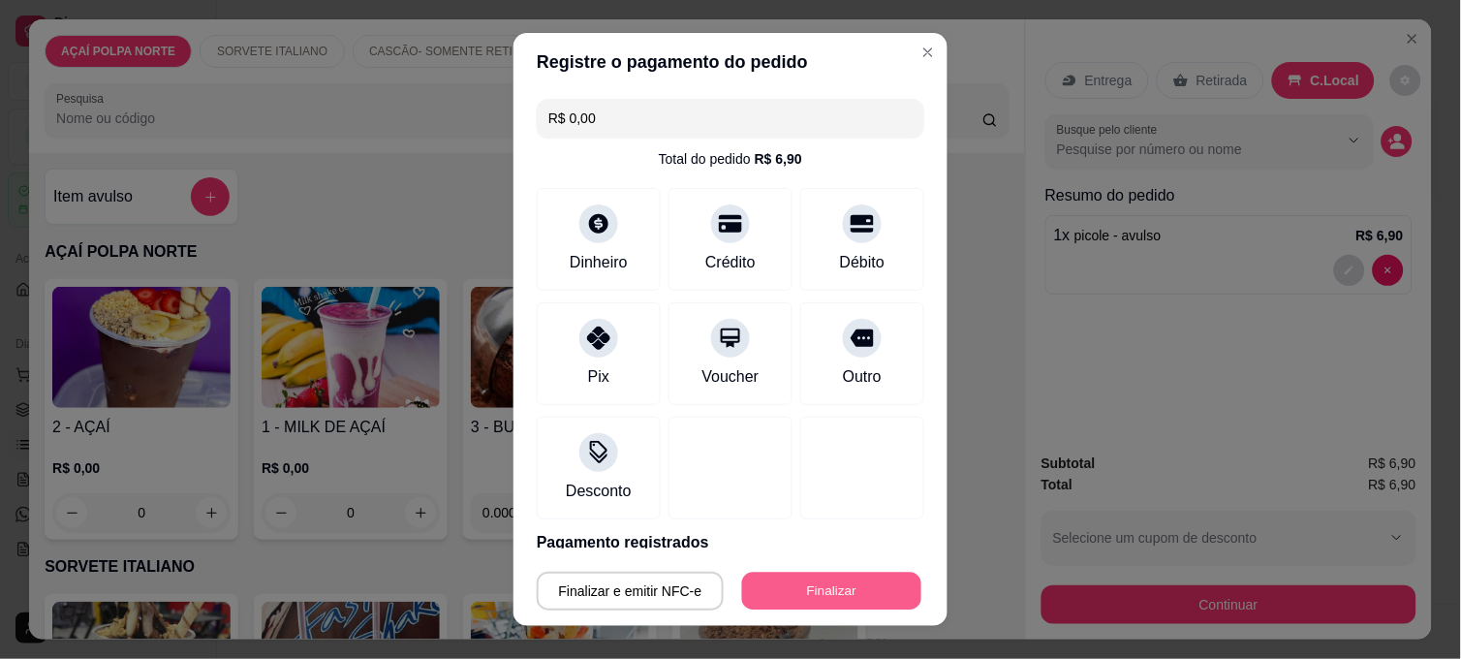
click at [808, 589] on button "Finalizar" at bounding box center [831, 592] width 179 height 38
type input "-R$ 6,90"
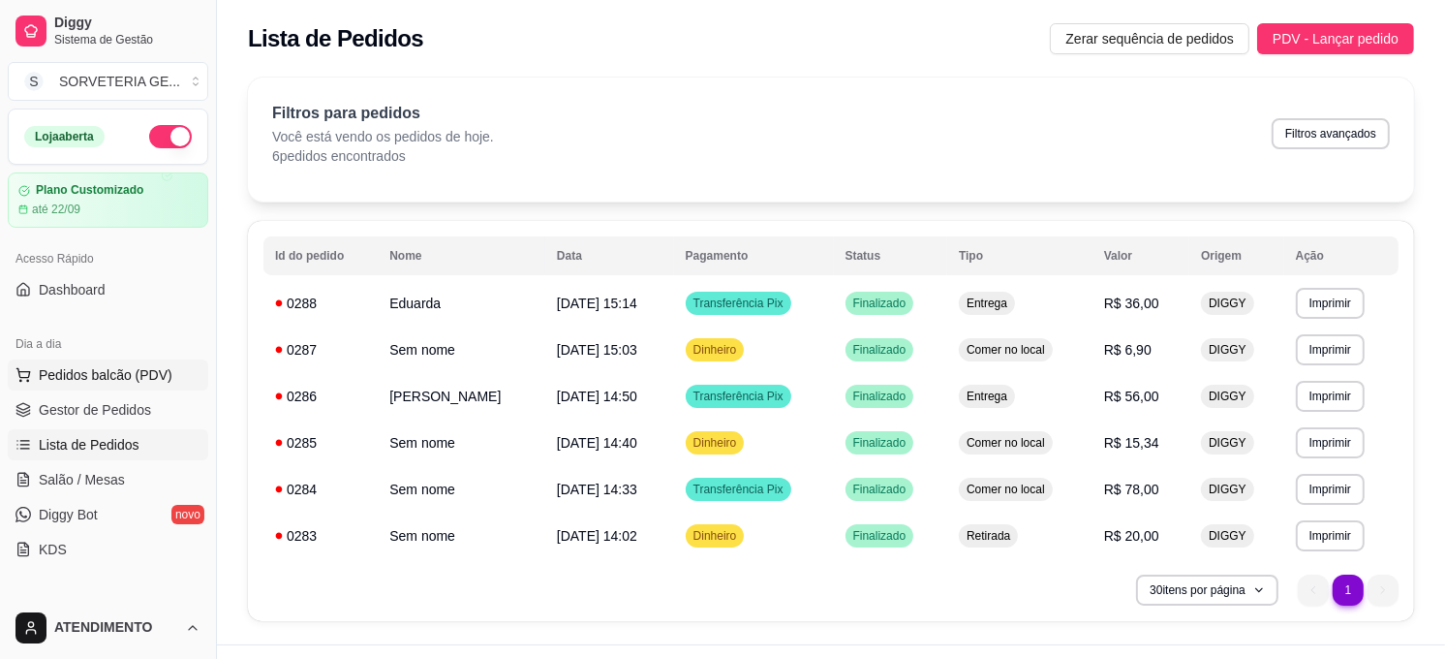
click at [93, 388] on button "Pedidos balcão (PDV)" at bounding box center [108, 374] width 201 height 31
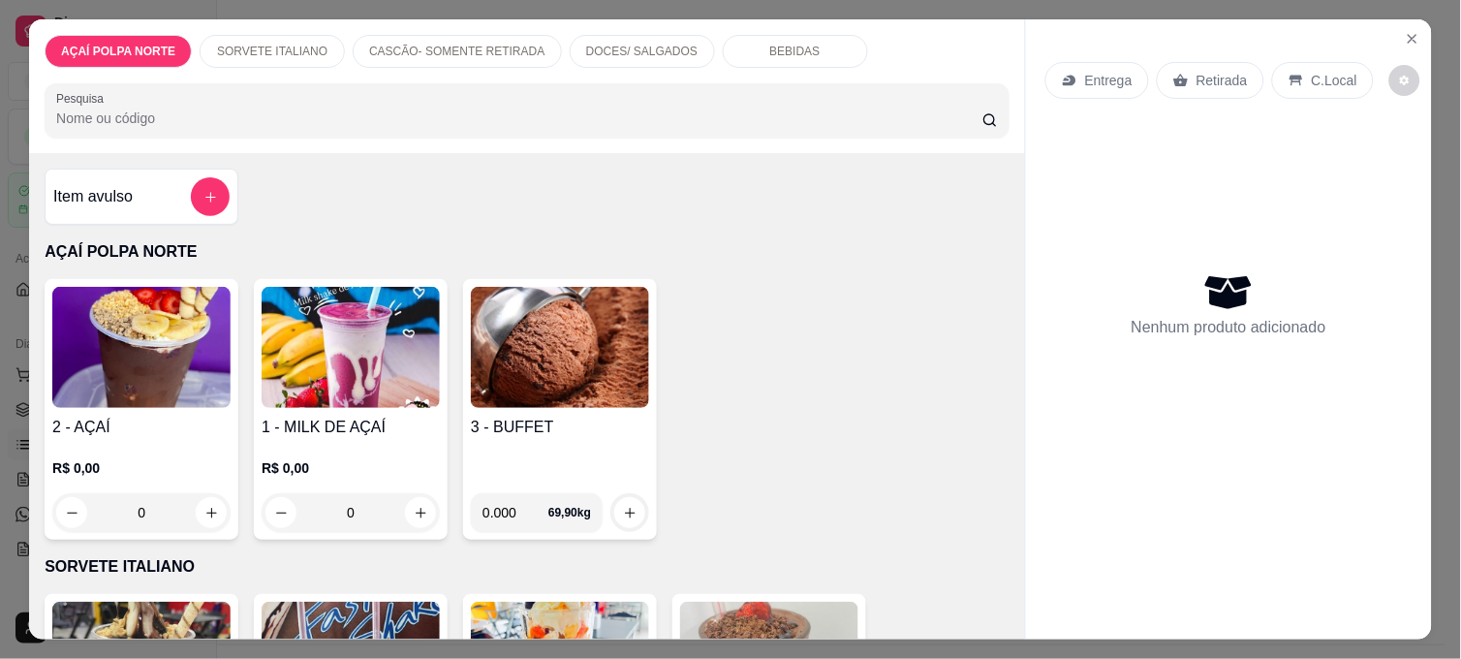
click at [152, 337] on img at bounding box center [141, 347] width 178 height 121
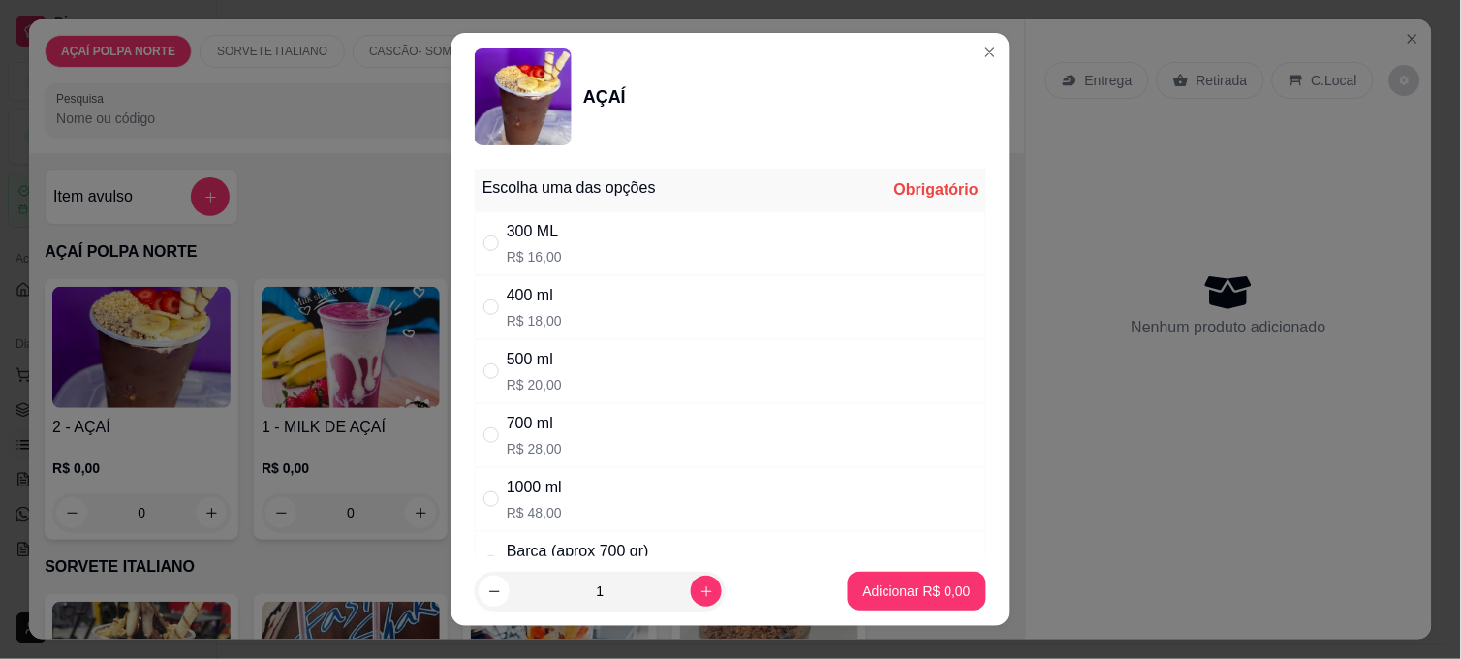
click at [534, 278] on div "400 ml R$ 18,00" at bounding box center [731, 307] width 512 height 64
radio input "true"
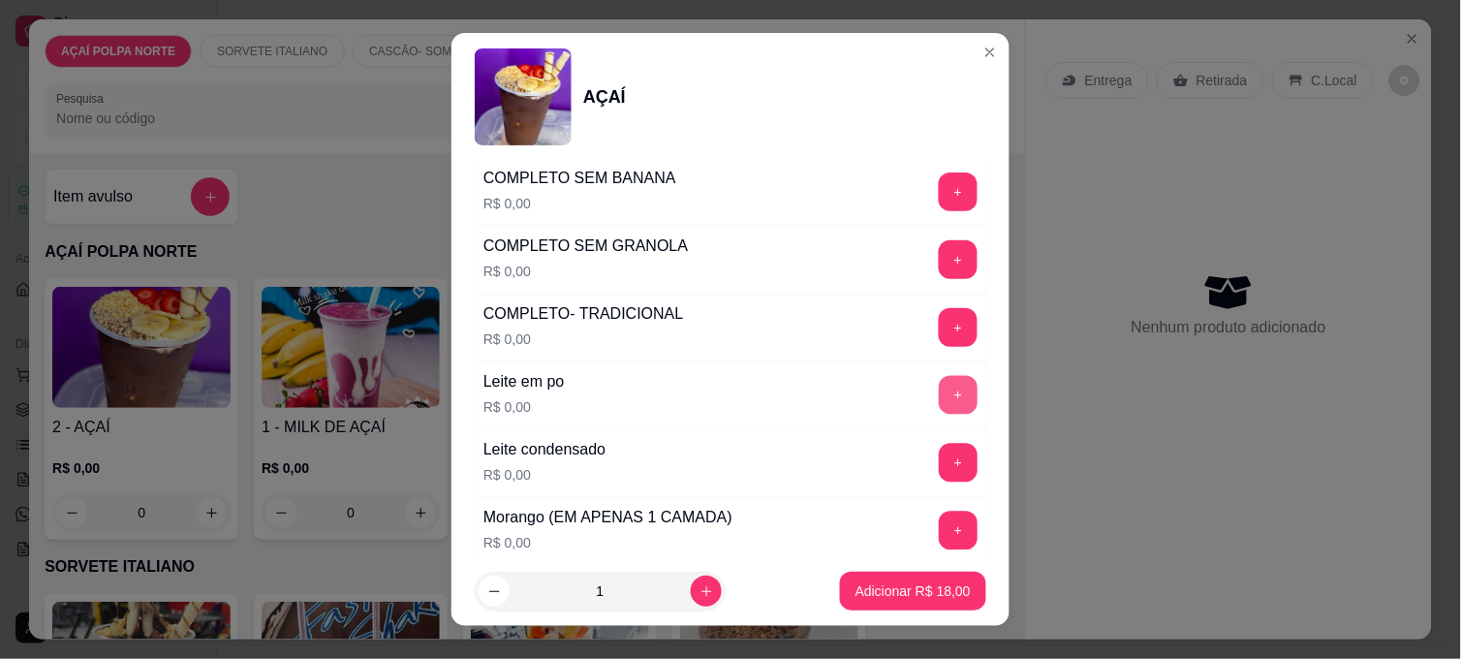
scroll to position [860, 0]
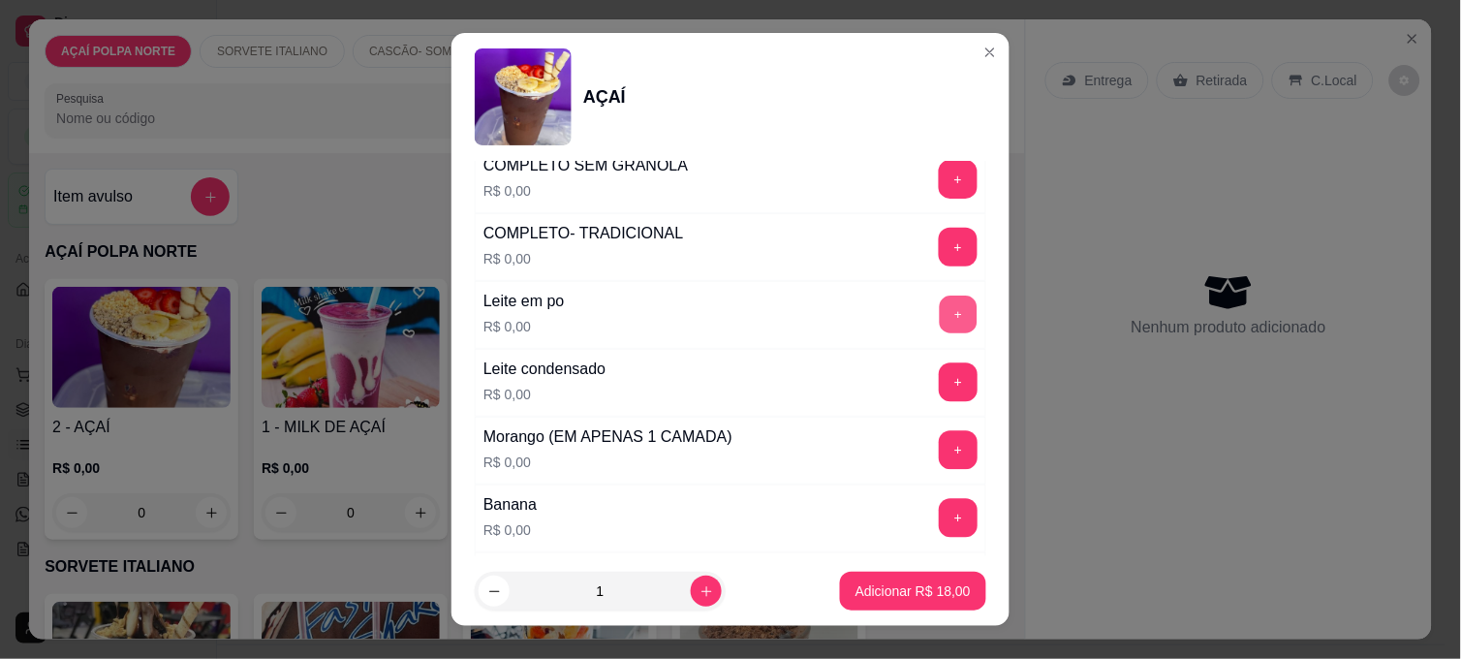
click at [940, 318] on button "+" at bounding box center [959, 315] width 38 height 38
click at [939, 397] on button "+" at bounding box center [958, 382] width 39 height 39
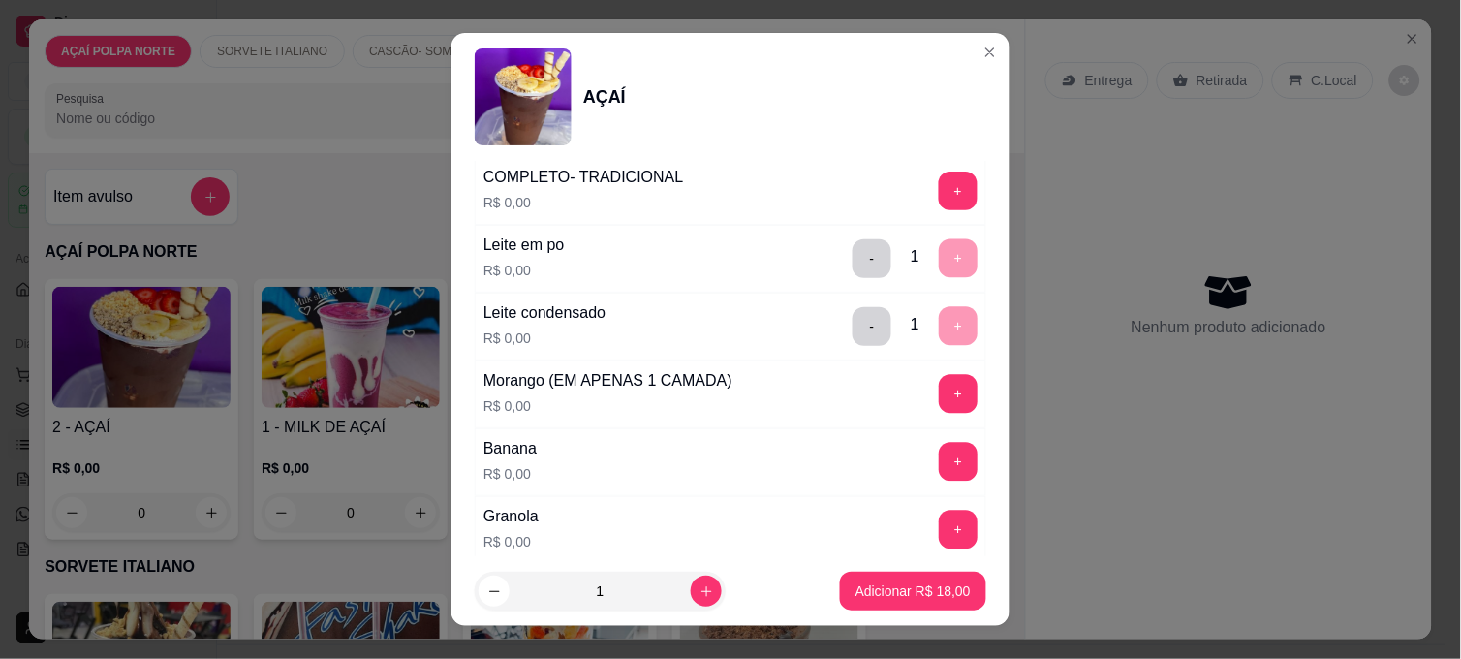
scroll to position [969, 0]
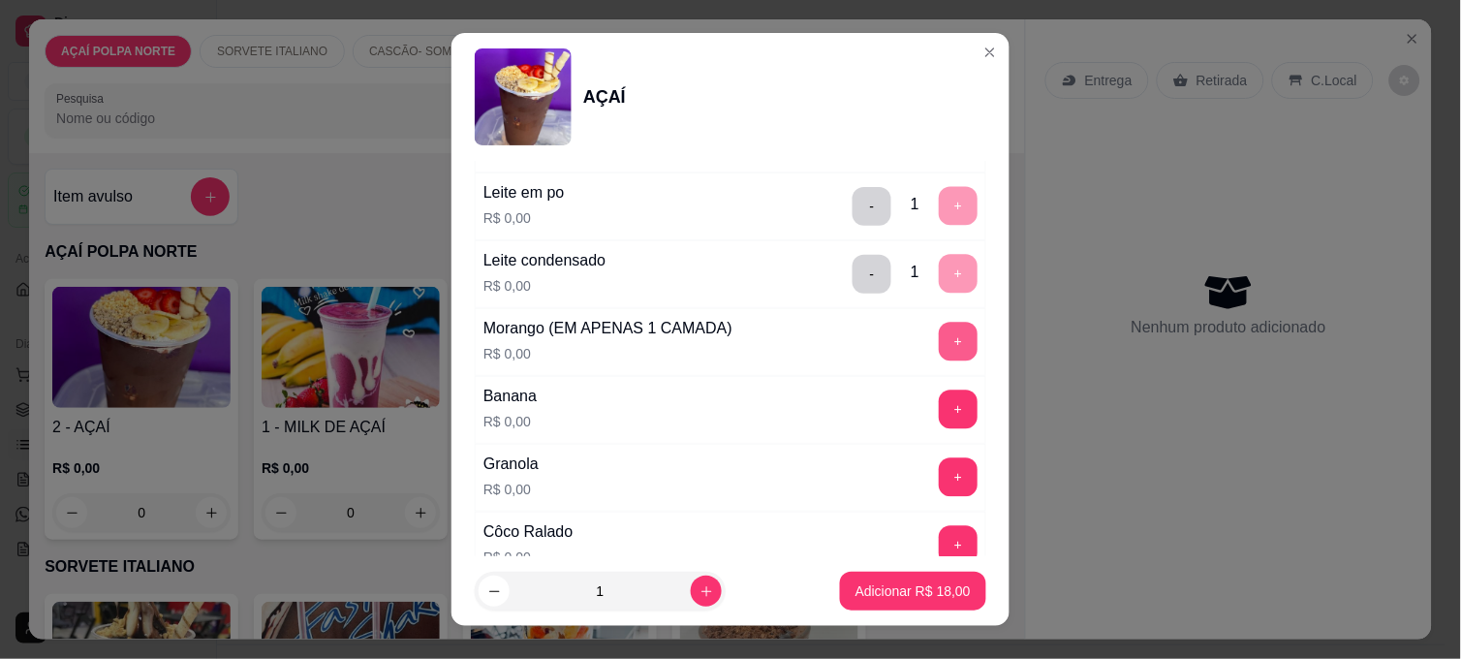
click at [939, 345] on button "+" at bounding box center [958, 342] width 39 height 39
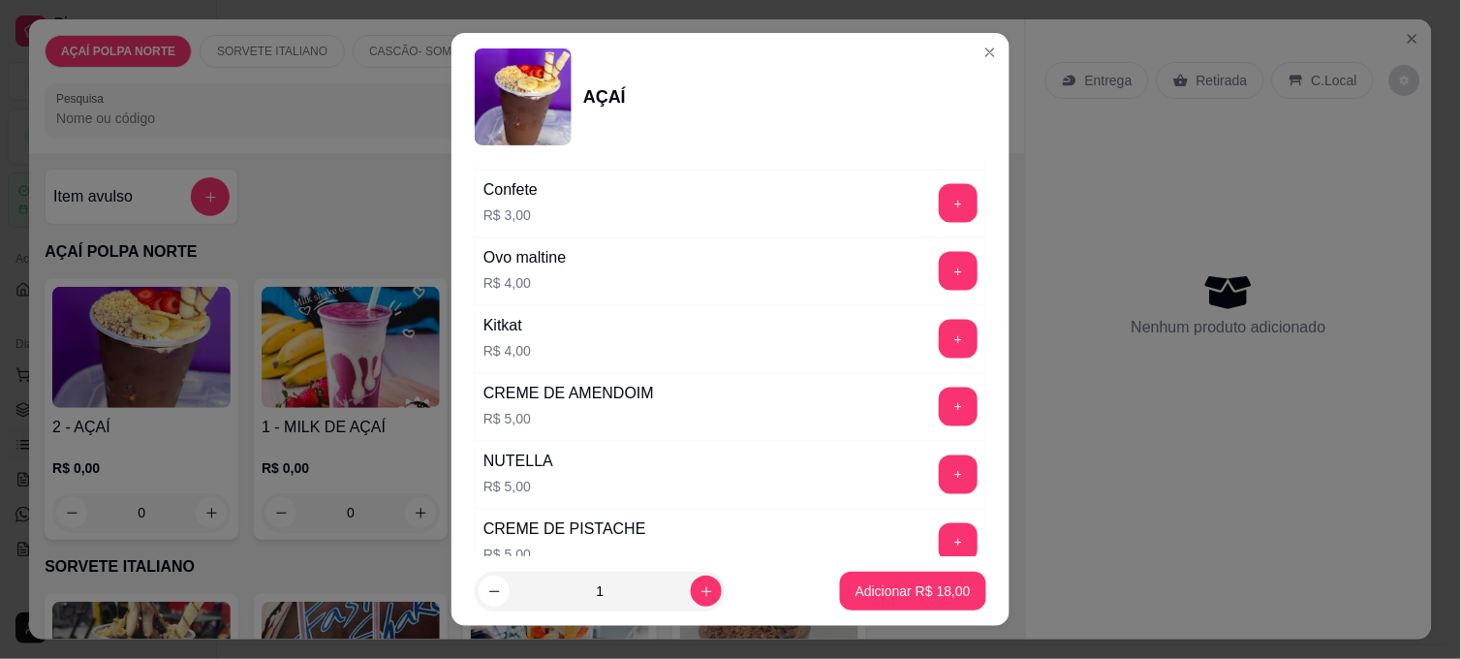
scroll to position [2475, 0]
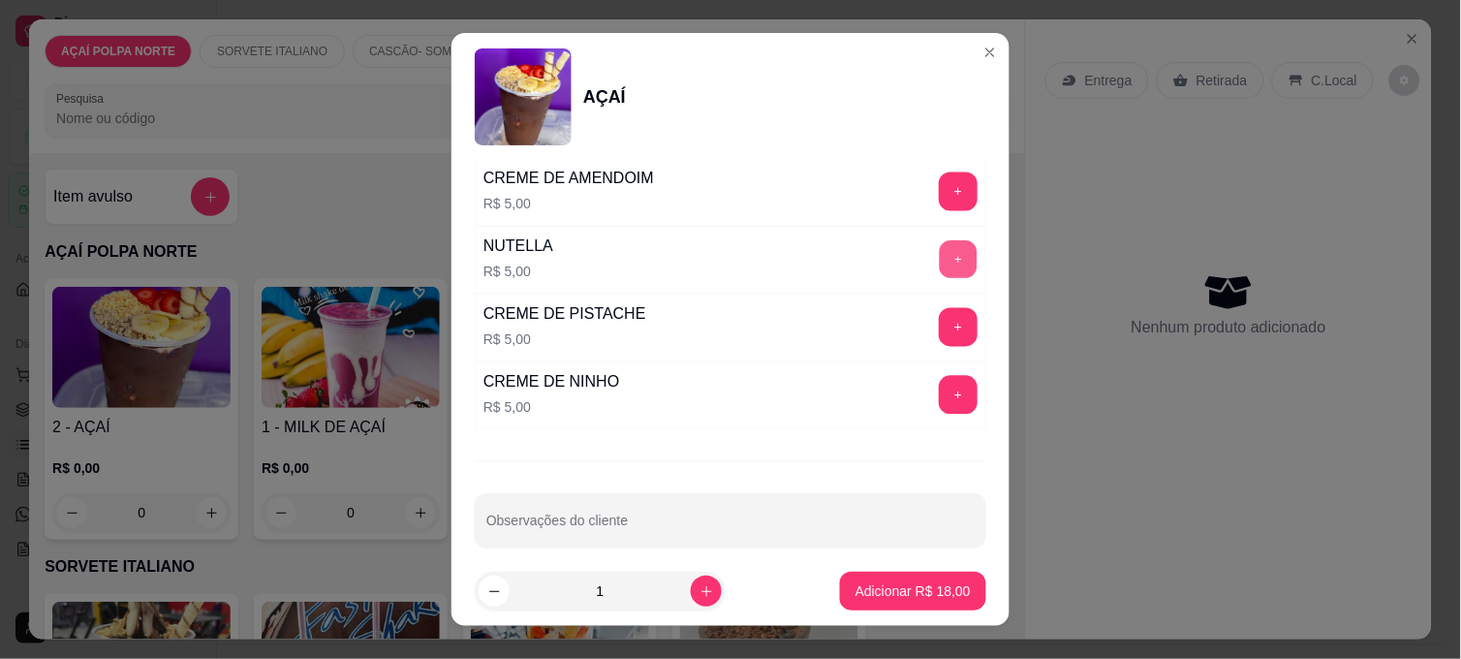
click at [940, 279] on button "+" at bounding box center [959, 260] width 38 height 38
click at [916, 583] on p "Adicionar R$ 23,00" at bounding box center [912, 590] width 115 height 19
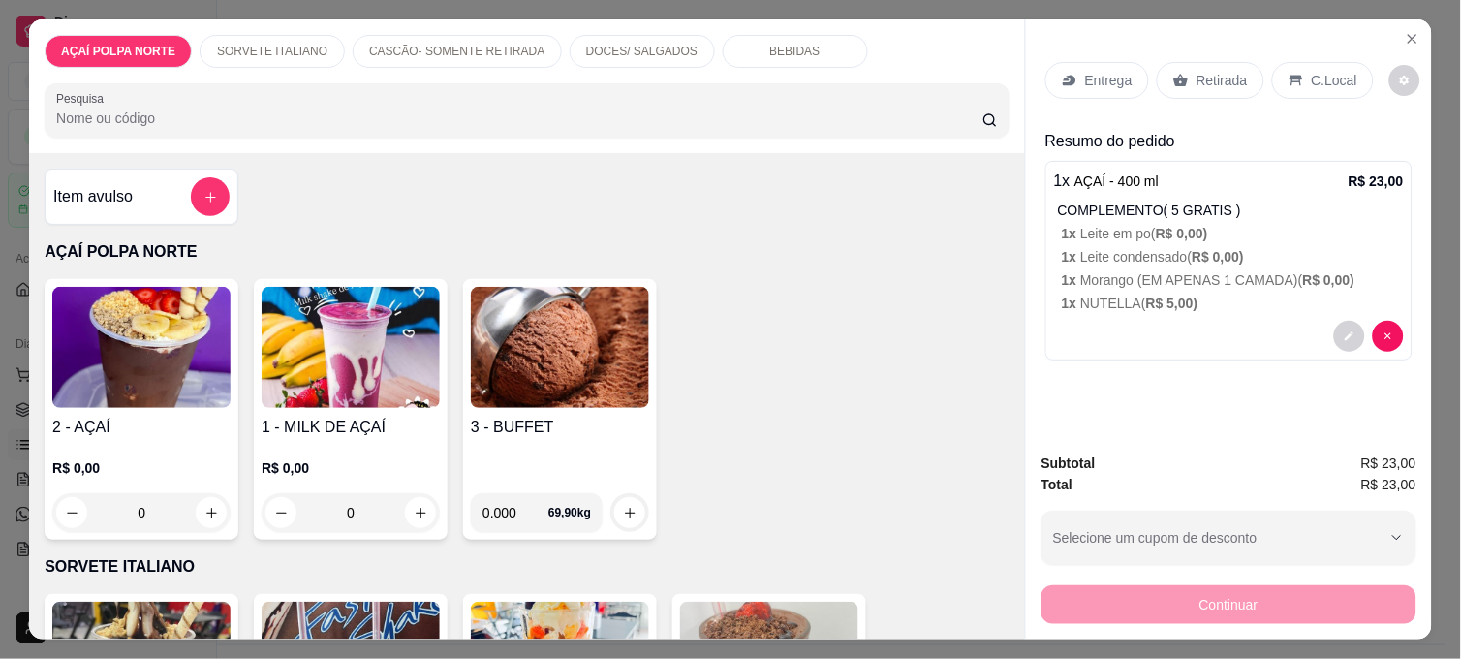
click at [141, 350] on img at bounding box center [141, 347] width 178 height 121
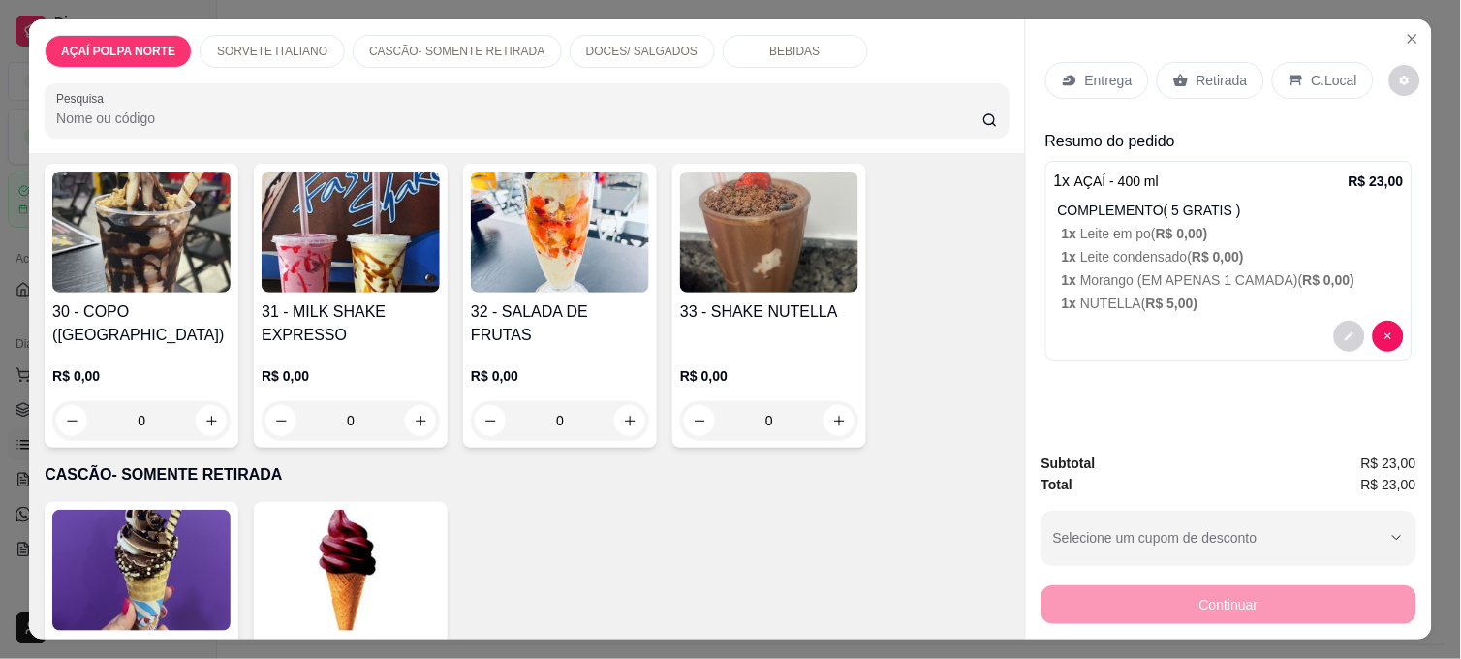
click at [195, 537] on img at bounding box center [141, 570] width 178 height 121
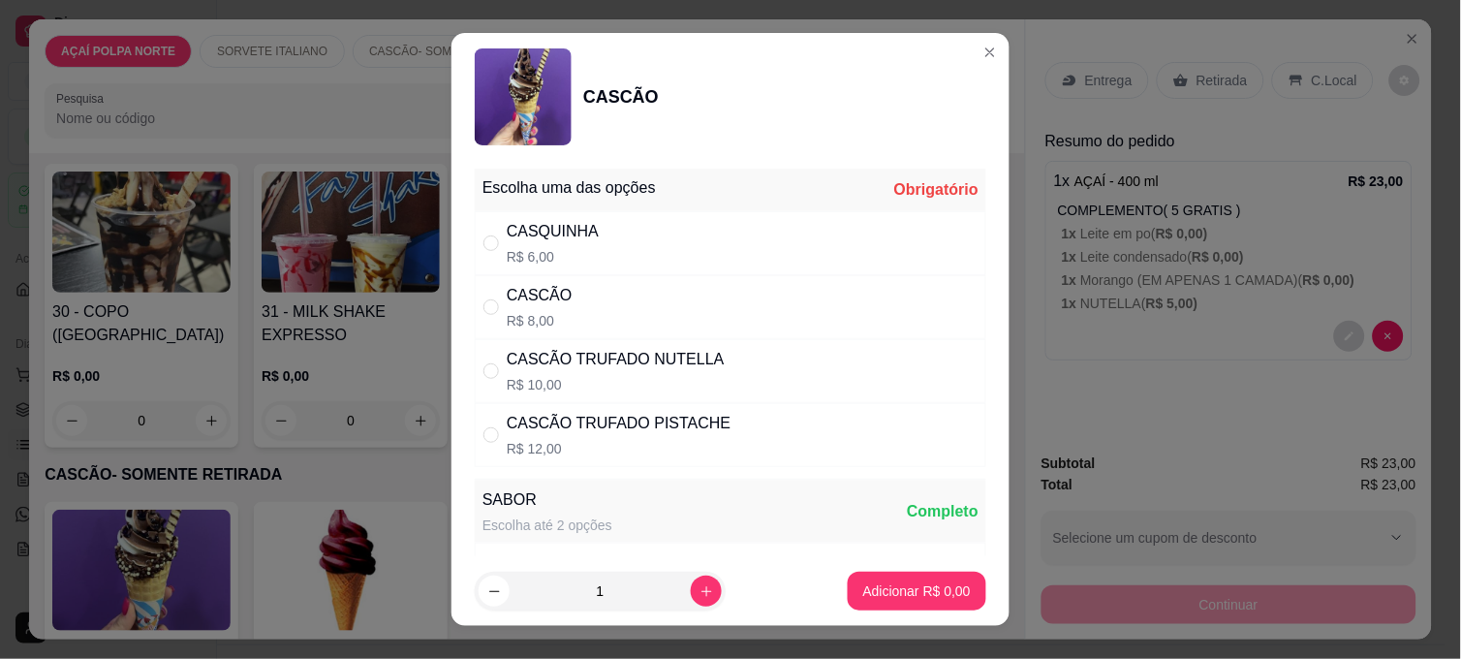
click at [529, 311] on p "R$ 8,00" at bounding box center [540, 320] width 66 height 19
radio input "true"
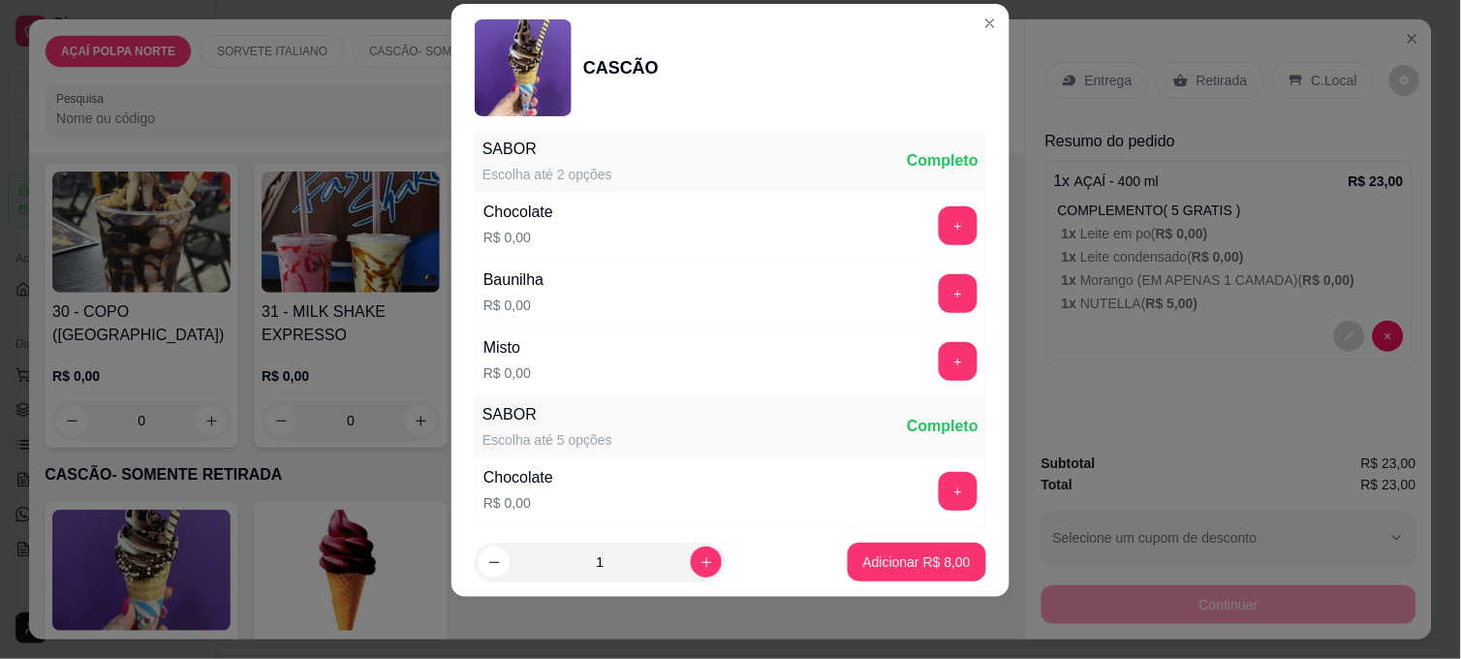
scroll to position [323, 0]
click at [940, 358] on button "+" at bounding box center [959, 361] width 38 height 38
click at [879, 554] on p "Adicionar R$ 8,00" at bounding box center [917, 561] width 108 height 19
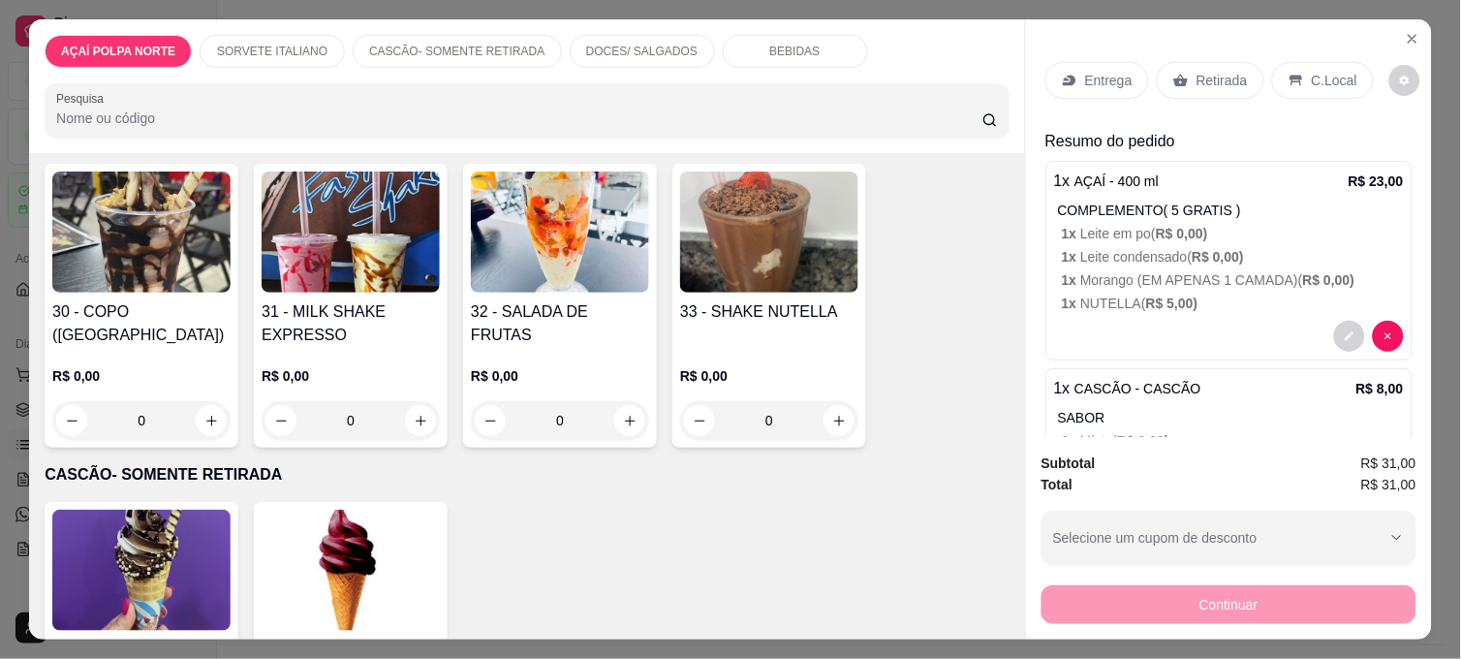
click at [167, 529] on img at bounding box center [141, 570] width 178 height 121
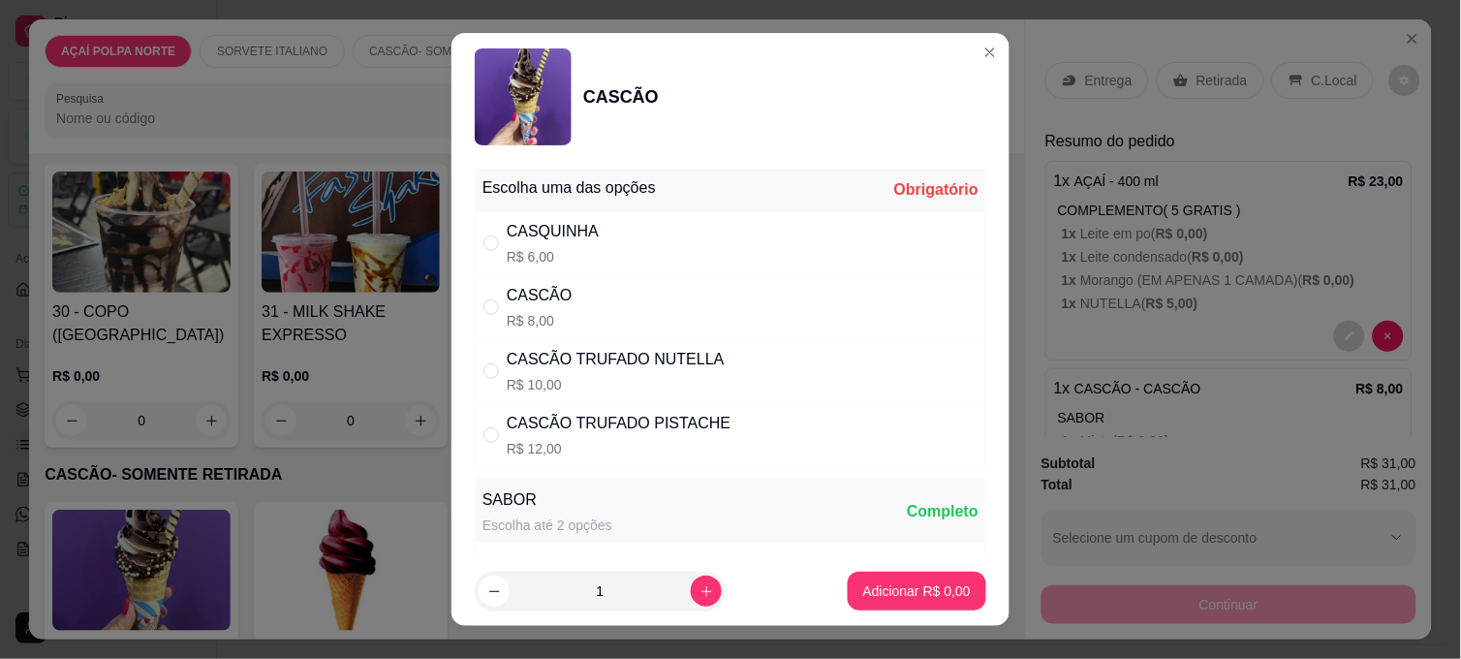
click at [537, 304] on div "CASCÃO" at bounding box center [540, 295] width 66 height 23
radio input "true"
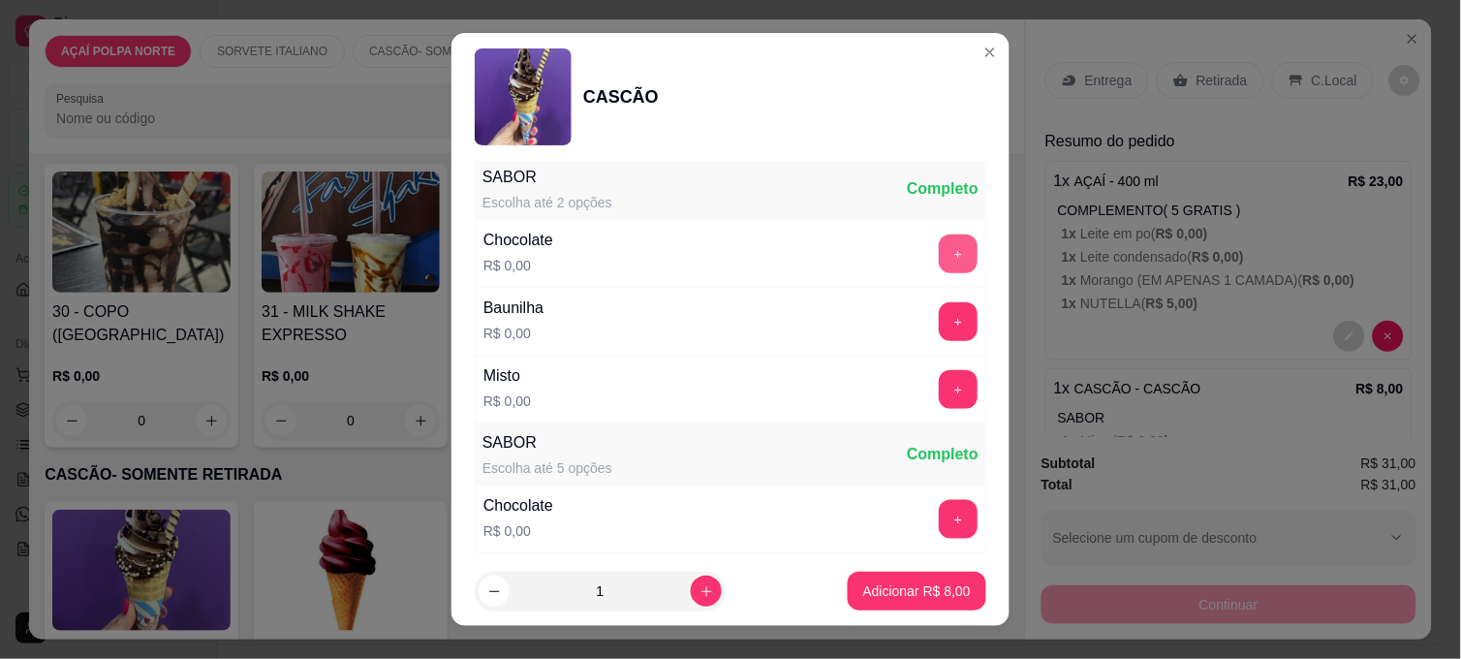
click at [939, 264] on button "+" at bounding box center [958, 253] width 39 height 39
click at [870, 593] on p "Adicionar R$ 8,00" at bounding box center [917, 590] width 108 height 19
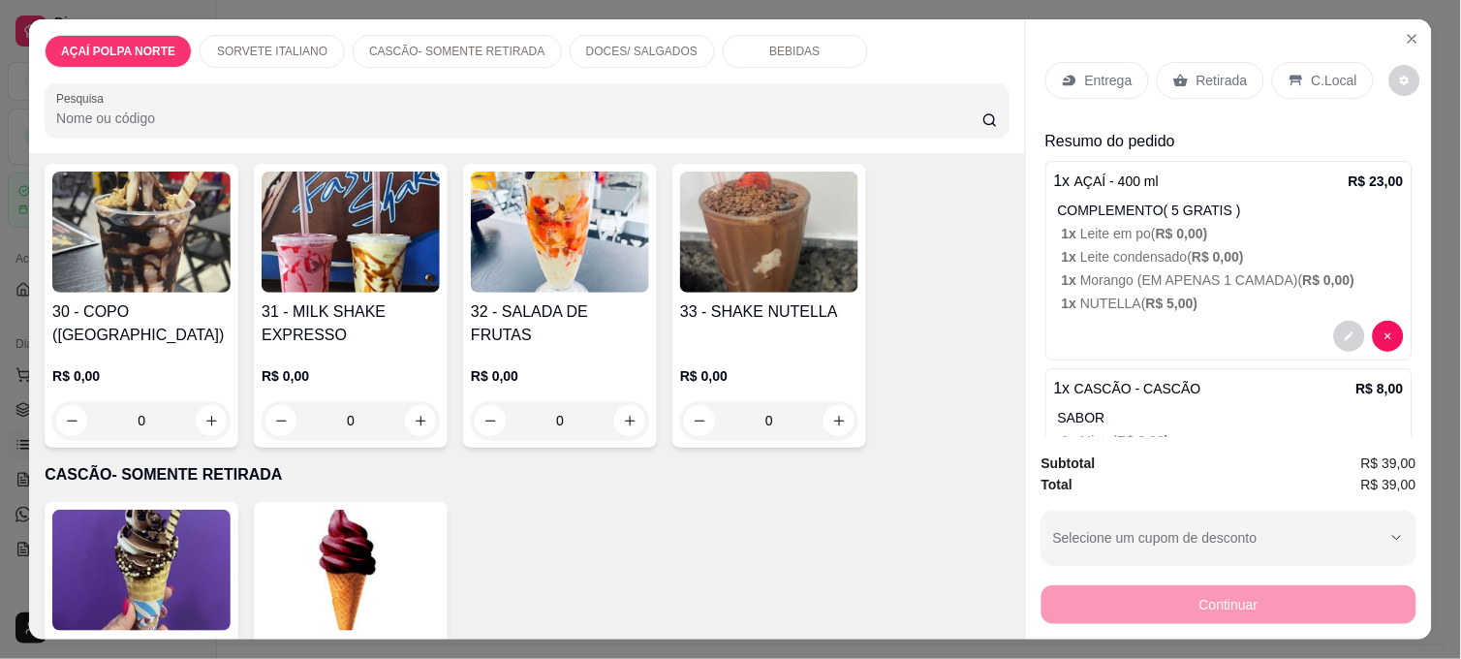
click at [1312, 71] on p "C.Local" at bounding box center [1335, 80] width 46 height 19
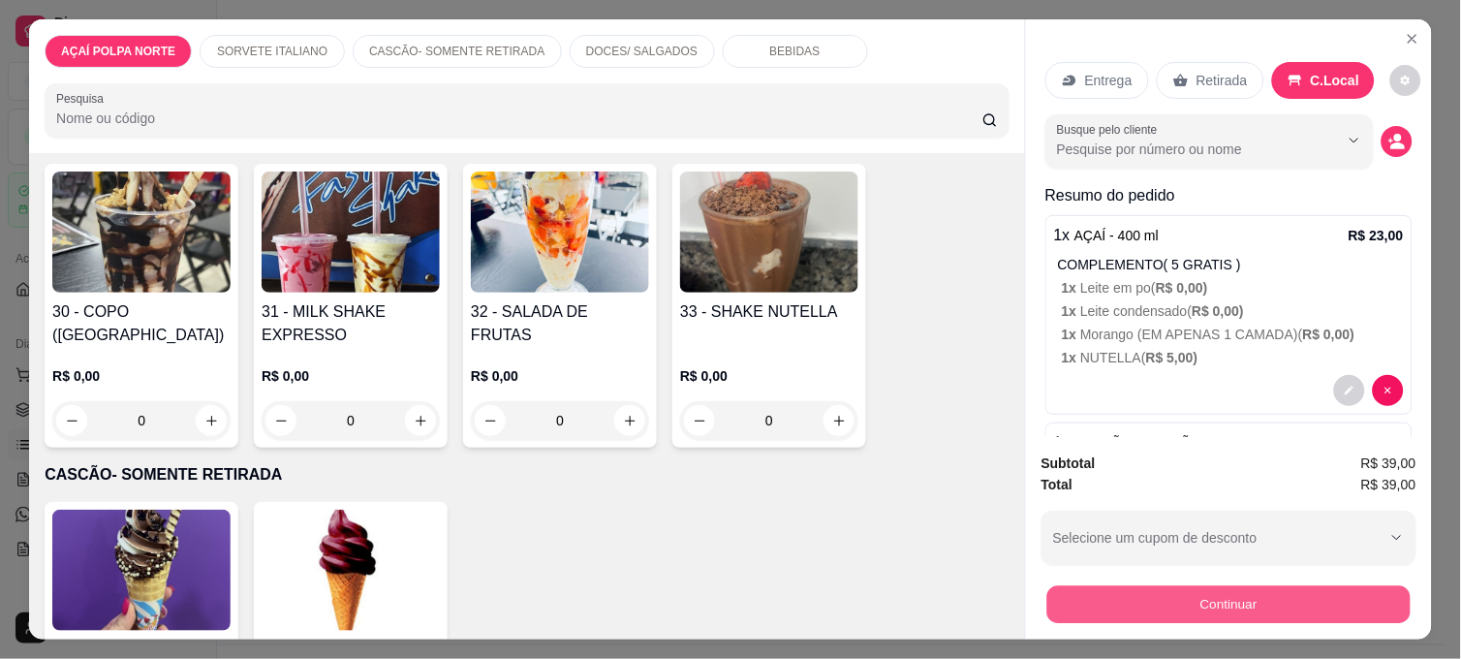
click at [1236, 607] on button "Continuar" at bounding box center [1228, 604] width 363 height 38
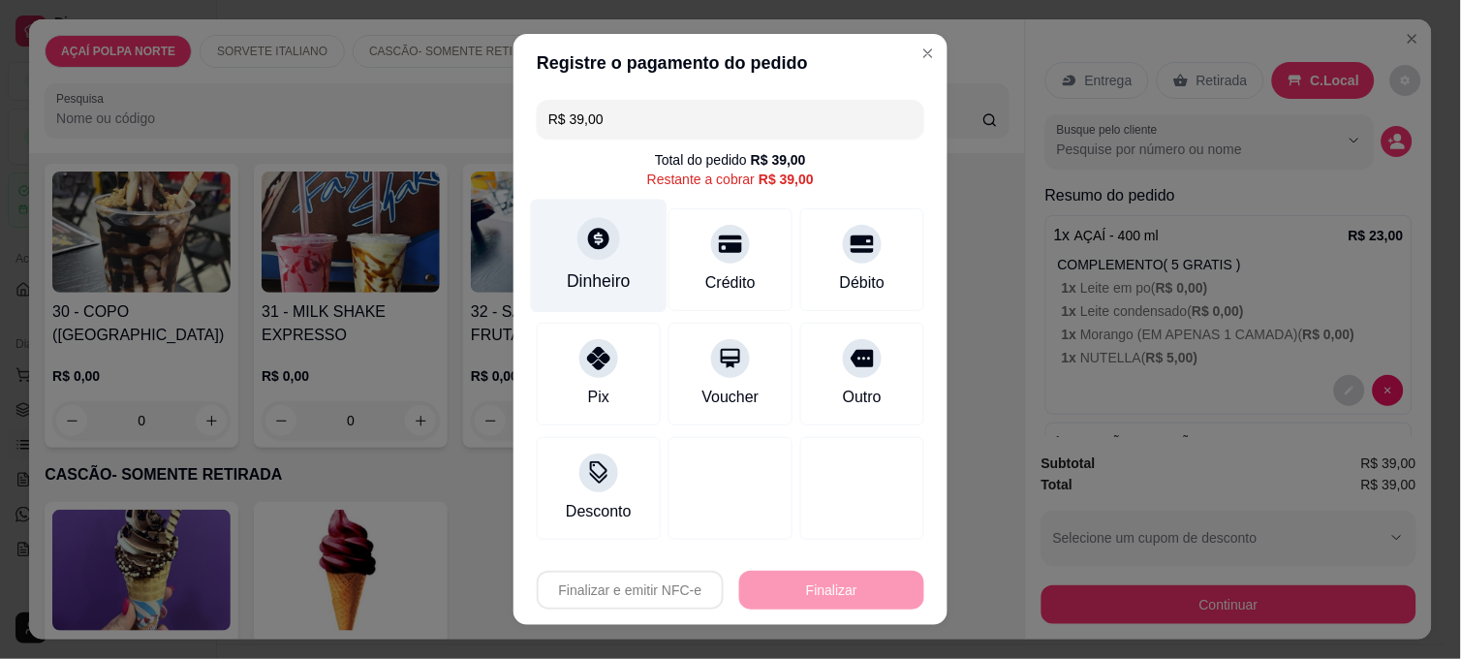
click at [554, 237] on div "Dinheiro" at bounding box center [599, 256] width 137 height 113
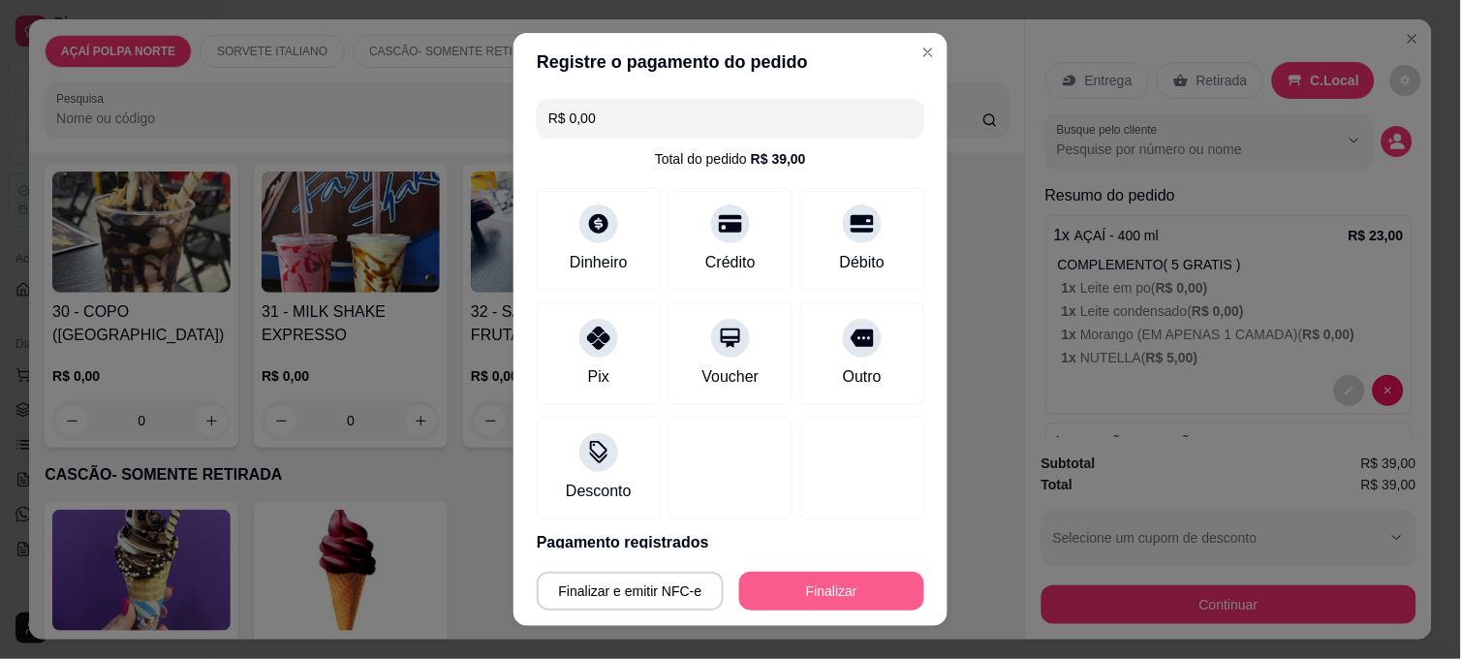
click at [825, 604] on button "Finalizar" at bounding box center [831, 591] width 185 height 39
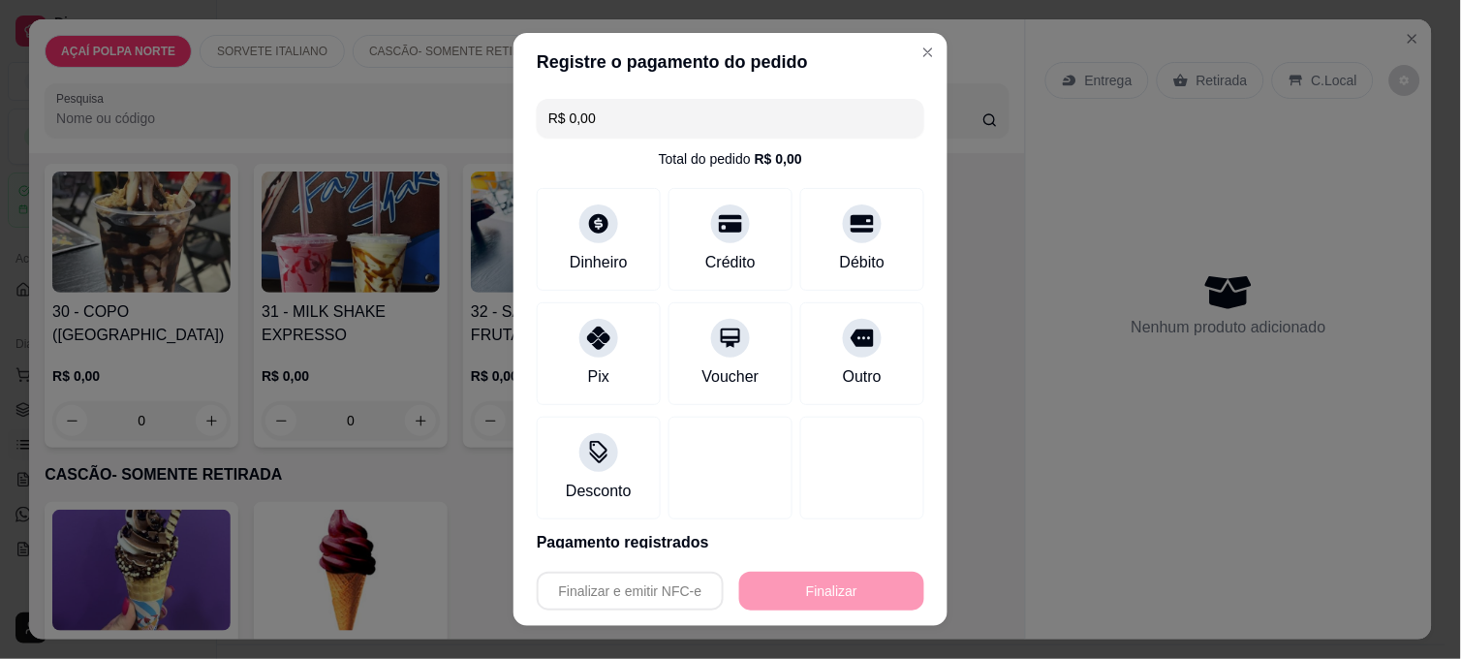
type input "-R$ 39,00"
